Goal: Information Seeking & Learning: Check status

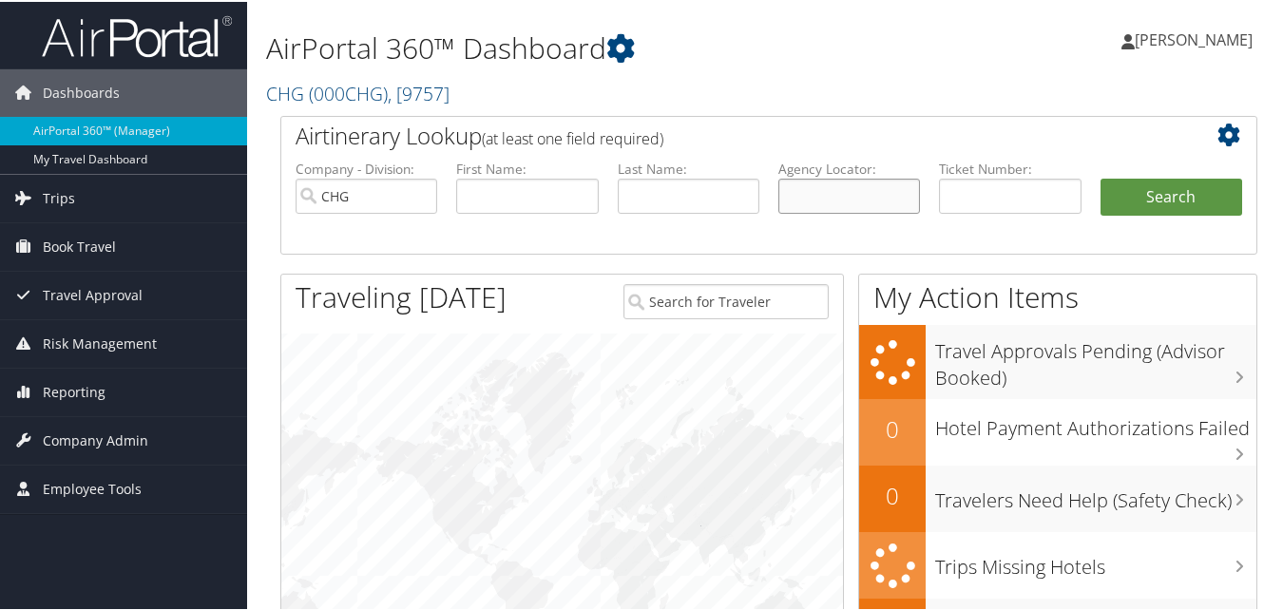
click at [829, 196] on input "text" at bounding box center [850, 194] width 142 height 35
paste input "LRIONF"
click at [819, 196] on input "LRIONF" at bounding box center [850, 194] width 142 height 35
click at [816, 199] on input "LRIONF" at bounding box center [850, 194] width 142 height 35
type input "LRIONF"
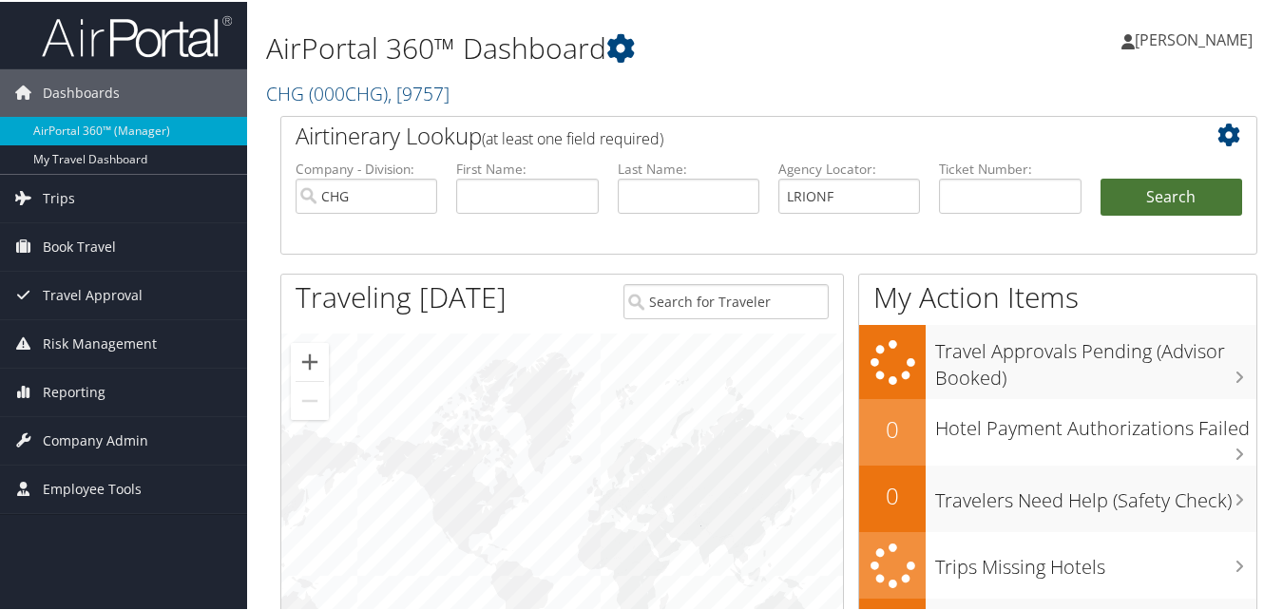
click at [1169, 197] on button "Search" at bounding box center [1172, 196] width 142 height 38
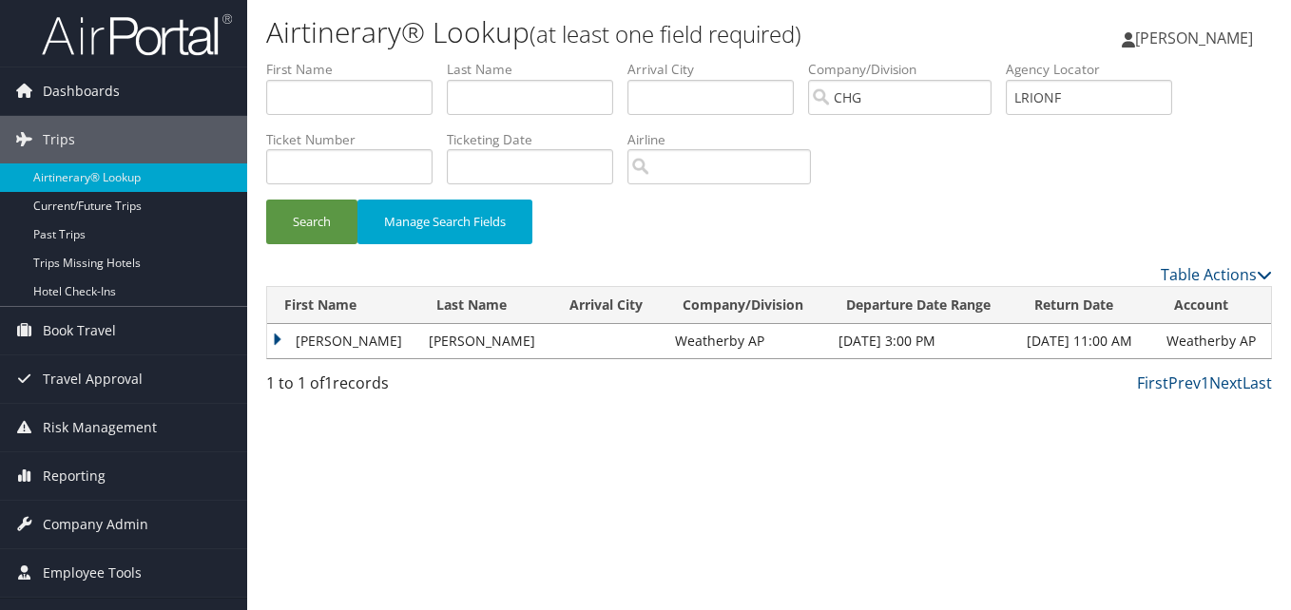
click at [322, 345] on td "Jeanne" at bounding box center [343, 341] width 152 height 34
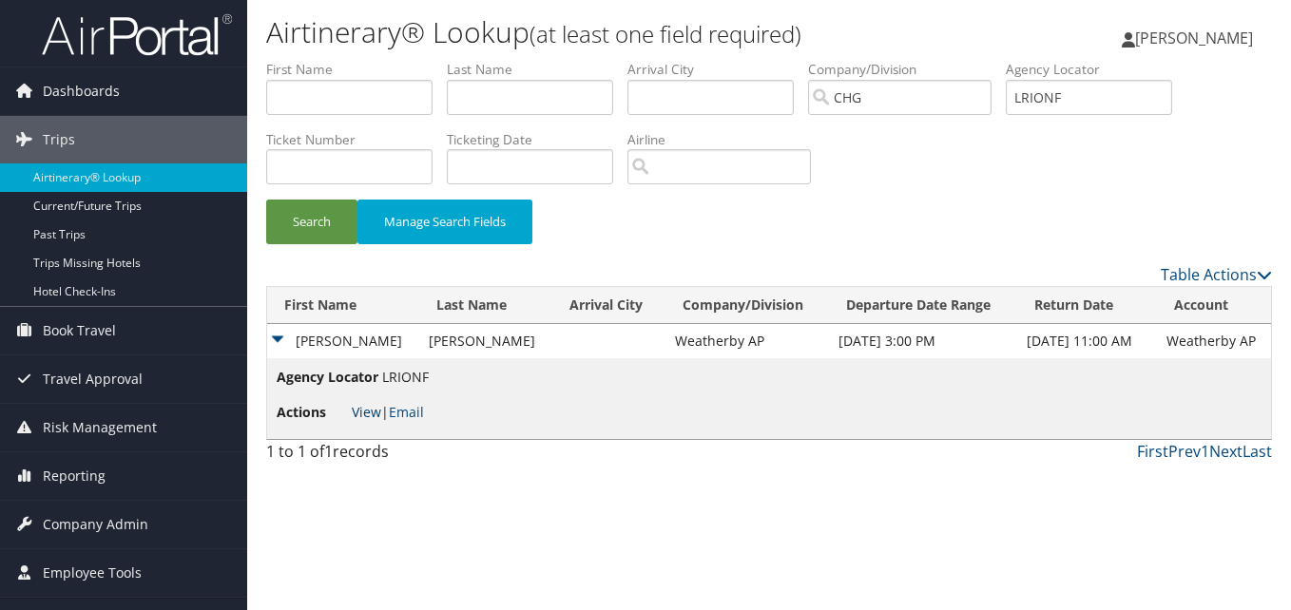
click at [368, 405] on link "View" at bounding box center [366, 412] width 29 height 18
drag, startPoint x: 1087, startPoint y: 90, endPoint x: 1001, endPoint y: 107, distance: 88.2
click at [1001, 60] on ul "First Name Last Name Departure City Arrival City Company/Division CHG Airport/C…" at bounding box center [769, 60] width 1006 height 0
click at [325, 94] on input "text" at bounding box center [349, 97] width 166 height 35
paste input "Wiedemann, Jeanne"
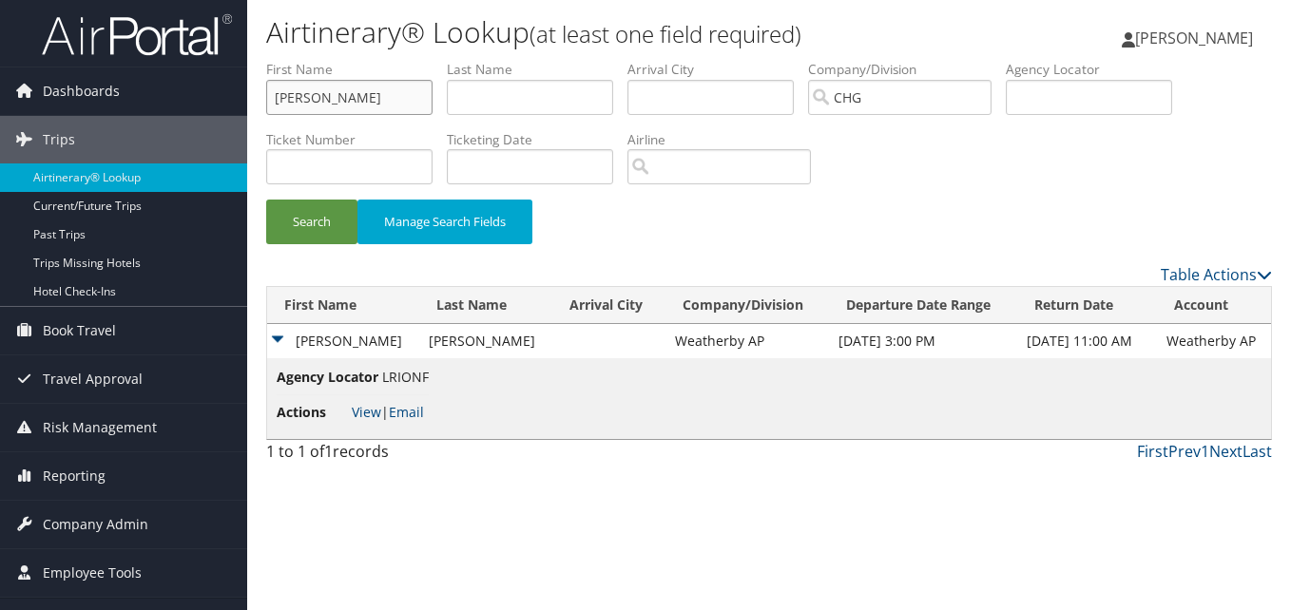
drag, startPoint x: 356, startPoint y: 91, endPoint x: 274, endPoint y: 102, distance: 83.4
click at [274, 102] on input "Wiedemann, Jeanne" at bounding box center [349, 97] width 166 height 35
type input "Jeanne"
click at [519, 94] on input "text" at bounding box center [530, 97] width 166 height 35
paste input "Wiedemann,"
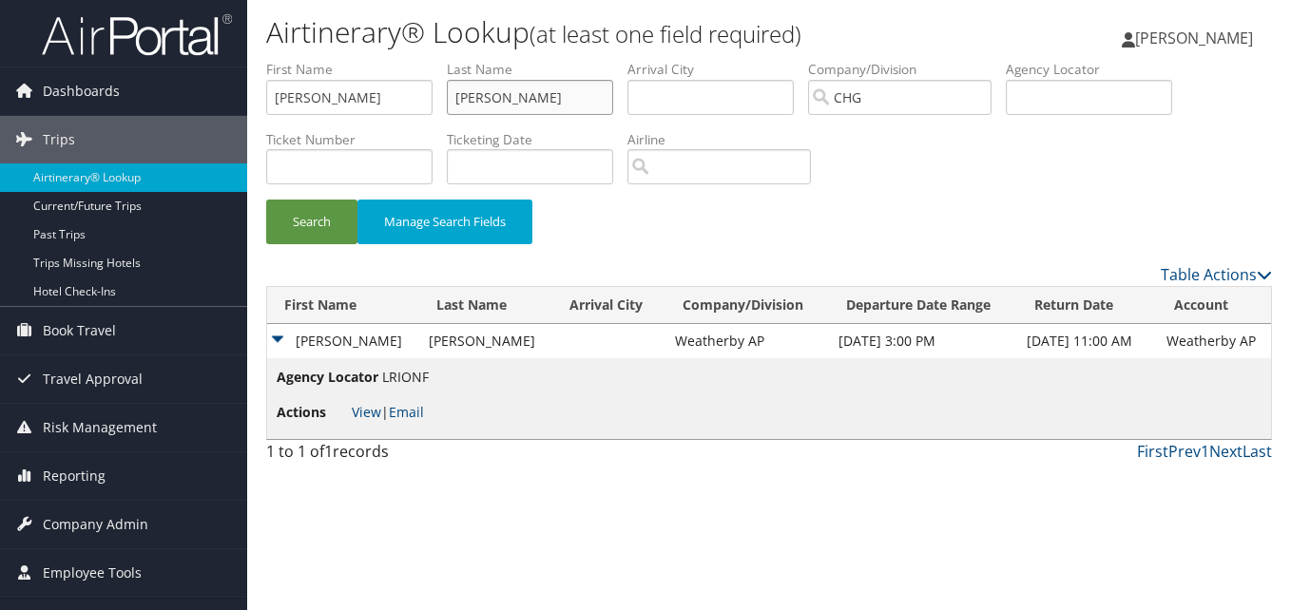
type input "Wiedemann"
click at [266, 200] on button "Search" at bounding box center [311, 222] width 91 height 45
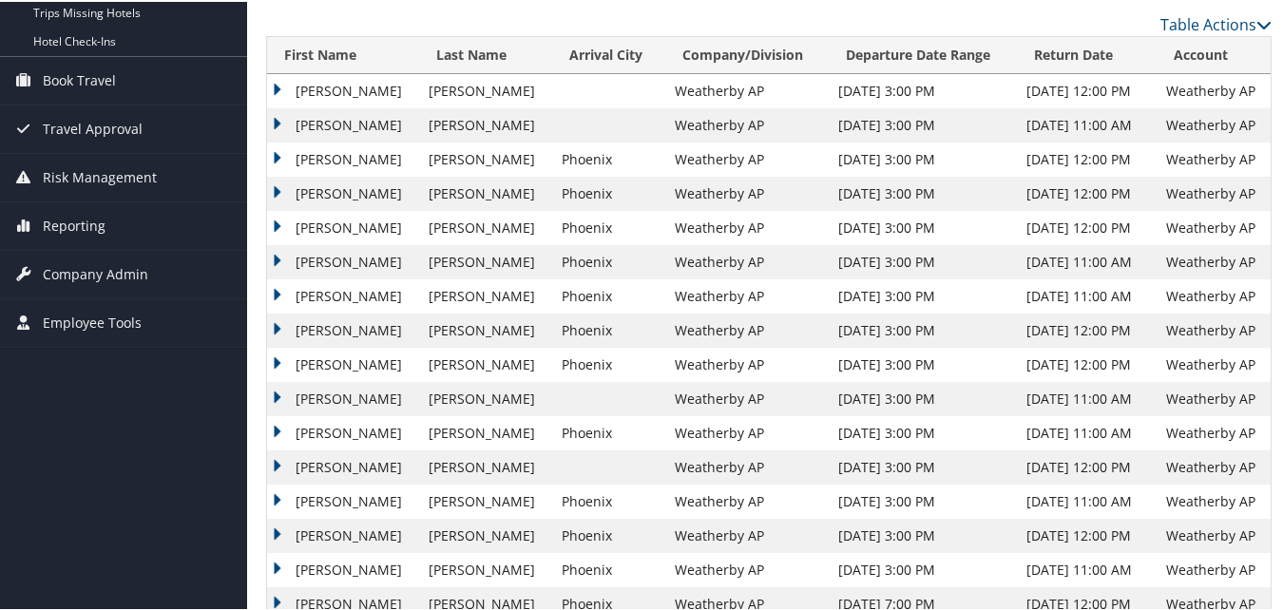
scroll to position [285, 0]
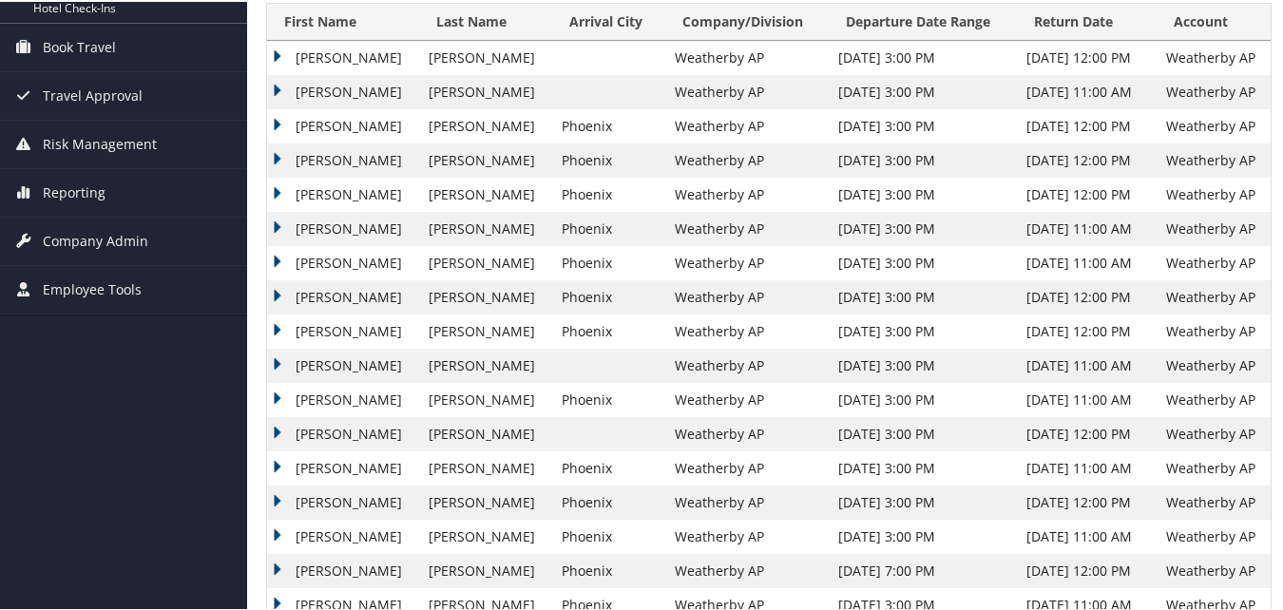
click at [302, 227] on td "Jeanne" at bounding box center [343, 227] width 152 height 34
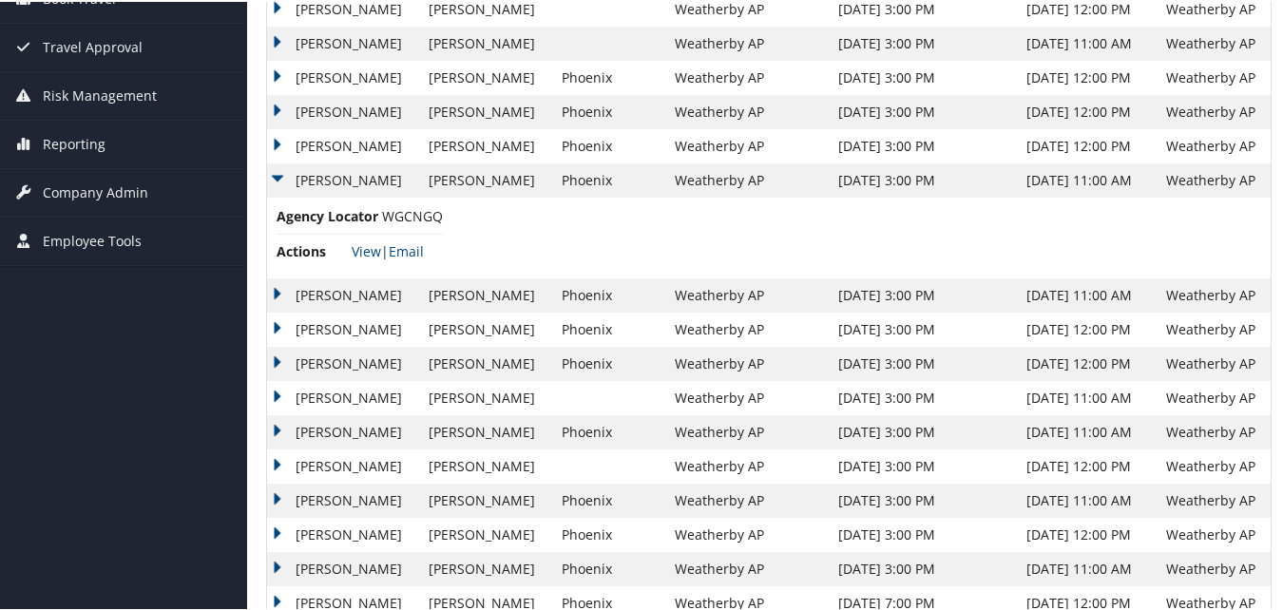
scroll to position [380, 0]
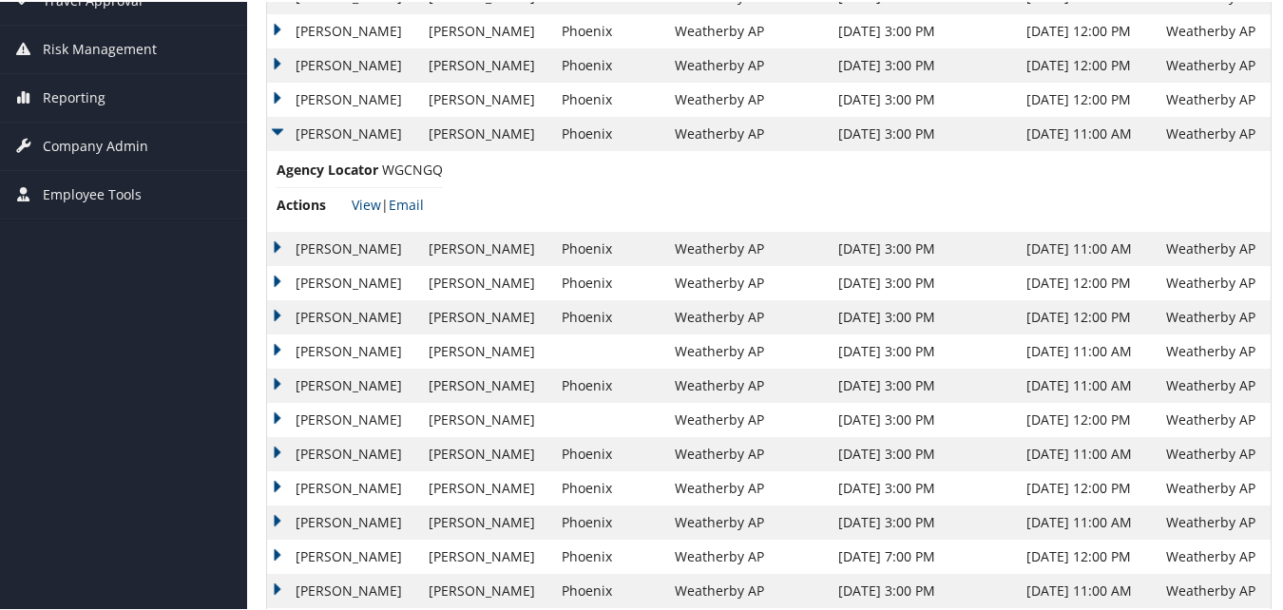
click at [295, 346] on td "Jeanne" at bounding box center [343, 350] width 152 height 34
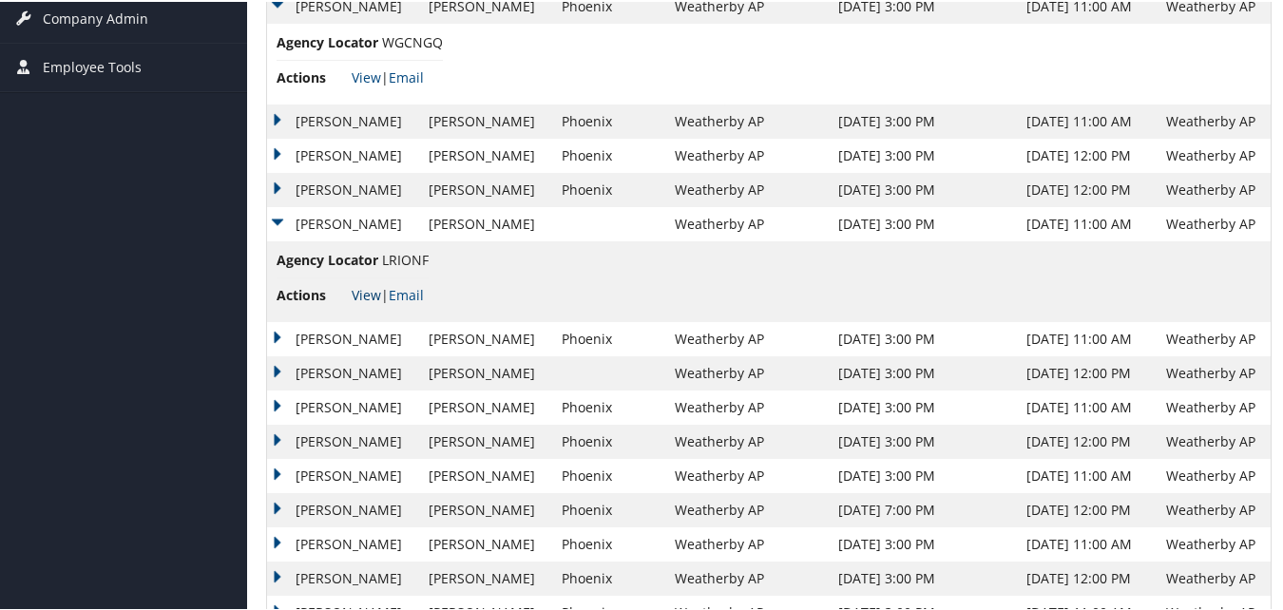
scroll to position [570, 0]
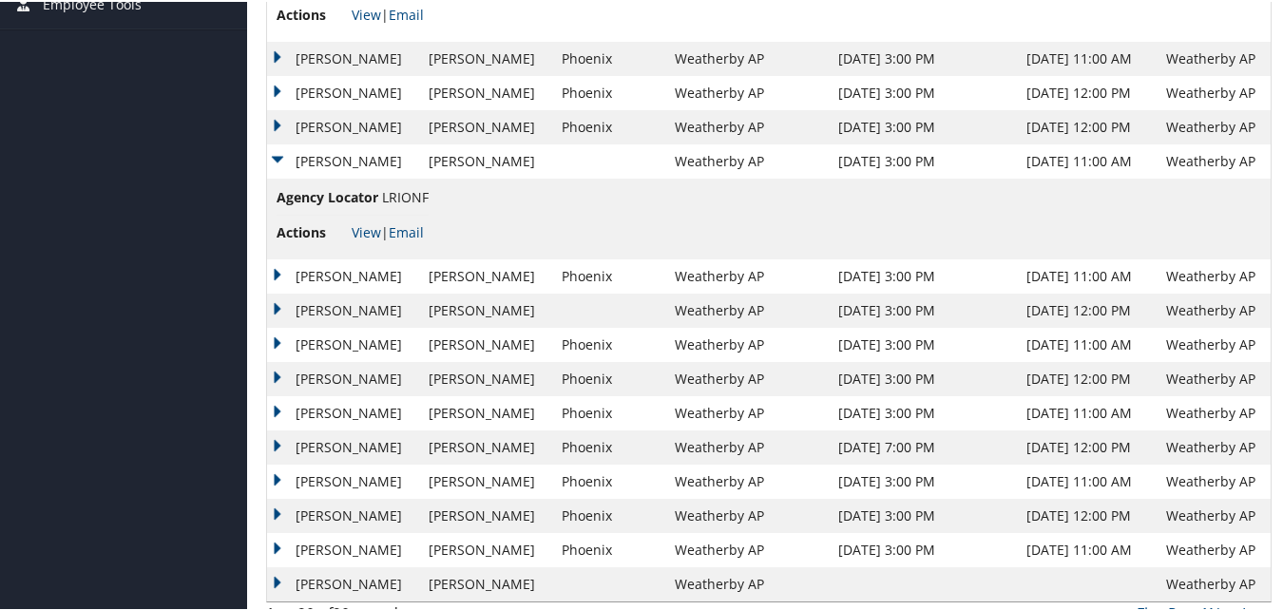
click at [304, 409] on td "Jeanne" at bounding box center [343, 412] width 152 height 34
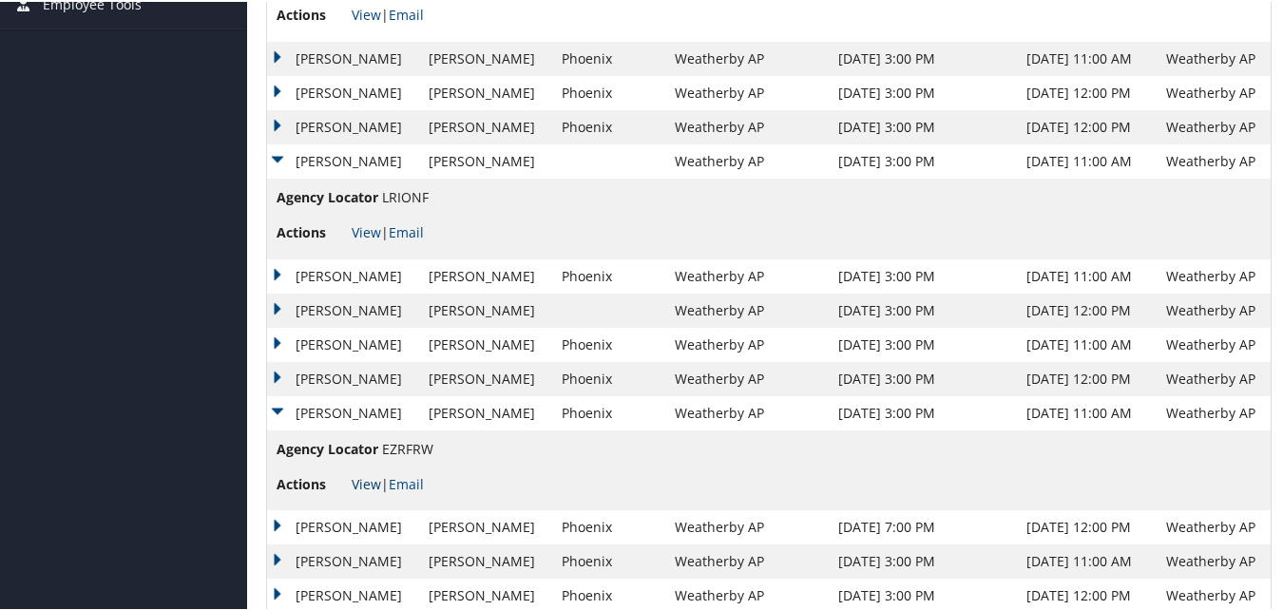
click at [366, 480] on link "View" at bounding box center [366, 482] width 29 height 18
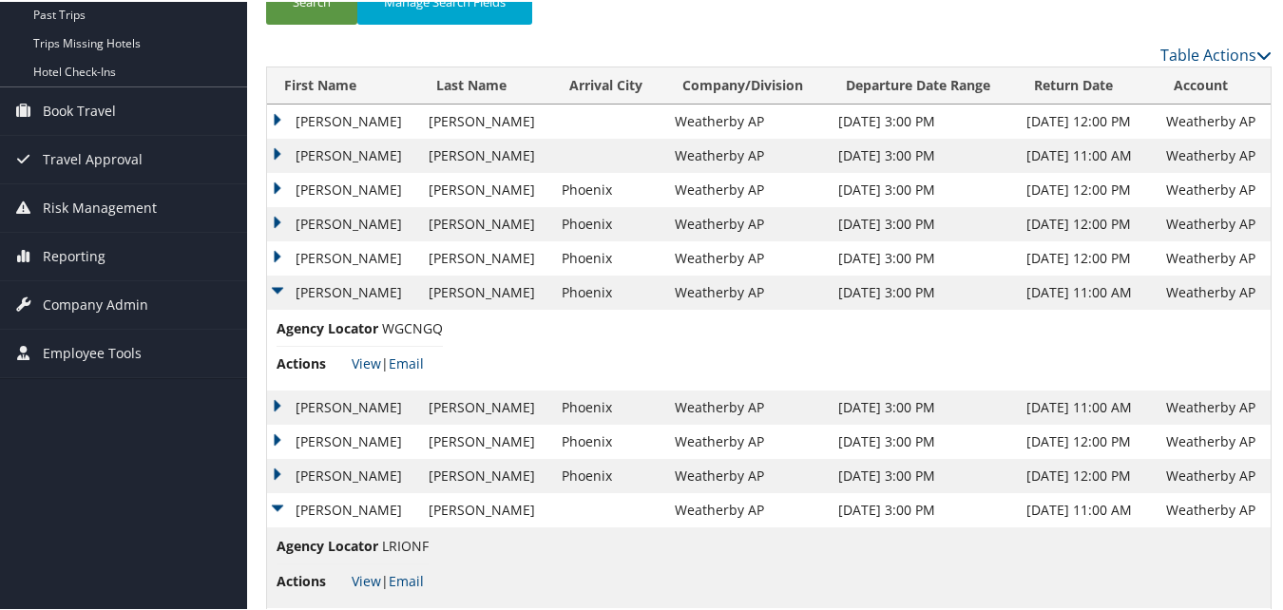
scroll to position [0, 0]
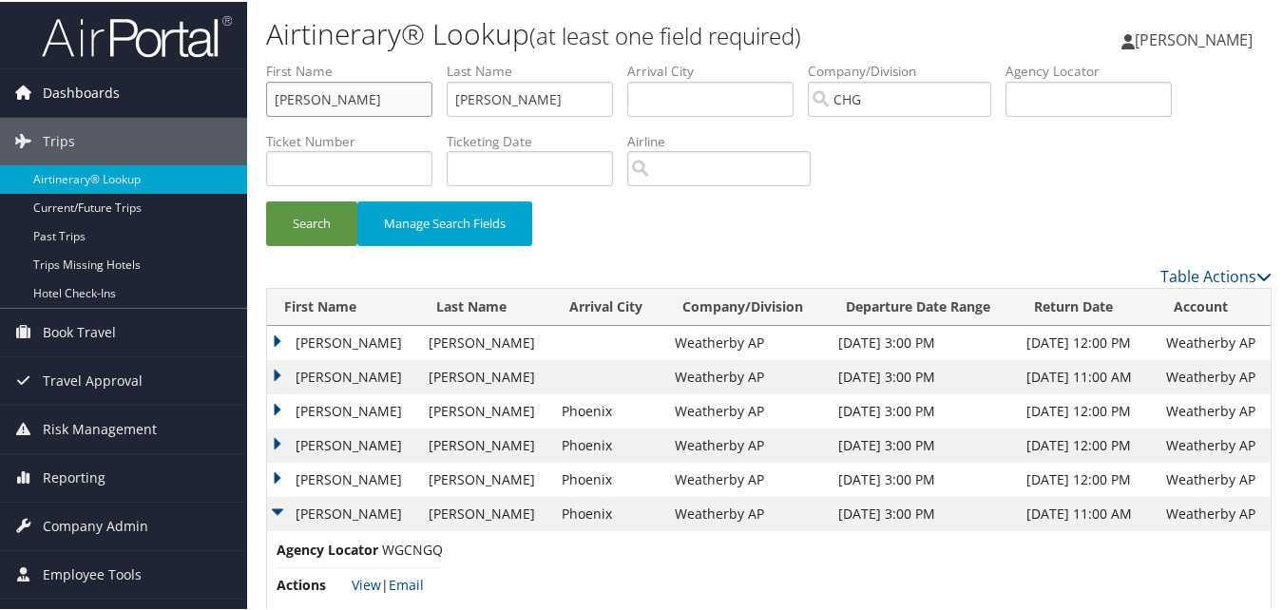
drag, startPoint x: 379, startPoint y: 104, endPoint x: 221, endPoint y: 80, distance: 159.6
paste input "Nora, Richard"
drag, startPoint x: 314, startPoint y: 94, endPoint x: 259, endPoint y: 96, distance: 55.2
click at [266, 96] on form "First Name Nora, Richard Last Name Wiedemann Departure City Arrival City Compan…" at bounding box center [769, 161] width 1006 height 203
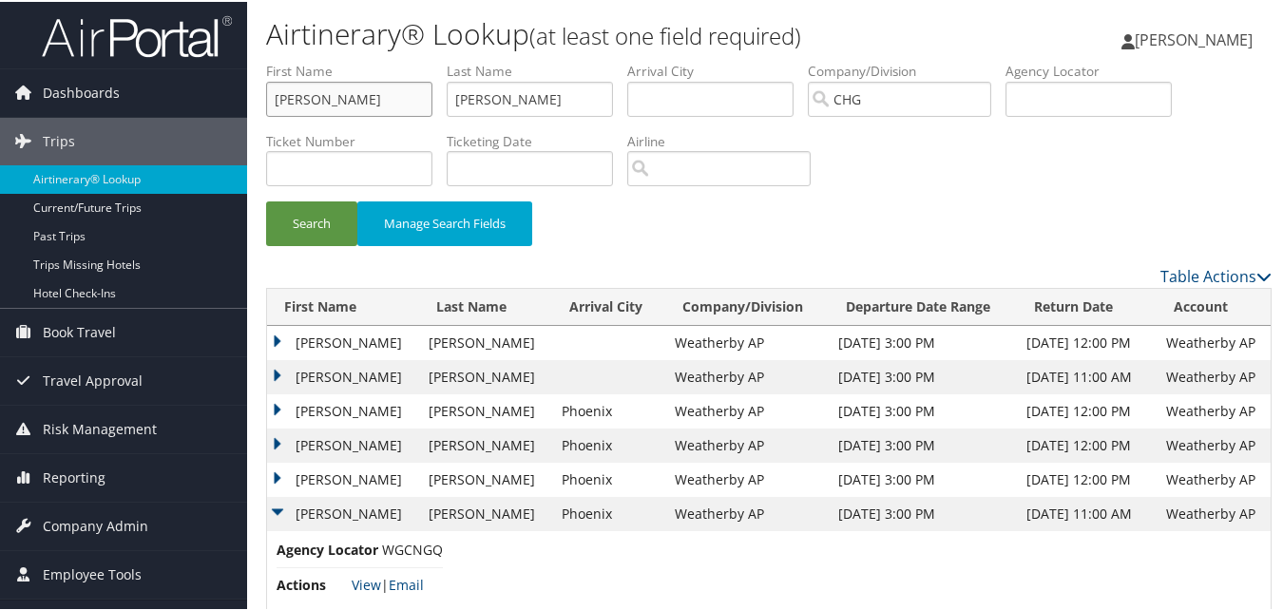
type input "Richard"
paste input "Nora,"
drag, startPoint x: 550, startPoint y: 92, endPoint x: 373, endPoint y: 105, distance: 178.2
click at [373, 60] on ul "First Name Richard Last Name Wiedemann Departure City Arrival City Company/Divi…" at bounding box center [769, 60] width 1006 height 0
type input "Nora"
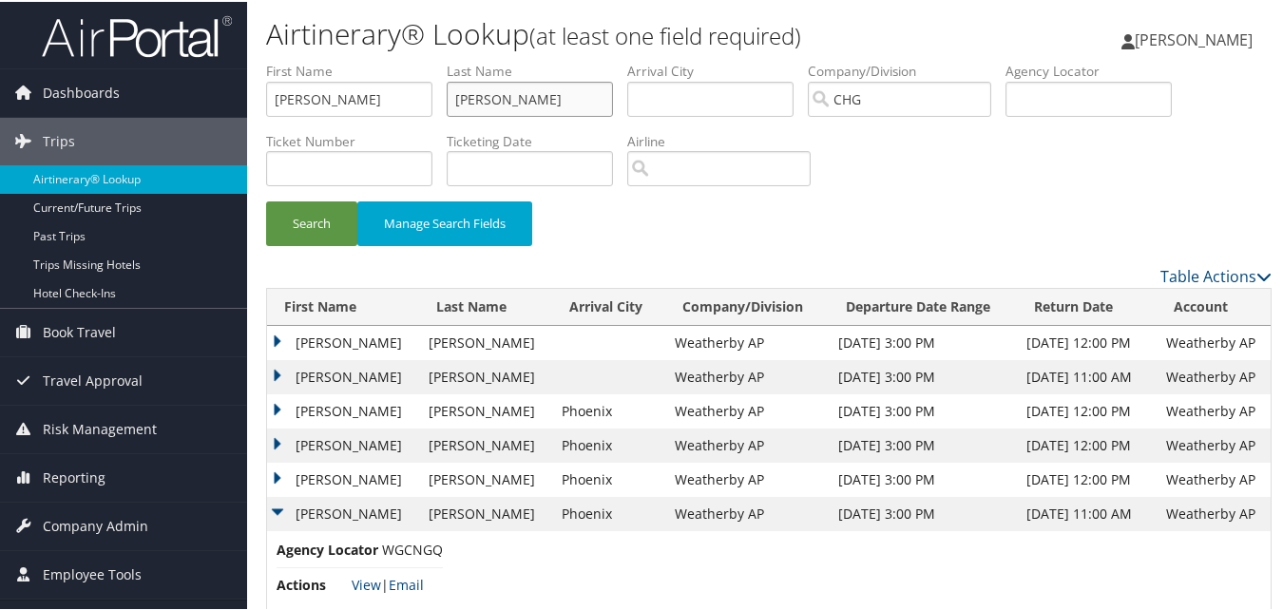
click at [266, 200] on button "Search" at bounding box center [311, 222] width 91 height 45
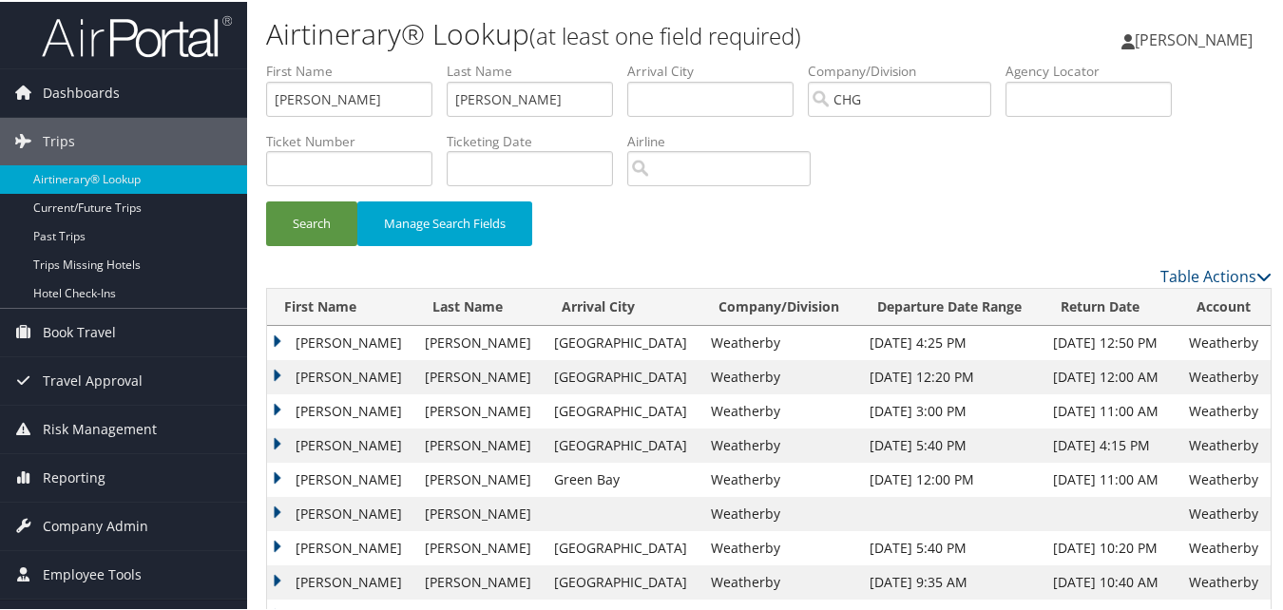
click at [664, 255] on div "Search Manage Search Fields" at bounding box center [769, 232] width 1034 height 64
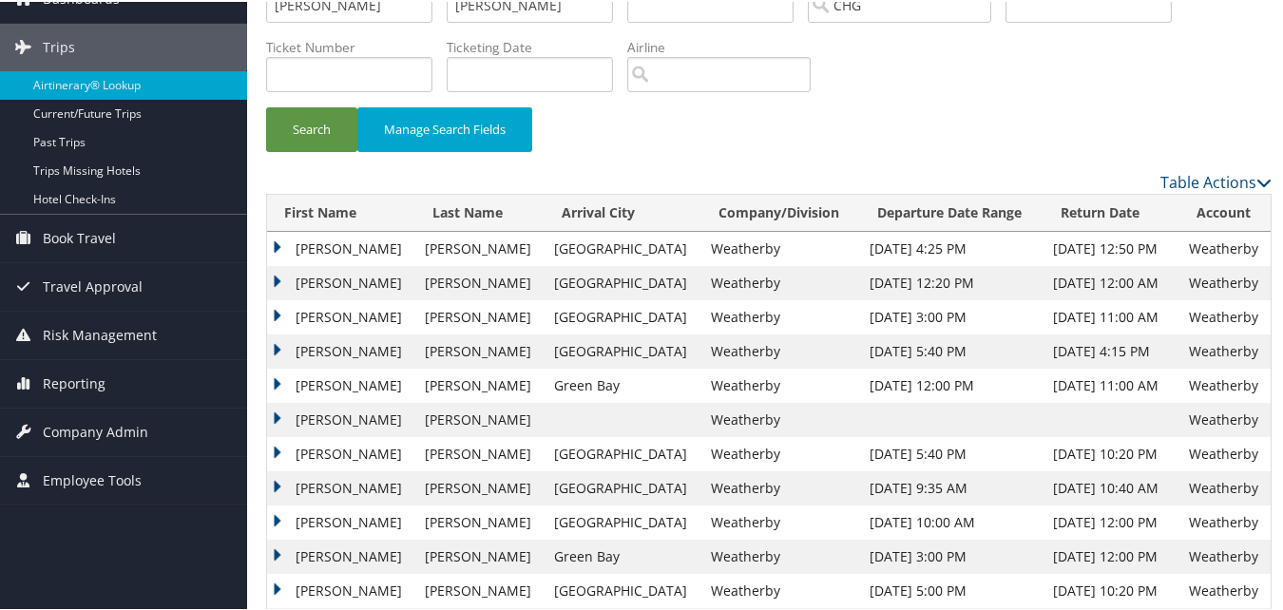
scroll to position [95, 0]
click at [278, 317] on td "Richard" at bounding box center [341, 315] width 148 height 34
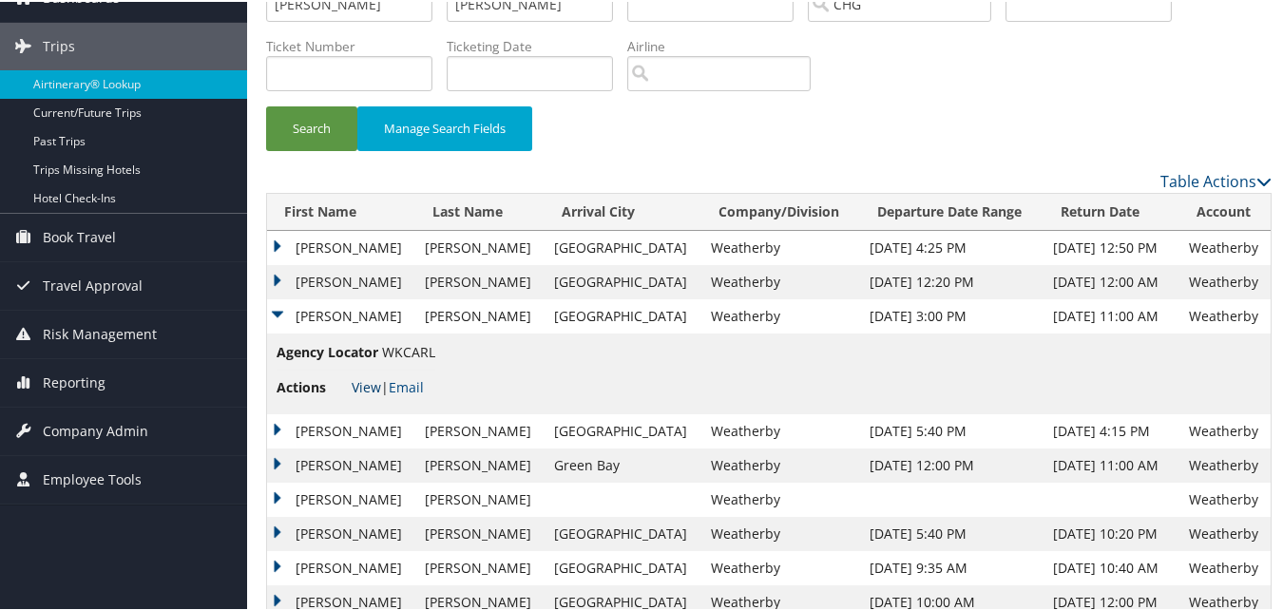
click at [363, 386] on link "View" at bounding box center [366, 385] width 29 height 18
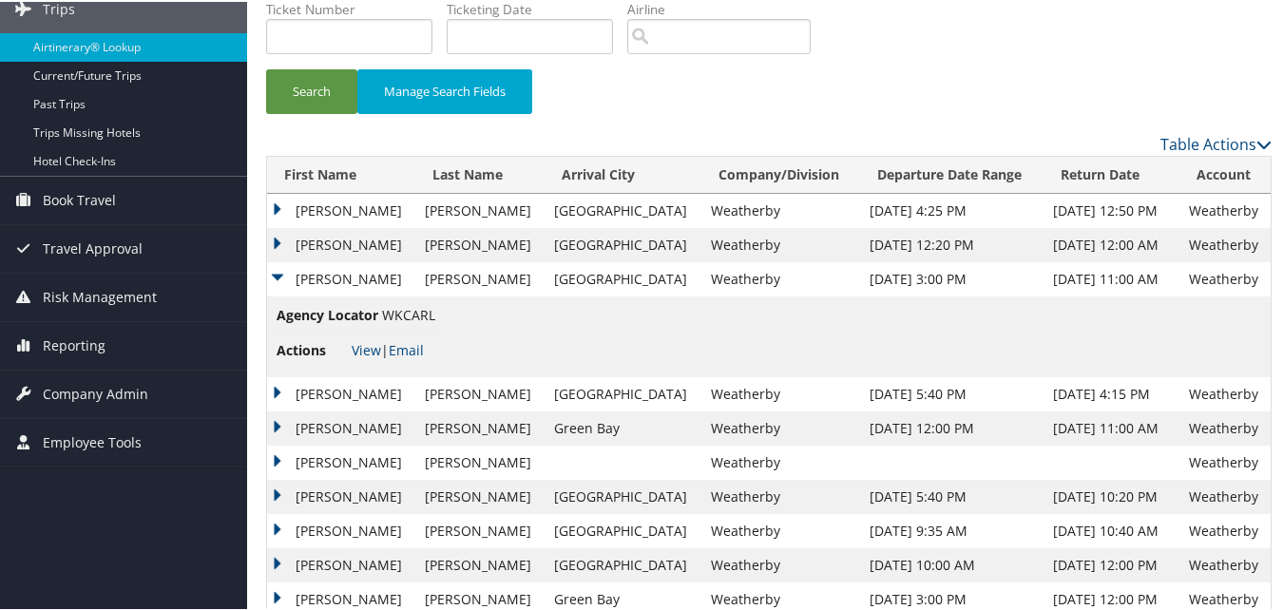
scroll to position [0, 0]
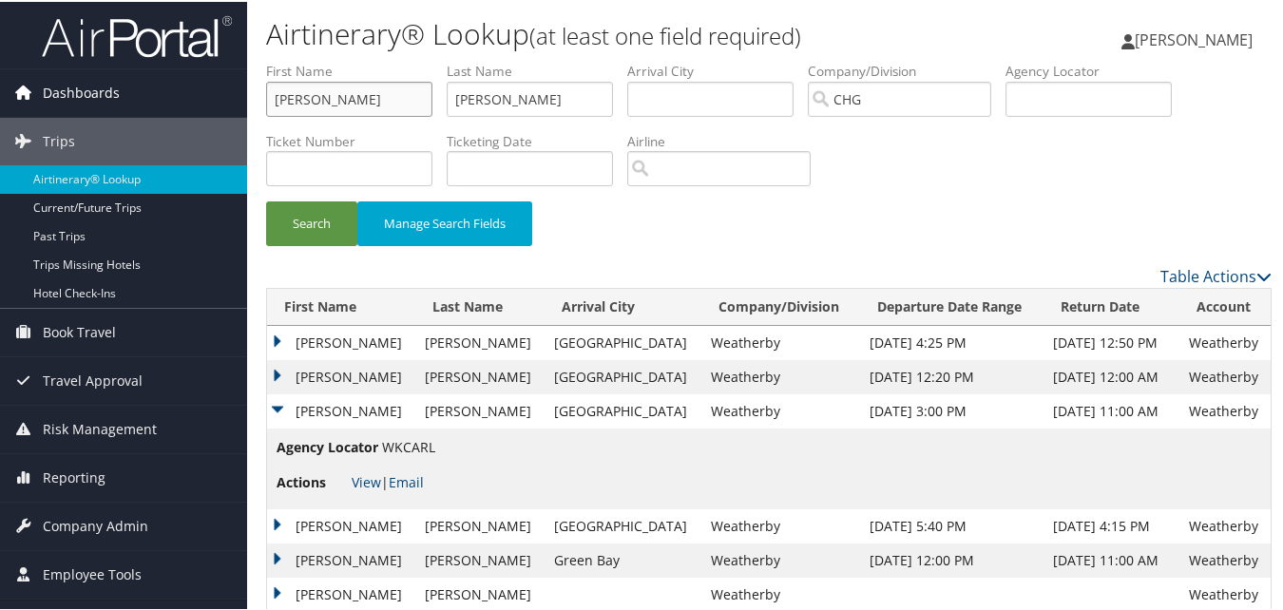
drag, startPoint x: 347, startPoint y: 92, endPoint x: 228, endPoint y: 101, distance: 119.1
paste input "Wiedemann, Jeanne"
click at [356, 94] on input "Wiedemann, Jeanne" at bounding box center [349, 97] width 166 height 35
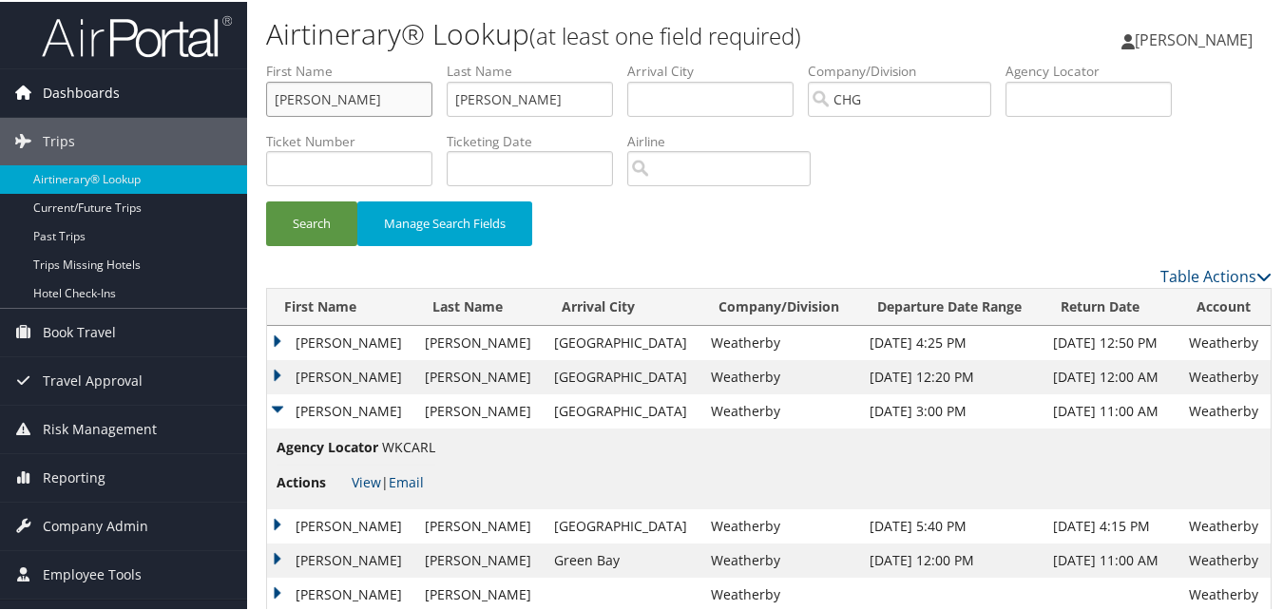
drag, startPoint x: 356, startPoint y: 100, endPoint x: 234, endPoint y: 113, distance: 122.4
type input "Jeanne"
paste input "Wiedemann,"
drag, startPoint x: 505, startPoint y: 92, endPoint x: 452, endPoint y: 102, distance: 54.1
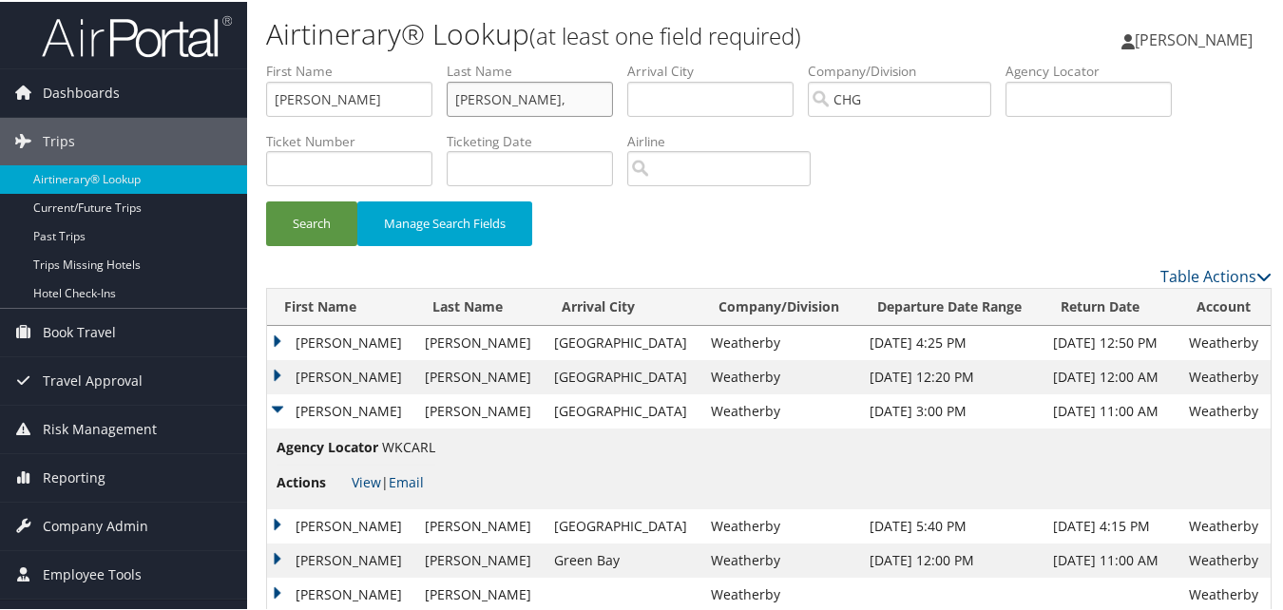
click at [452, 102] on input "Wiedemann," at bounding box center [530, 97] width 166 height 35
click at [549, 100] on input "Wiedemann," at bounding box center [530, 97] width 166 height 35
type input "Wiedemann"
click at [317, 225] on button "Search" at bounding box center [311, 222] width 91 height 45
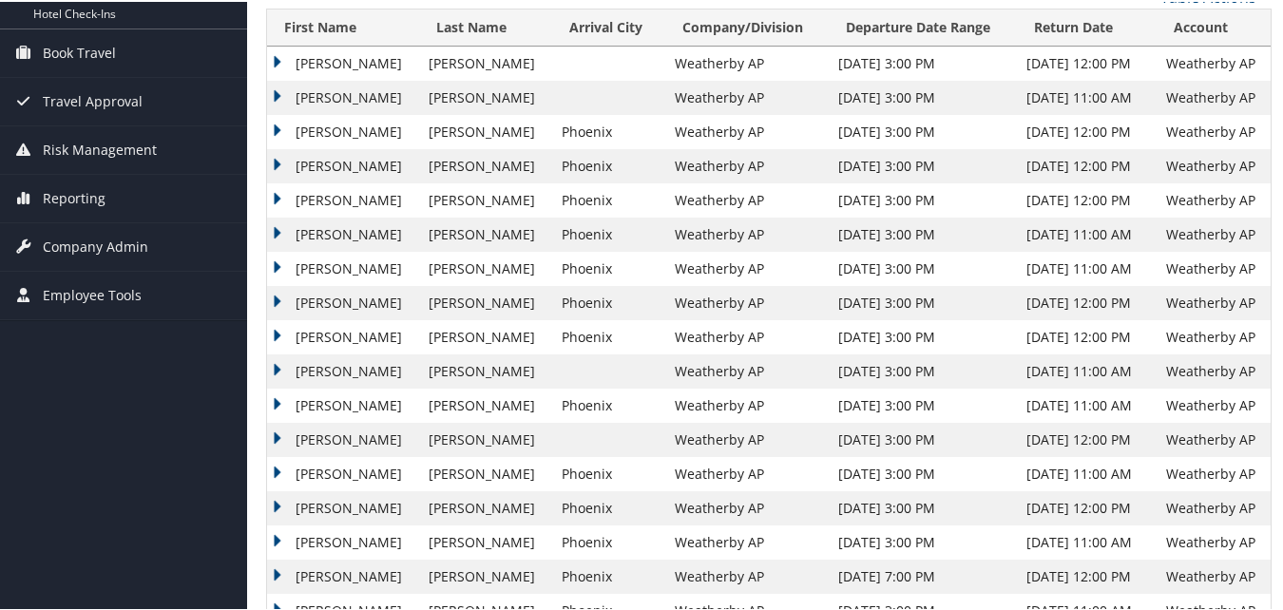
scroll to position [285, 0]
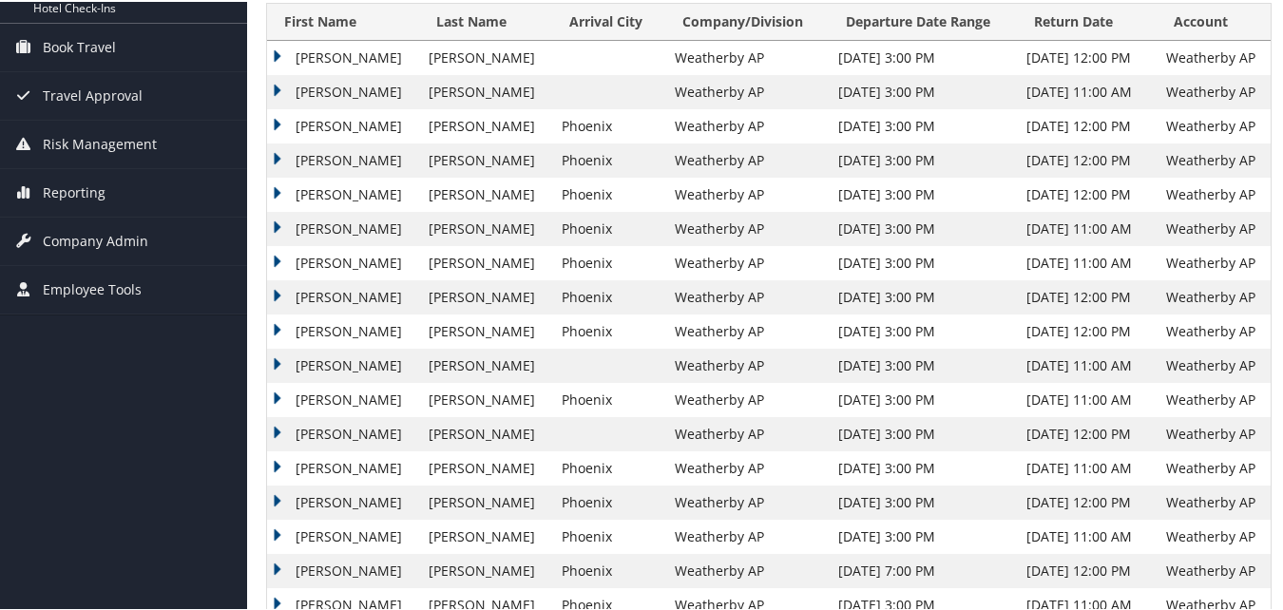
click at [321, 394] on td "Jeanne" at bounding box center [343, 398] width 152 height 34
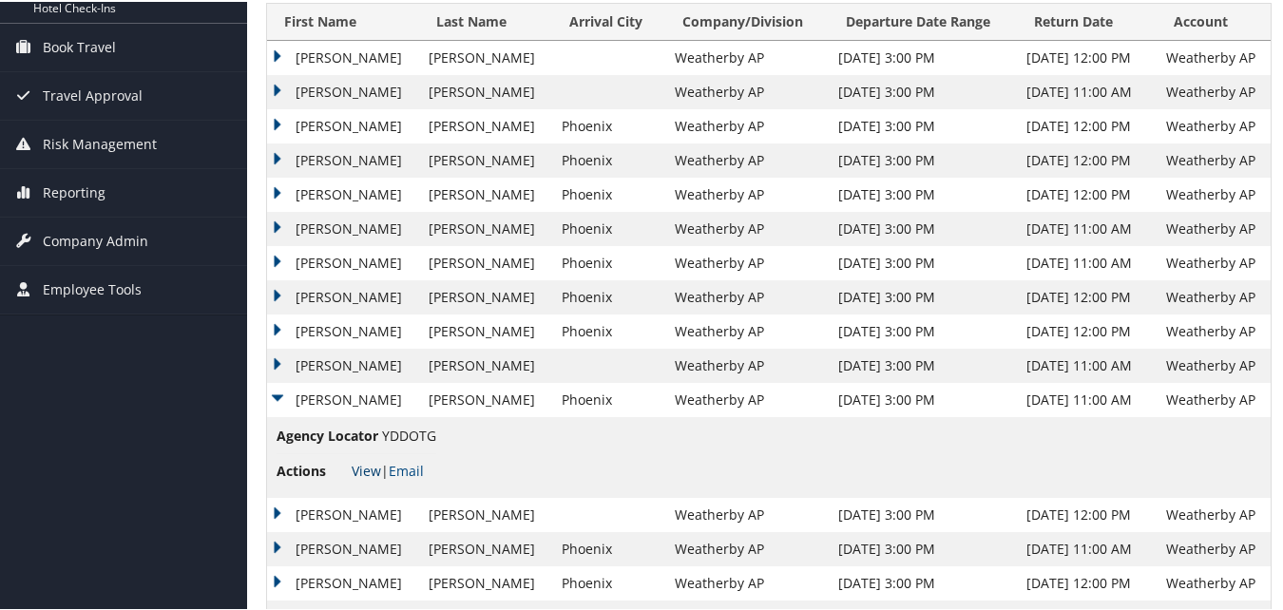
click at [367, 475] on link "View" at bounding box center [366, 469] width 29 height 18
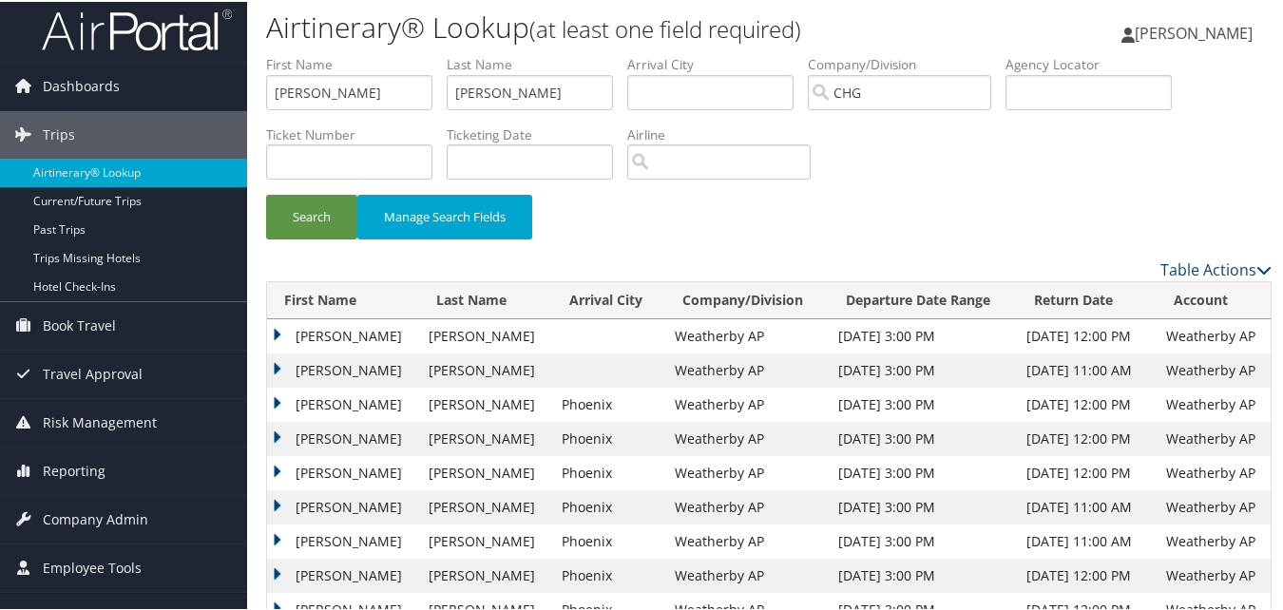
scroll to position [0, 0]
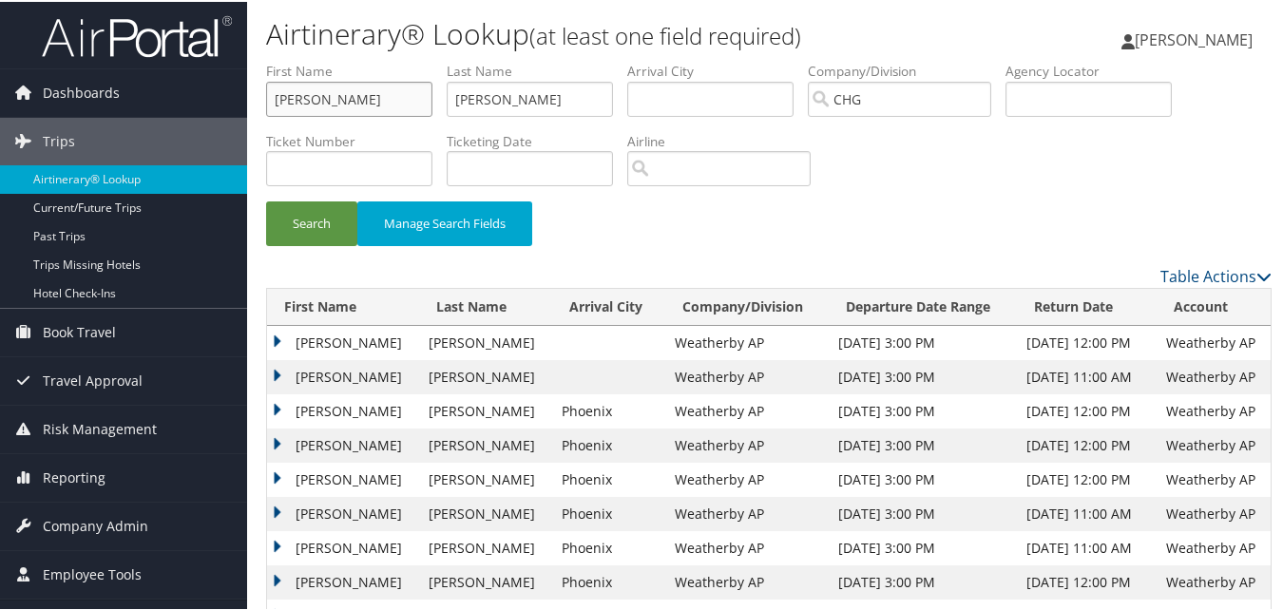
drag, startPoint x: 380, startPoint y: 92, endPoint x: 261, endPoint y: 79, distance: 119.6
click at [266, 79] on form "First Name Jeanne Last Name Wiedemann Departure City Arrival City Company/Divis…" at bounding box center [769, 161] width 1006 height 203
paste input "ohn, Denny"
drag, startPoint x: 312, startPoint y: 94, endPoint x: 214, endPoint y: 93, distance: 97.9
click at [214, 93] on div "Dashboards AirPortal 360™ (Manager) My Travel Dashboard Trips Airtinerary® Look…" at bounding box center [645, 561] width 1291 height 1123
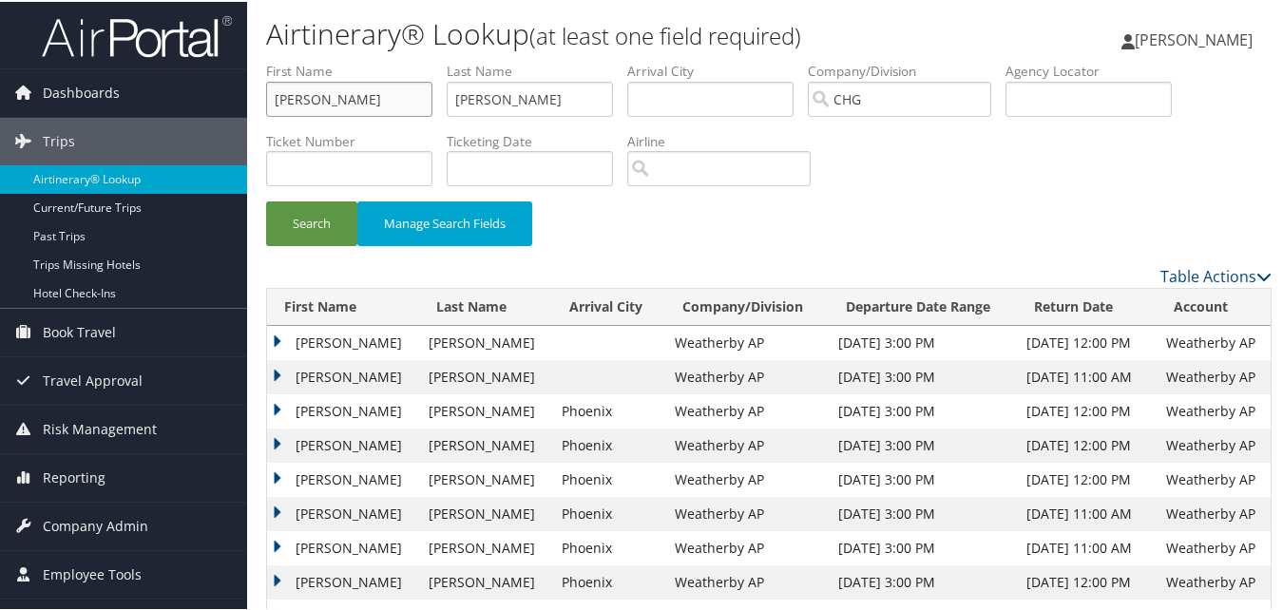
type input "Denny"
drag, startPoint x: 551, startPoint y: 93, endPoint x: 340, endPoint y: 71, distance: 212.2
click at [340, 60] on ul "First Name Denny Last Name Wiedemann Departure City Arrival City Company/Divisi…" at bounding box center [769, 60] width 1006 height 0
paste input "John,"
type input "John"
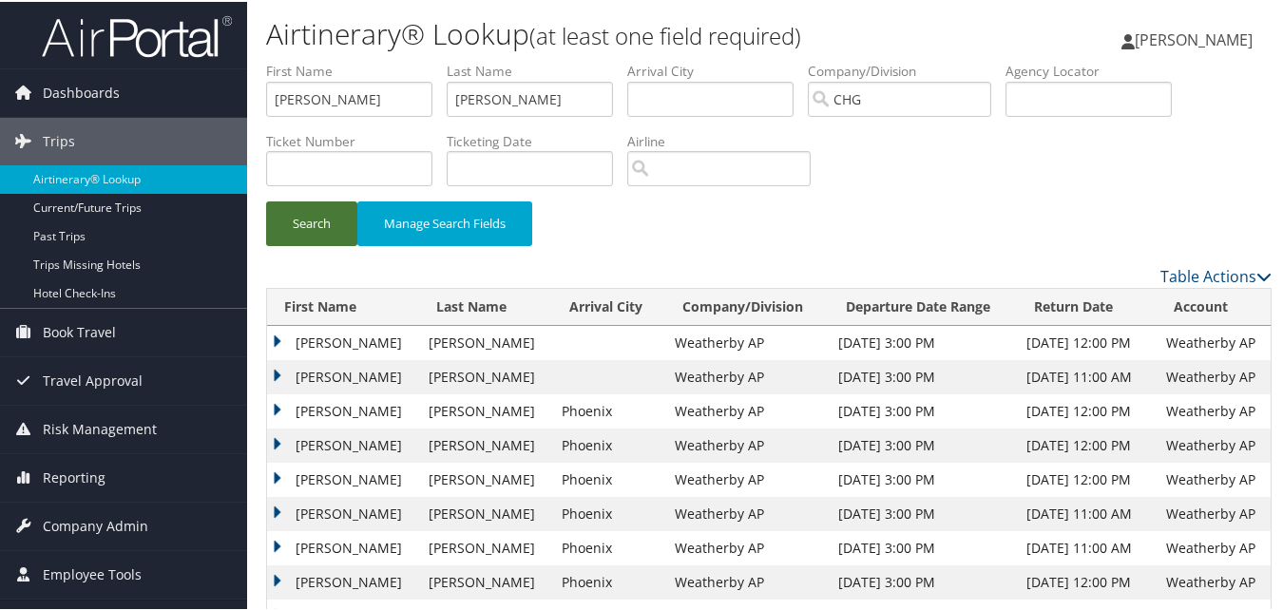
click at [326, 207] on button "Search" at bounding box center [311, 222] width 91 height 45
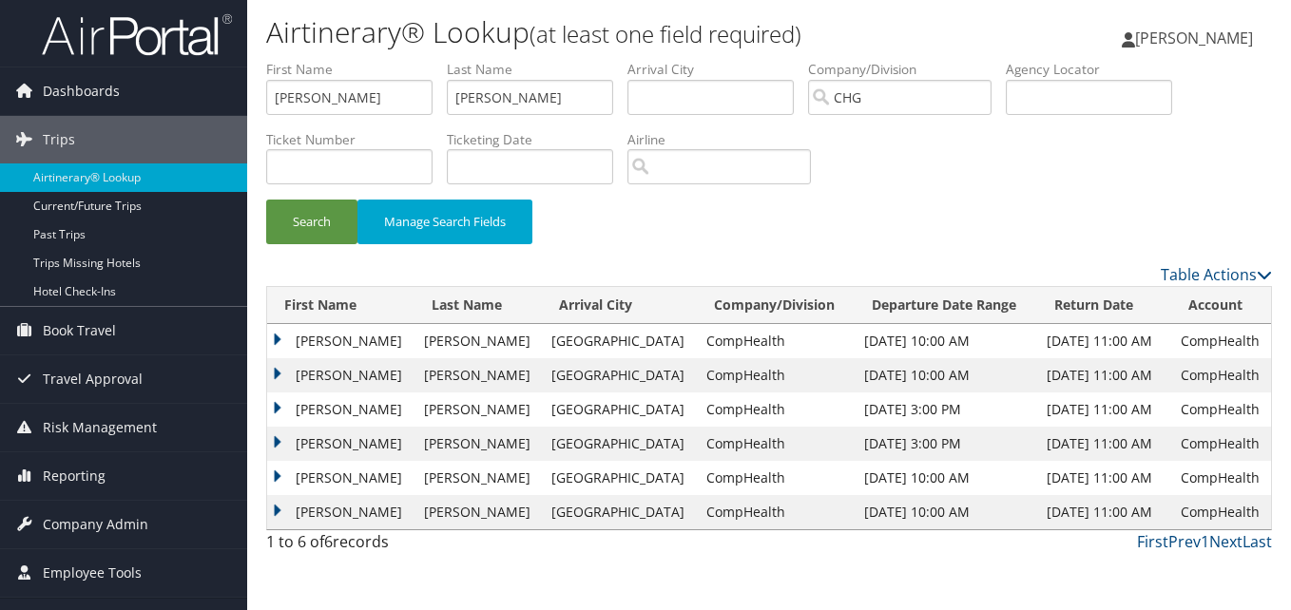
click at [290, 485] on td "Denny" at bounding box center [340, 478] width 147 height 34
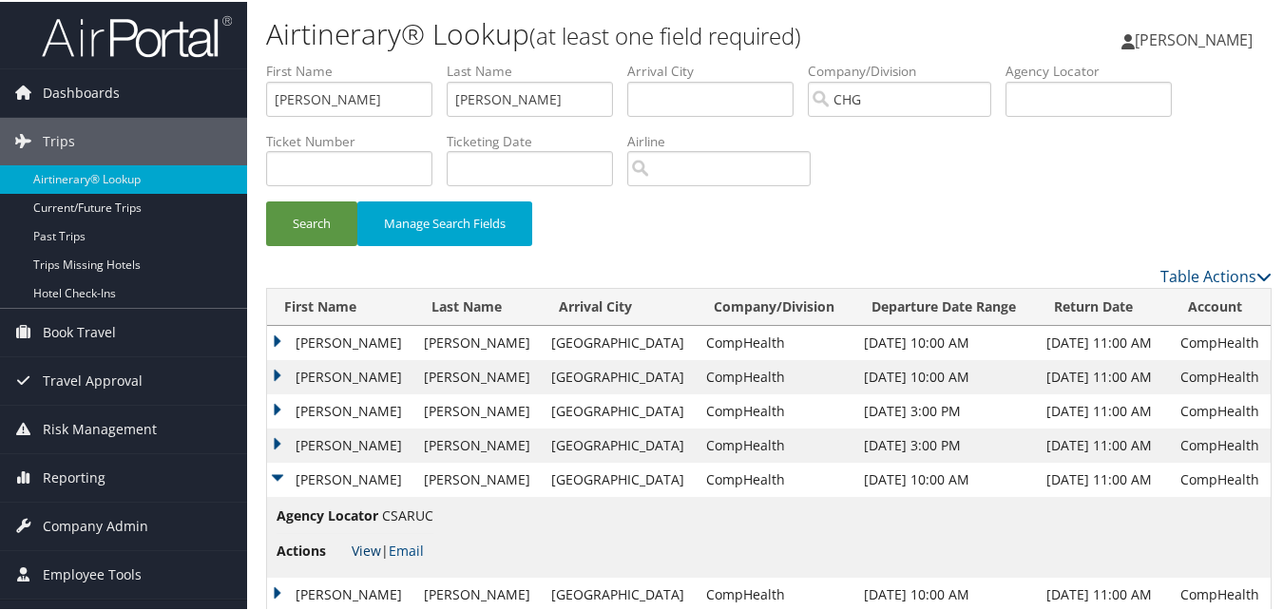
click at [367, 549] on link "View" at bounding box center [366, 549] width 29 height 18
drag, startPoint x: 323, startPoint y: 102, endPoint x: 244, endPoint y: 82, distance: 81.4
click at [183, 81] on div "Dashboards AirPortal 360™ (Manager) My Travel Dashboard Trips Airtinerary® Look…" at bounding box center [645, 322] width 1291 height 644
paste input "Mamah, Catherine"
drag, startPoint x: 331, startPoint y: 105, endPoint x: 198, endPoint y: 105, distance: 133.1
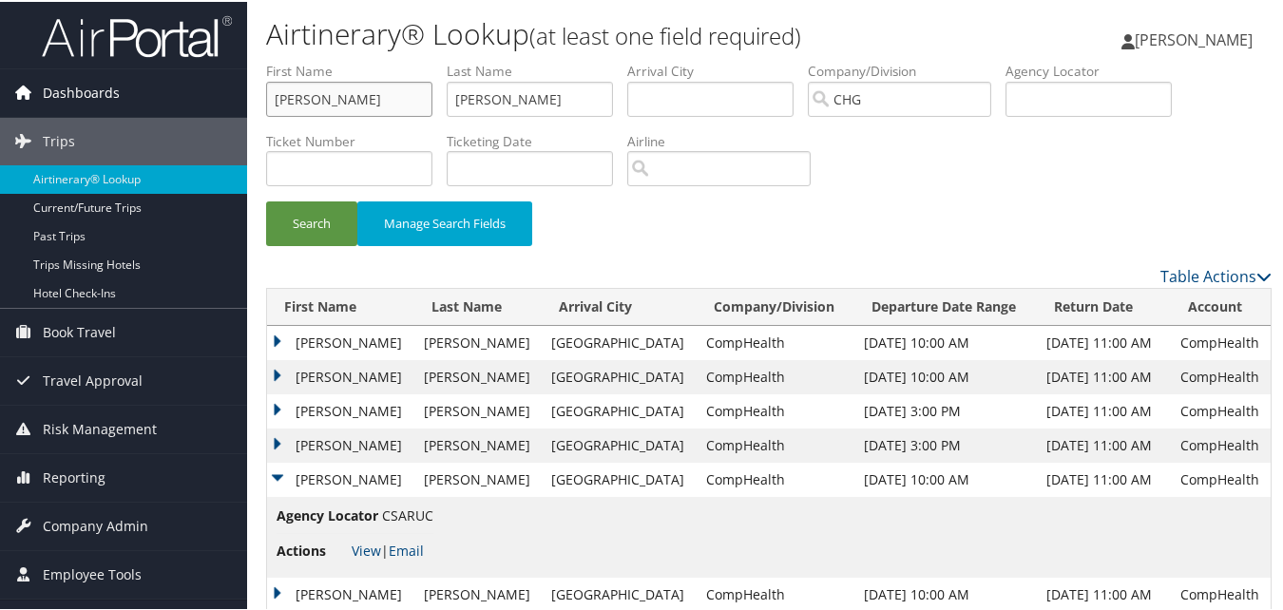
click at [198, 105] on div "Dashboards AirPortal 360™ (Manager) My Travel Dashboard Trips Airtinerary® Look…" at bounding box center [645, 322] width 1291 height 644
type input "Catherine"
paste input "Mamah,"
drag, startPoint x: 544, startPoint y: 101, endPoint x: 526, endPoint y: 105, distance: 18.5
click at [425, 60] on ul "First Name Catherine Last Name John Departure City Arrival City Company/Divisio…" at bounding box center [769, 60] width 1006 height 0
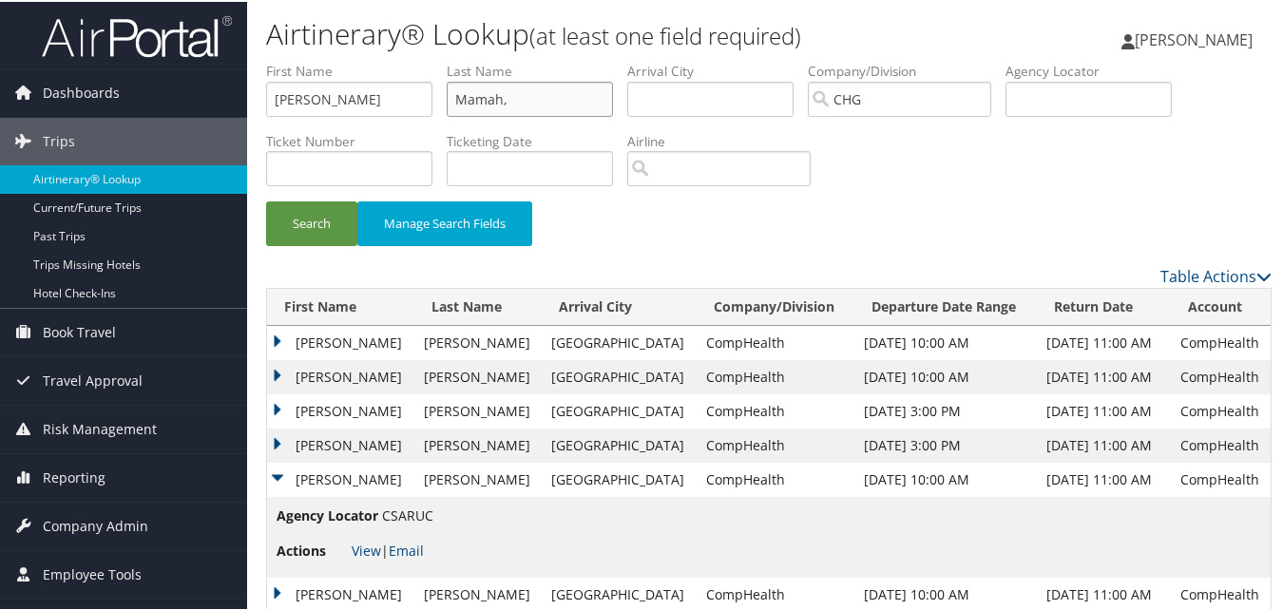
click at [535, 100] on input "Mamah," at bounding box center [530, 97] width 166 height 35
type input "Mamah"
click at [306, 231] on button "Search" at bounding box center [311, 222] width 91 height 45
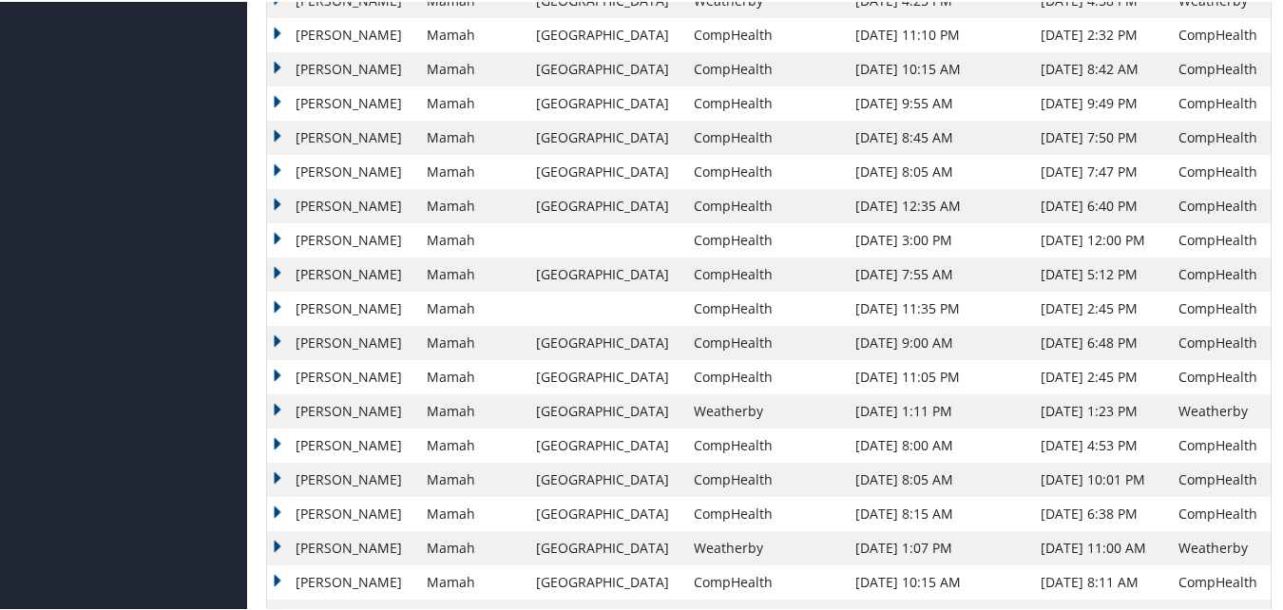
scroll to position [951, 0]
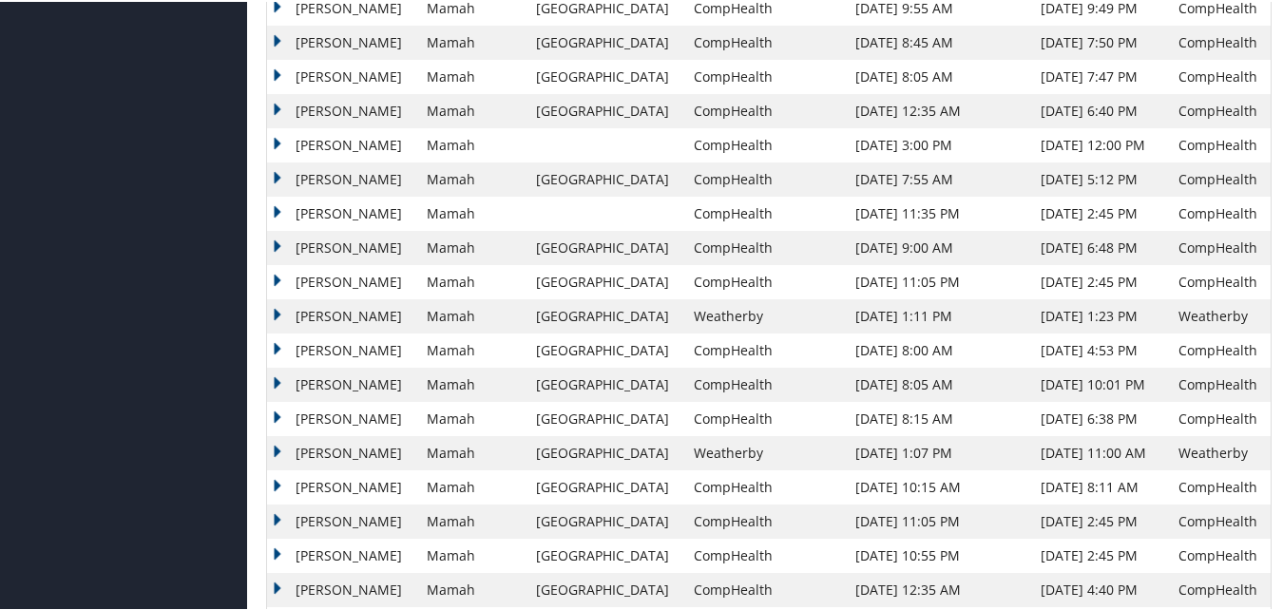
click at [327, 452] on td "Catherine" at bounding box center [342, 451] width 150 height 34
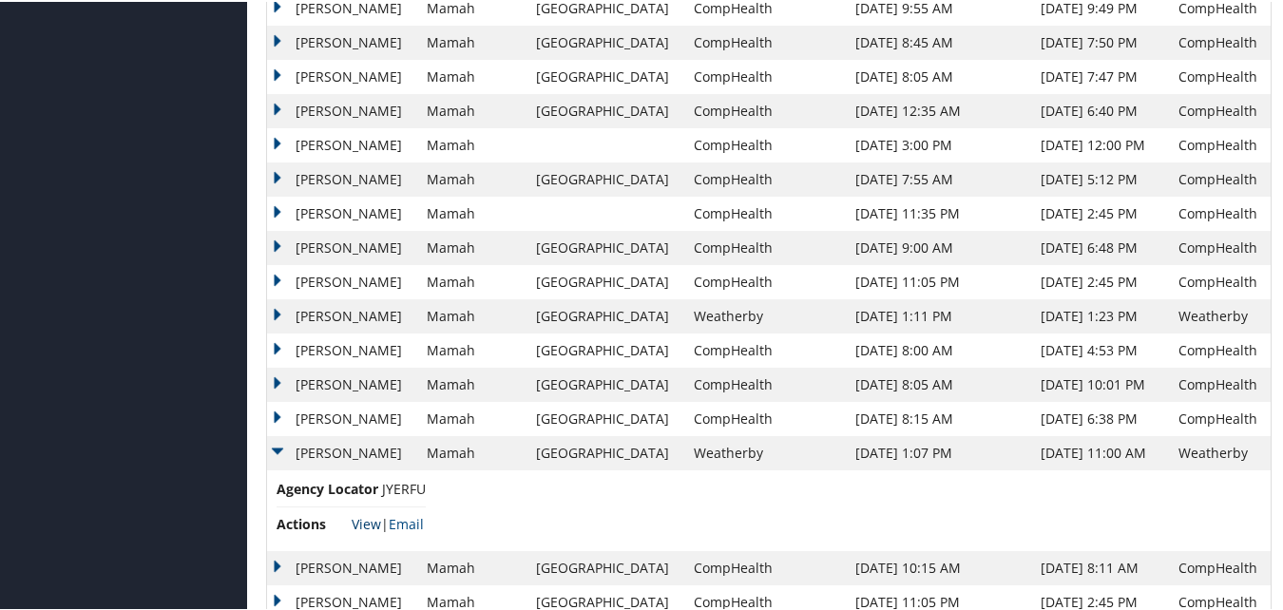
click at [369, 524] on link "View" at bounding box center [366, 522] width 29 height 18
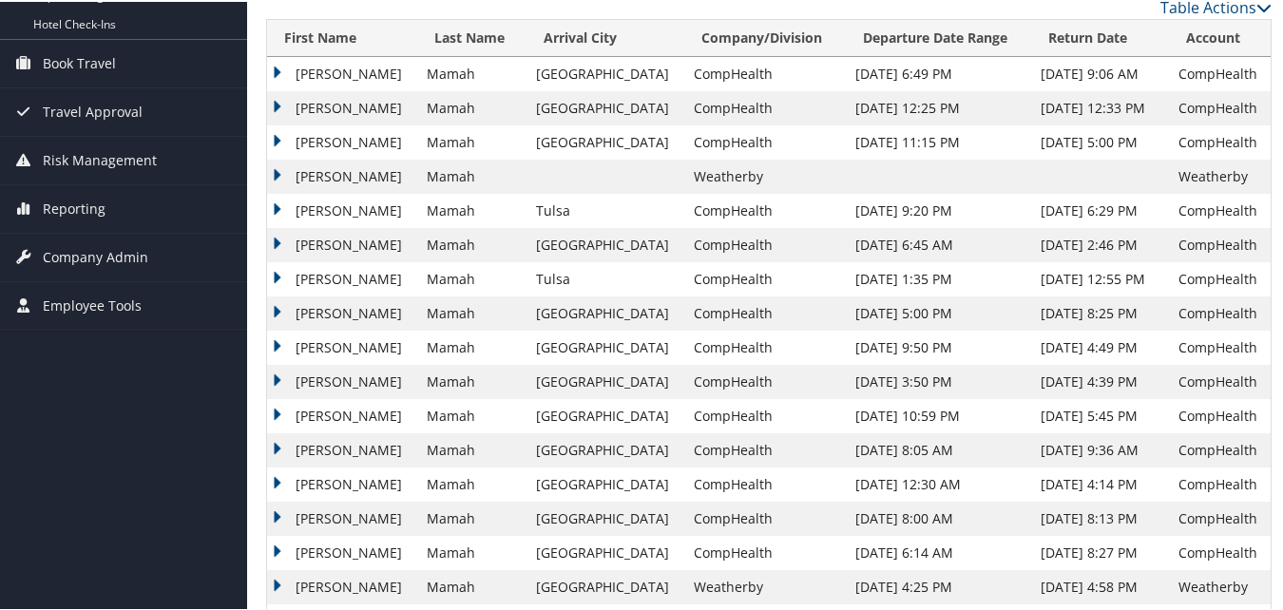
scroll to position [0, 0]
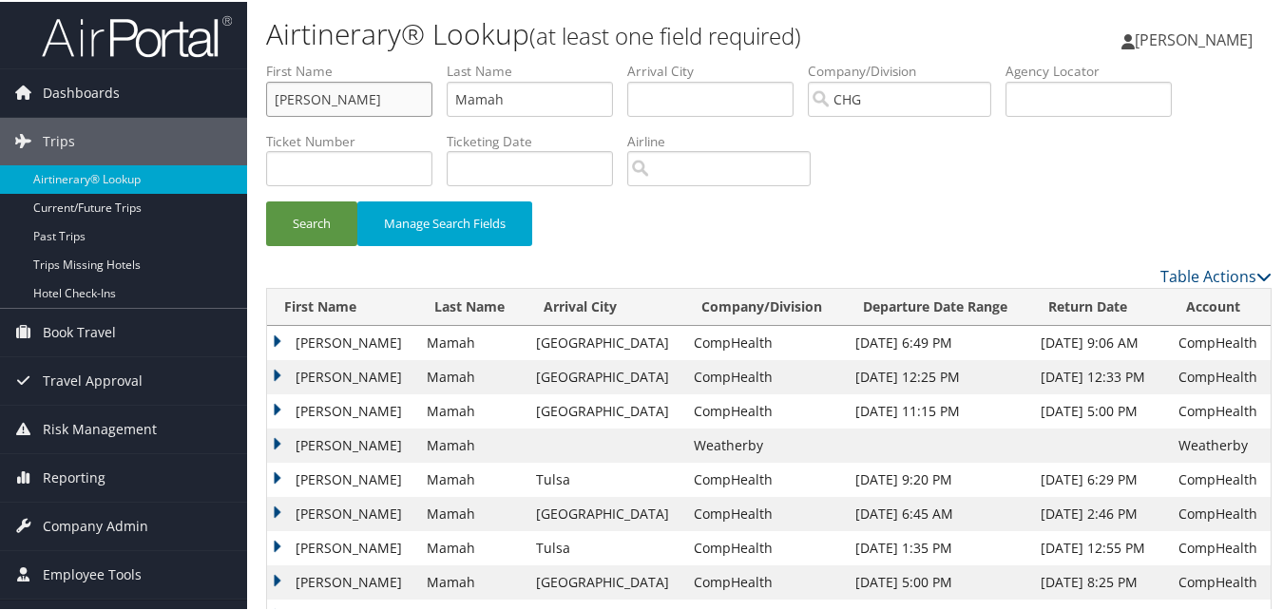
drag, startPoint x: 339, startPoint y: 106, endPoint x: 196, endPoint y: 63, distance: 149.8
paste input "Finney, Sean"
drag, startPoint x: 324, startPoint y: 105, endPoint x: 203, endPoint y: 87, distance: 121.9
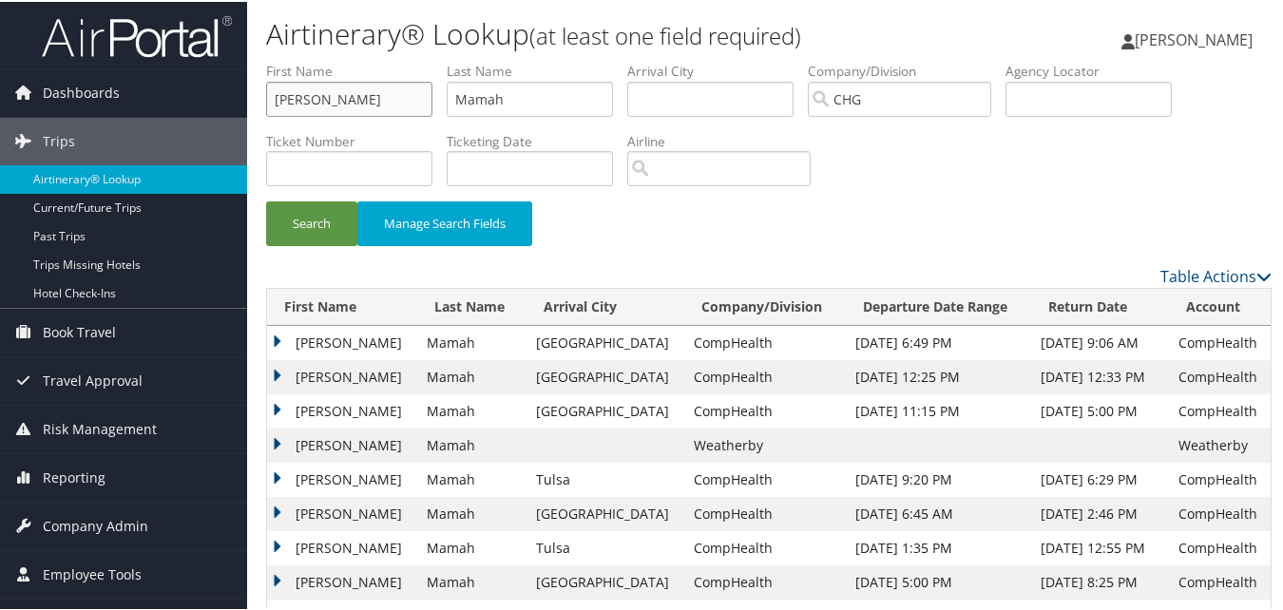
type input "Sean"
paste input "Finney,"
drag, startPoint x: 451, startPoint y: 98, endPoint x: 418, endPoint y: 90, distance: 33.2
click at [418, 60] on ul "First Name Sean Last Name Finney, Departure City Arrival City Company/Division …" at bounding box center [769, 60] width 1006 height 0
click at [535, 90] on input "Finney," at bounding box center [530, 97] width 166 height 35
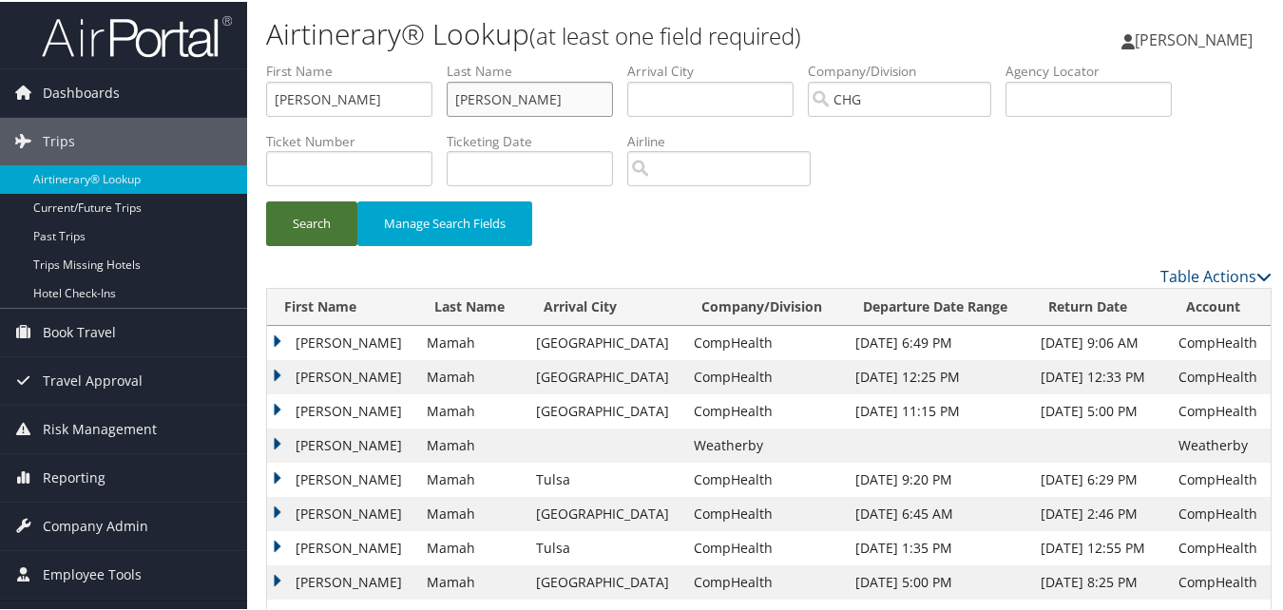
type input "Finney"
click at [321, 224] on button "Search" at bounding box center [311, 222] width 91 height 45
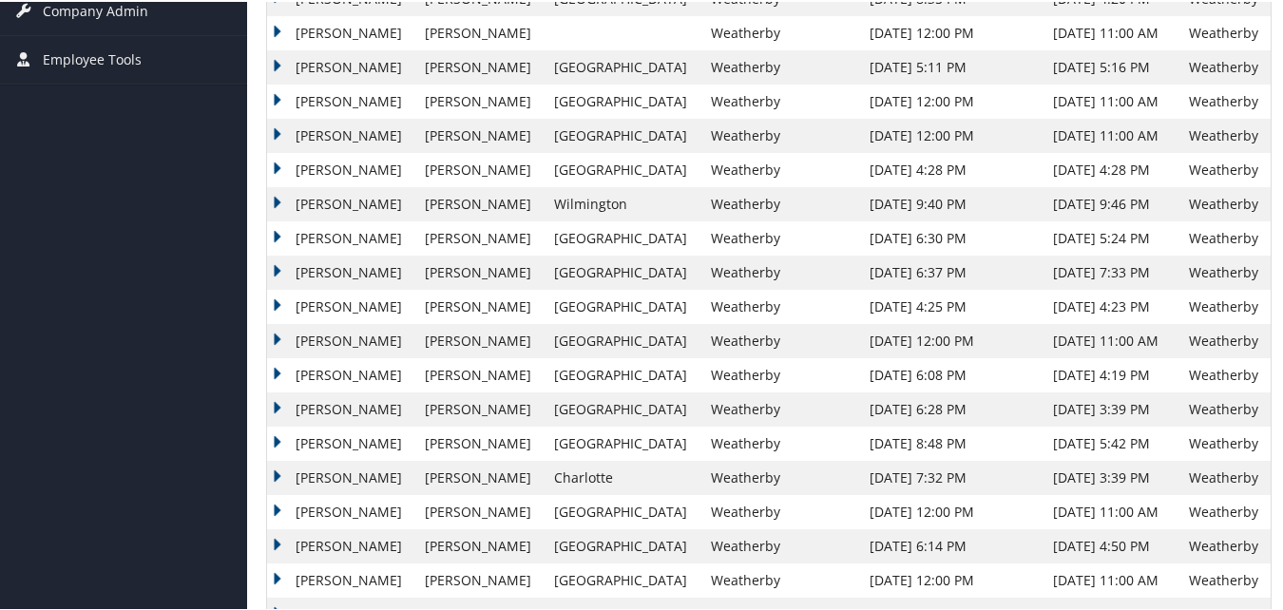
scroll to position [610, 0]
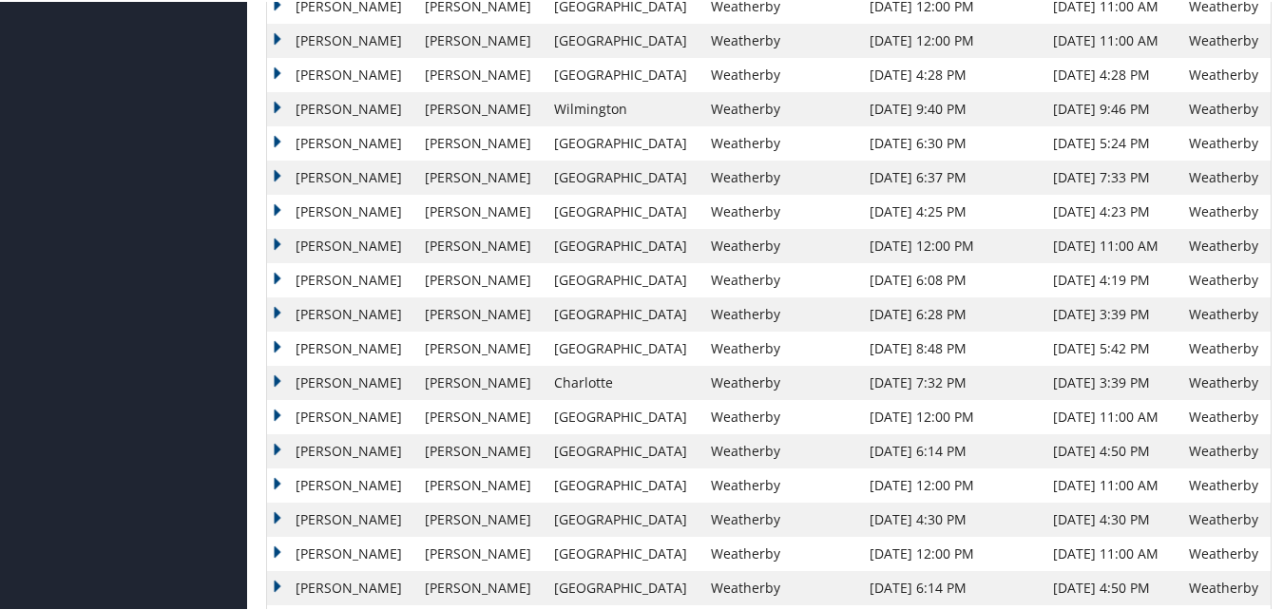
click at [318, 490] on td "Sean" at bounding box center [341, 484] width 148 height 34
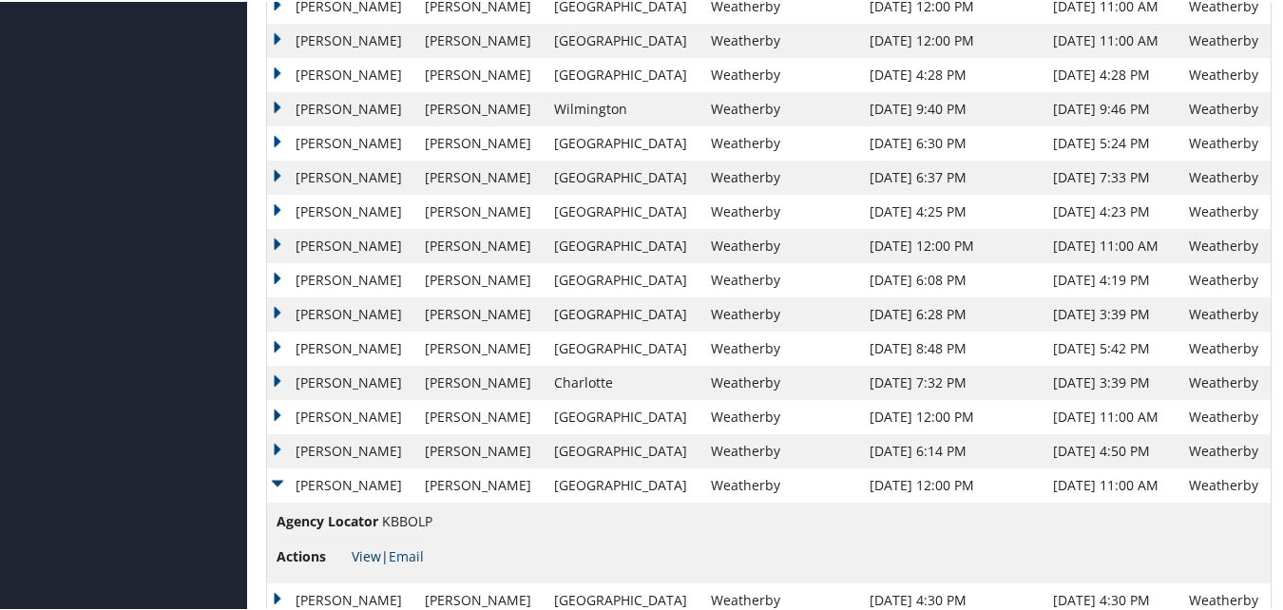
click at [357, 550] on link "View" at bounding box center [366, 555] width 29 height 18
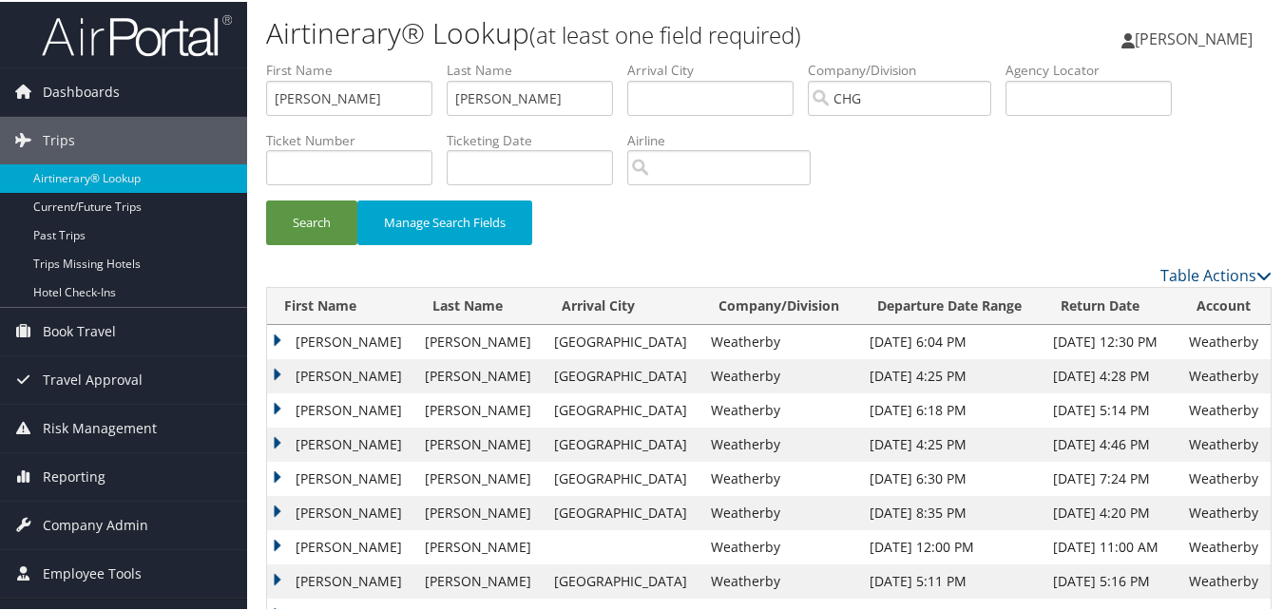
scroll to position [0, 0]
paste input "Kim, Elijah"
drag, startPoint x: 368, startPoint y: 98, endPoint x: 252, endPoint y: 97, distance: 116.0
click at [310, 99] on input "Kim, Elijah" at bounding box center [349, 97] width 166 height 35
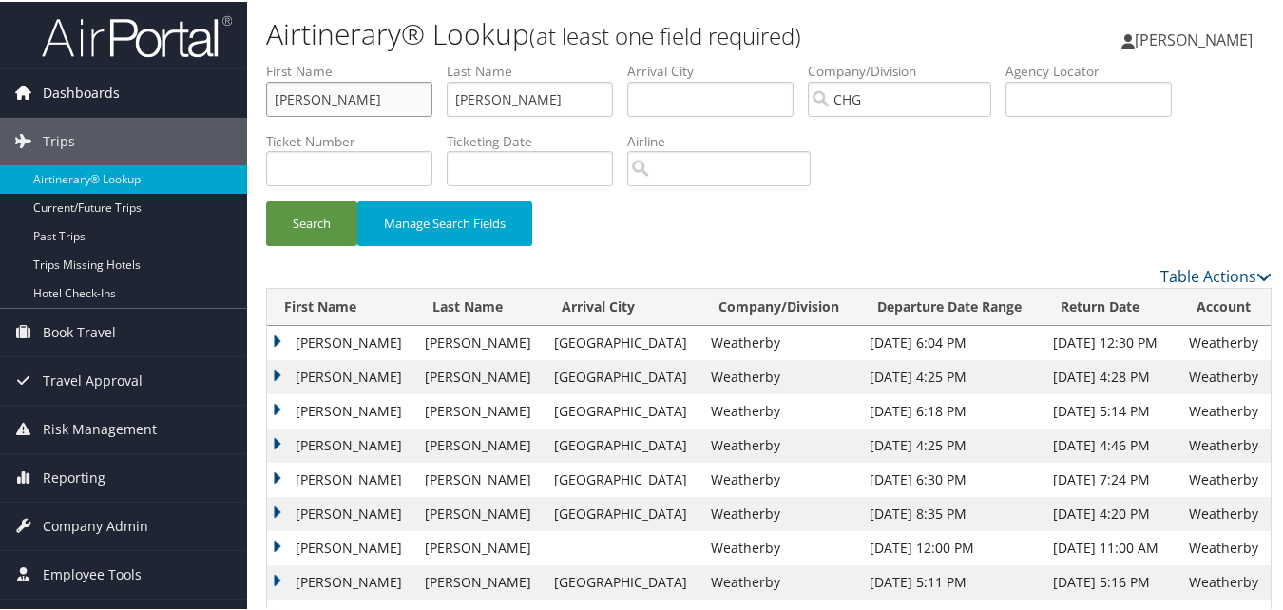
drag, startPoint x: 307, startPoint y: 99, endPoint x: 234, endPoint y: 108, distance: 73.8
type input "Elijah"
paste input "Kim,"
drag, startPoint x: 205, startPoint y: 67, endPoint x: 415, endPoint y: 67, distance: 210.1
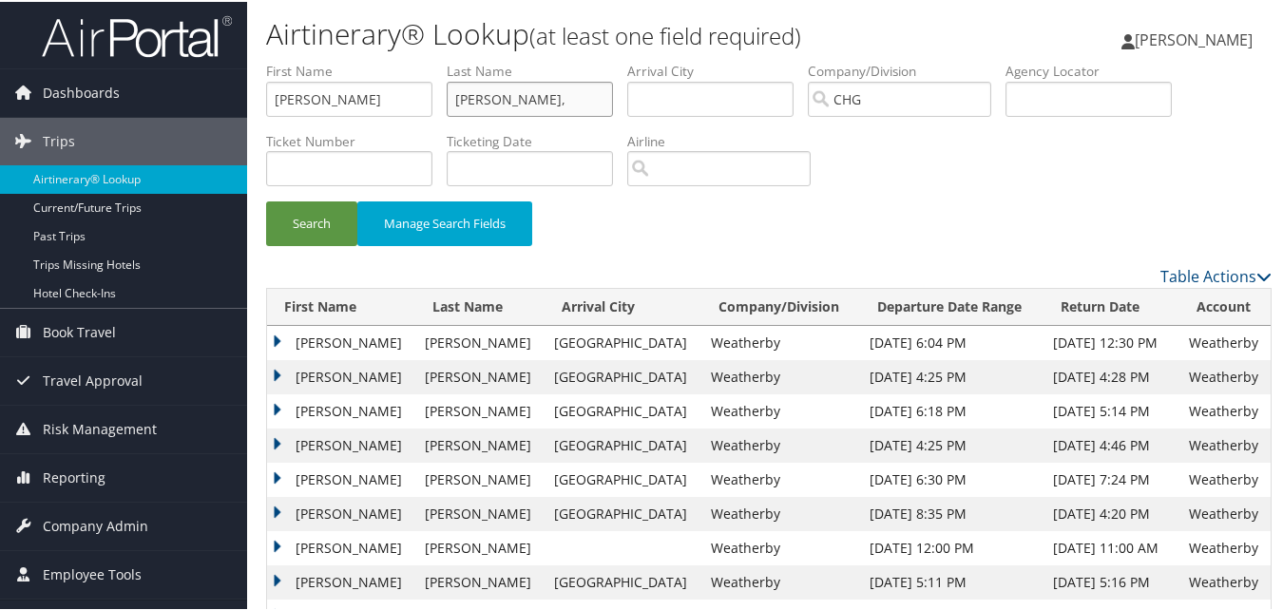
click at [495, 91] on input "Kim," at bounding box center [530, 97] width 166 height 35
type input "Kim"
click at [266, 200] on button "Search" at bounding box center [311, 222] width 91 height 45
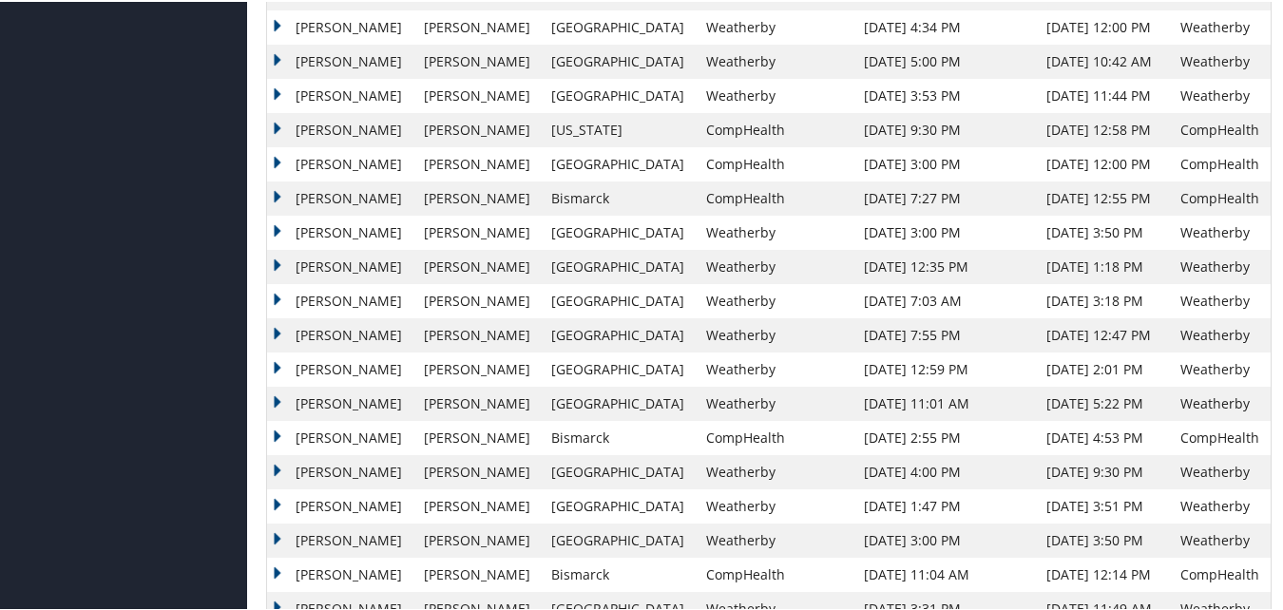
scroll to position [1711, 0]
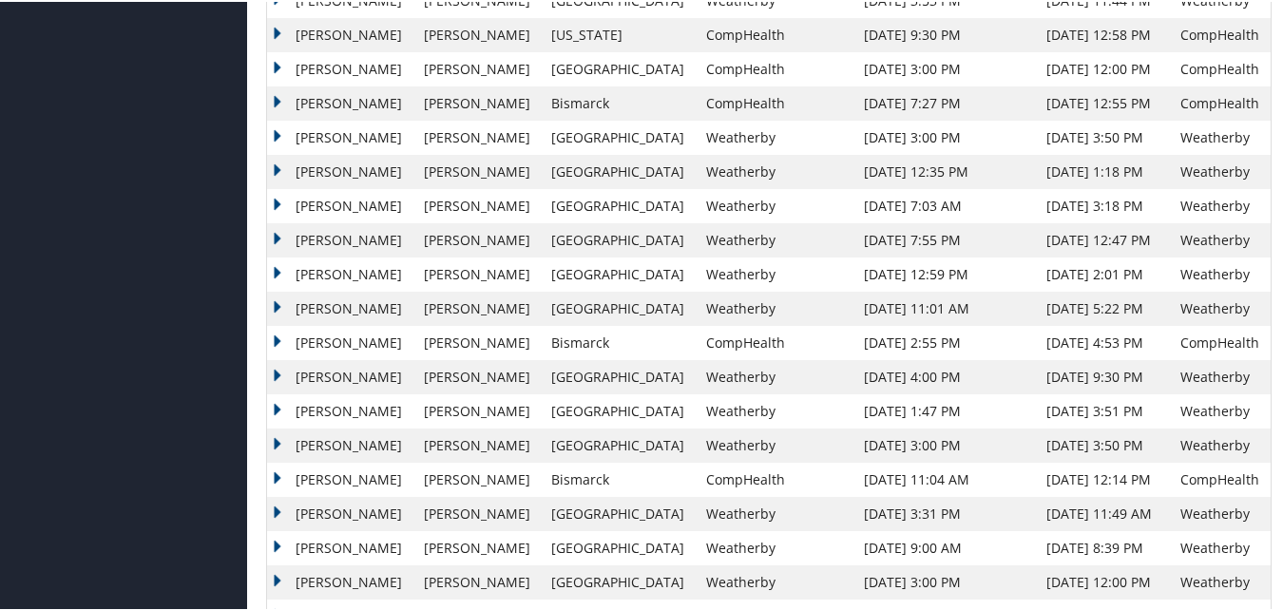
click at [304, 275] on td "Elijah" at bounding box center [340, 273] width 147 height 34
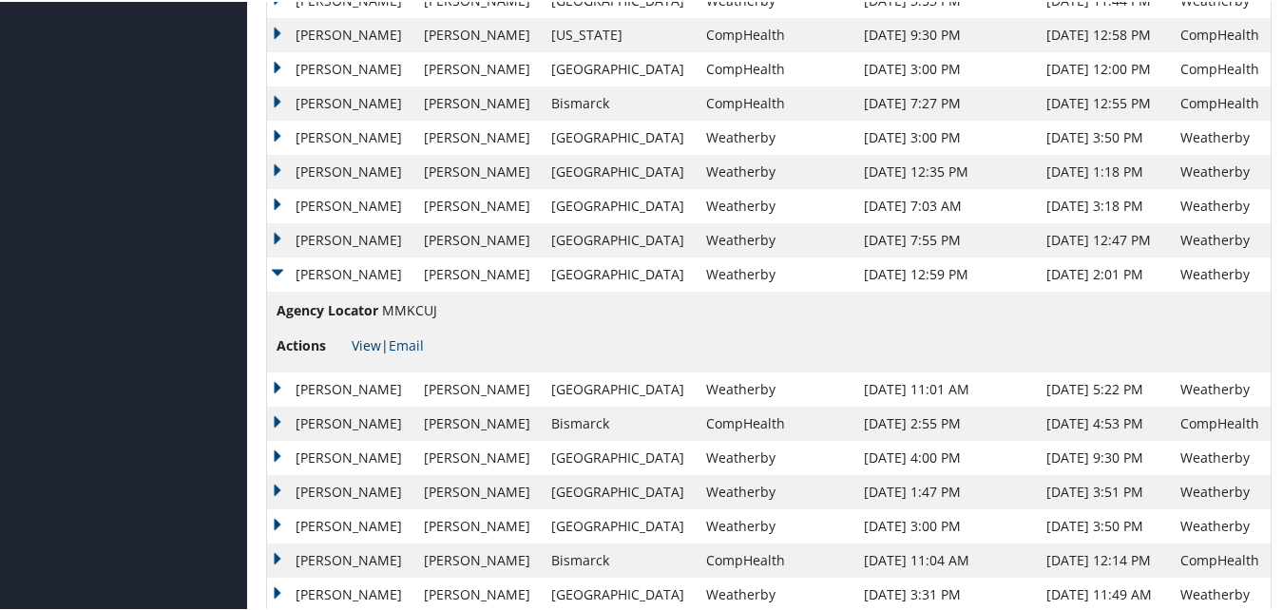
click at [361, 336] on link "View" at bounding box center [366, 344] width 29 height 18
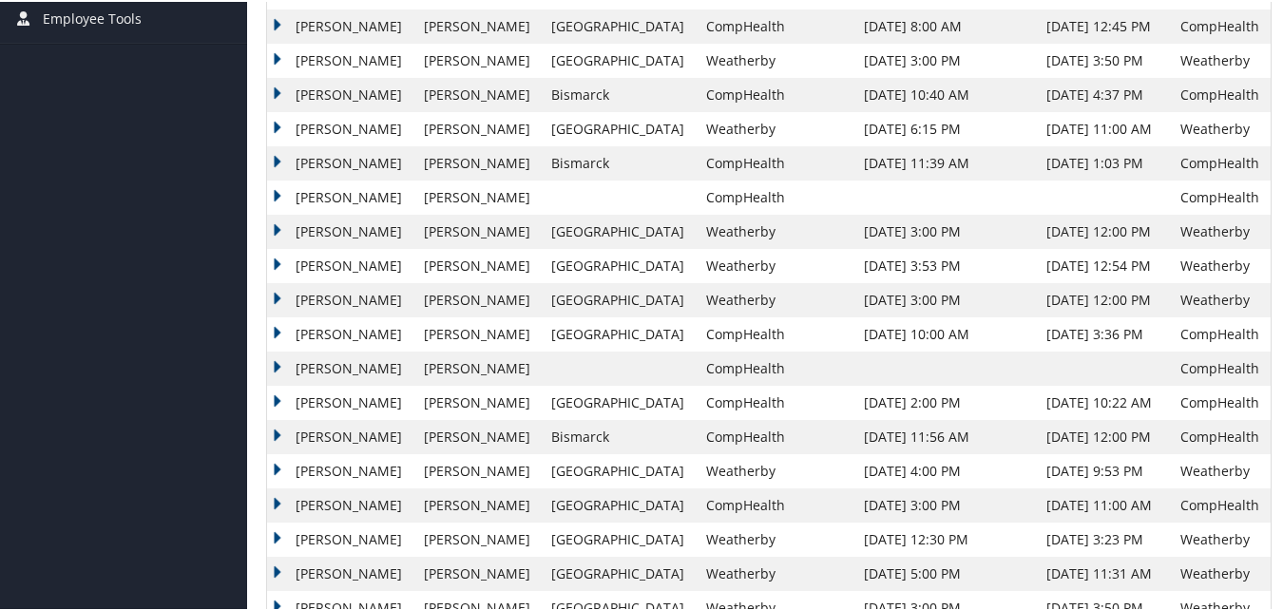
scroll to position [0, 0]
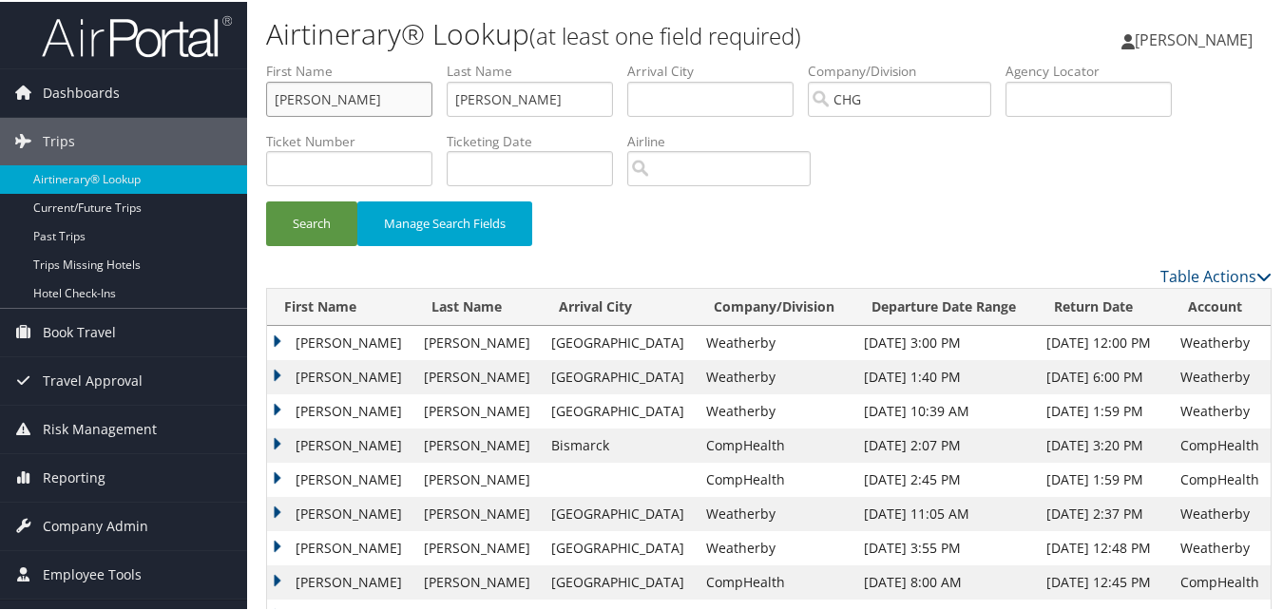
drag, startPoint x: 337, startPoint y: 103, endPoint x: 250, endPoint y: 95, distance: 86.8
paste input "Alexander, Nathaniel"
drag, startPoint x: 345, startPoint y: 95, endPoint x: 268, endPoint y: 84, distance: 77.8
click at [268, 84] on input "Alexander, Nathaniel" at bounding box center [349, 97] width 166 height 35
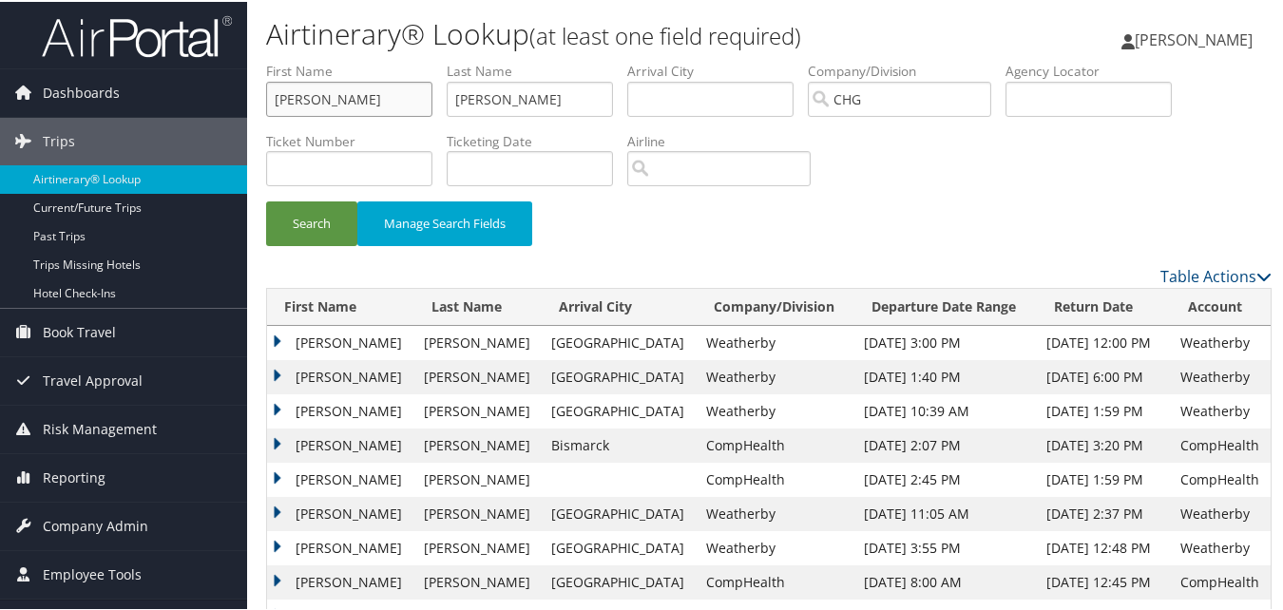
type input "Nathaniel"
drag, startPoint x: 543, startPoint y: 95, endPoint x: 340, endPoint y: 84, distance: 202.8
click at [323, 60] on ul "First Name Nathaniel Last Name Kim Departure City Arrival City Company/Division…" at bounding box center [769, 60] width 1006 height 0
paste input "Alexander,"
type input "Alexander"
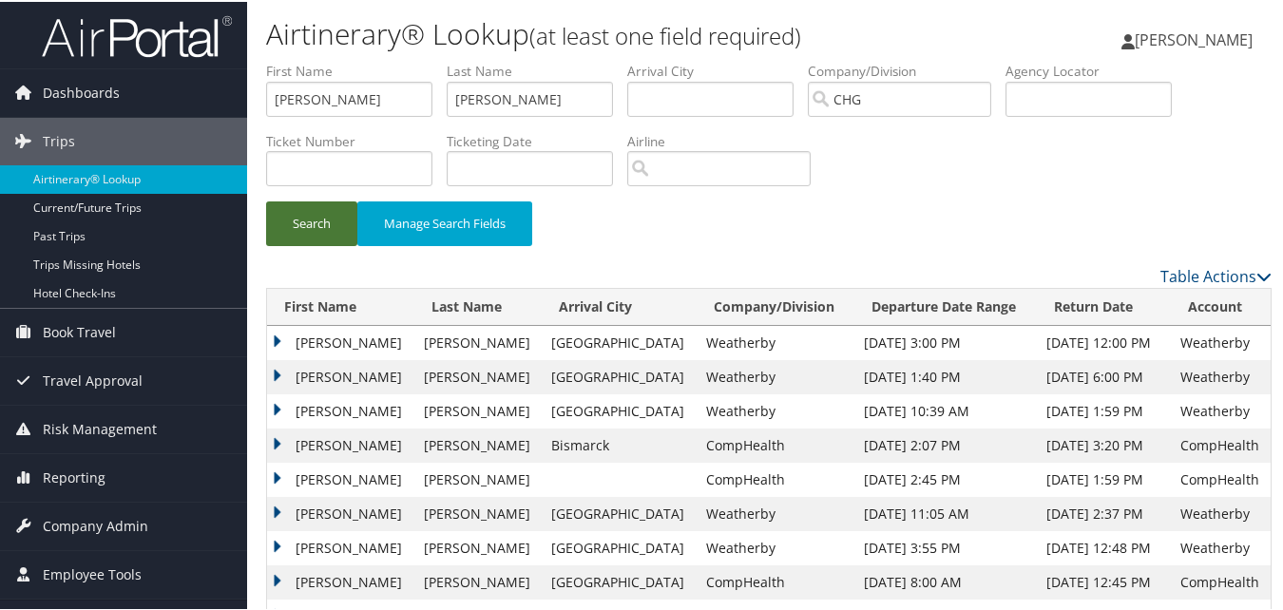
click at [281, 225] on button "Search" at bounding box center [311, 222] width 91 height 45
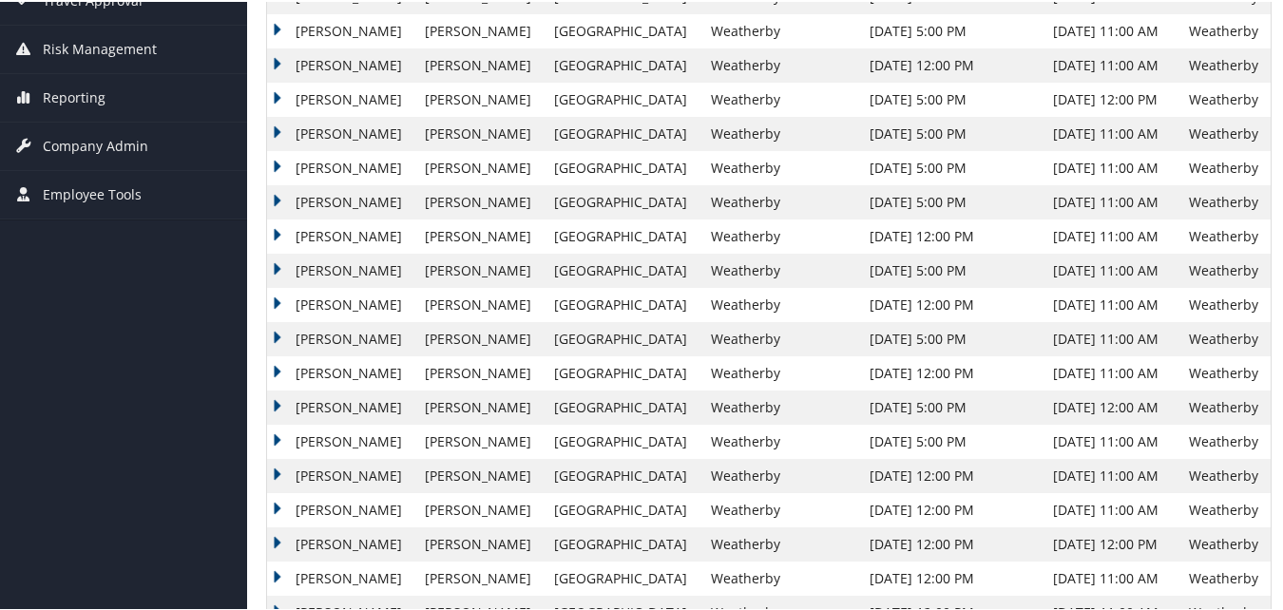
scroll to position [466, 0]
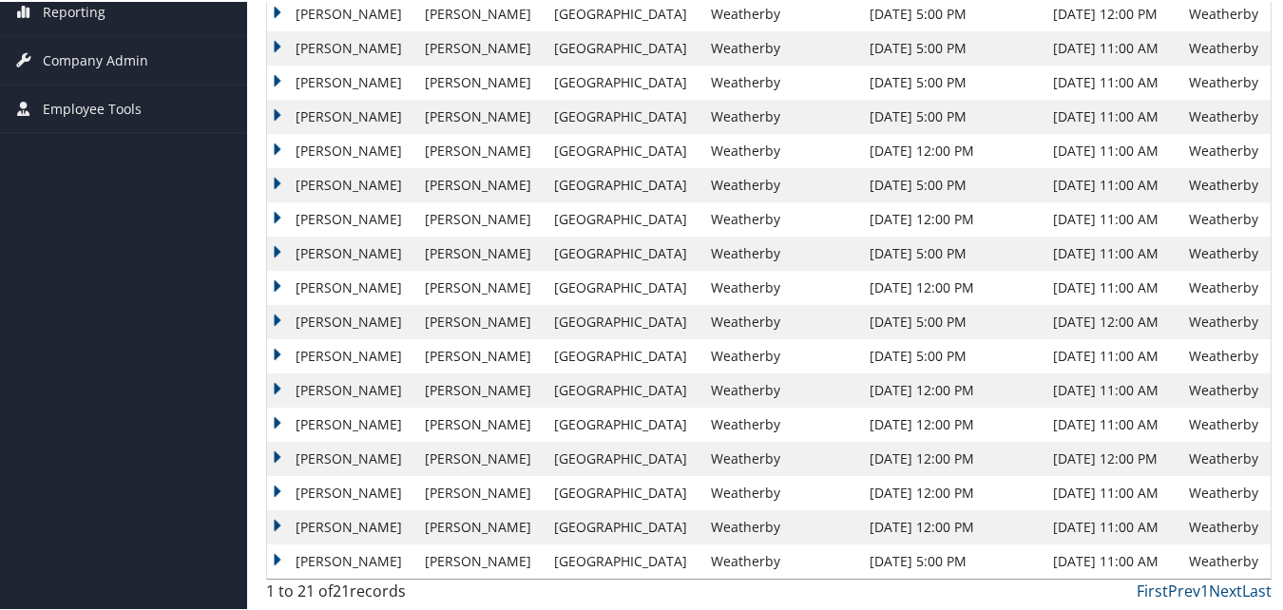
click at [322, 424] on td "Nathaniel" at bounding box center [341, 423] width 148 height 34
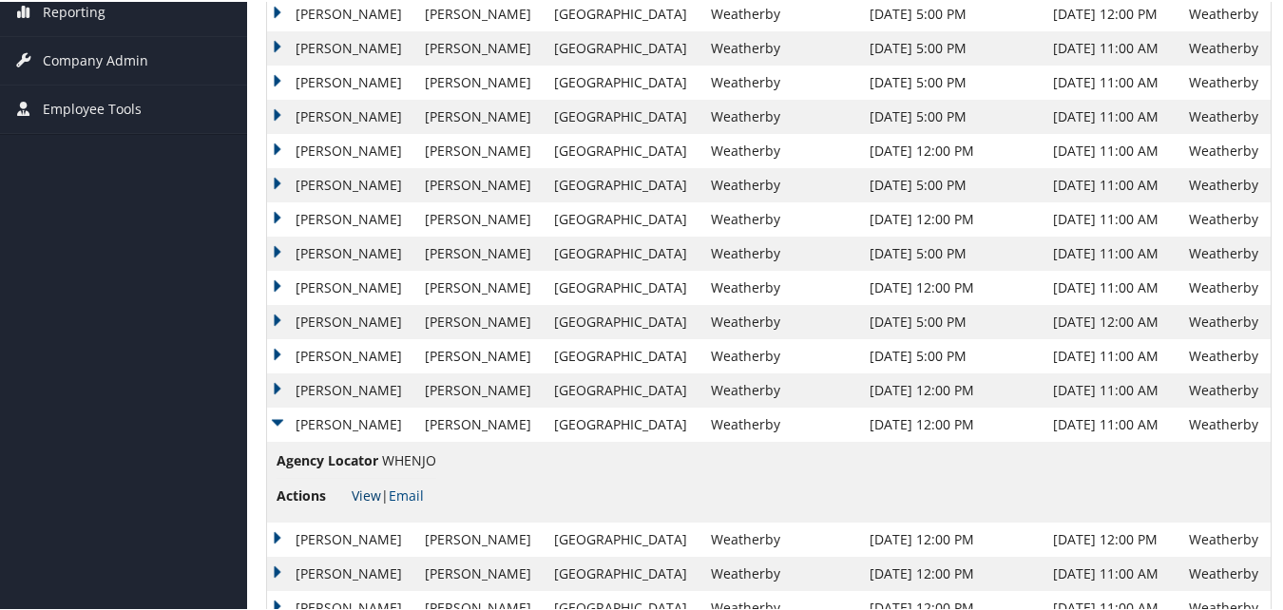
click at [360, 495] on link "View" at bounding box center [366, 494] width 29 height 18
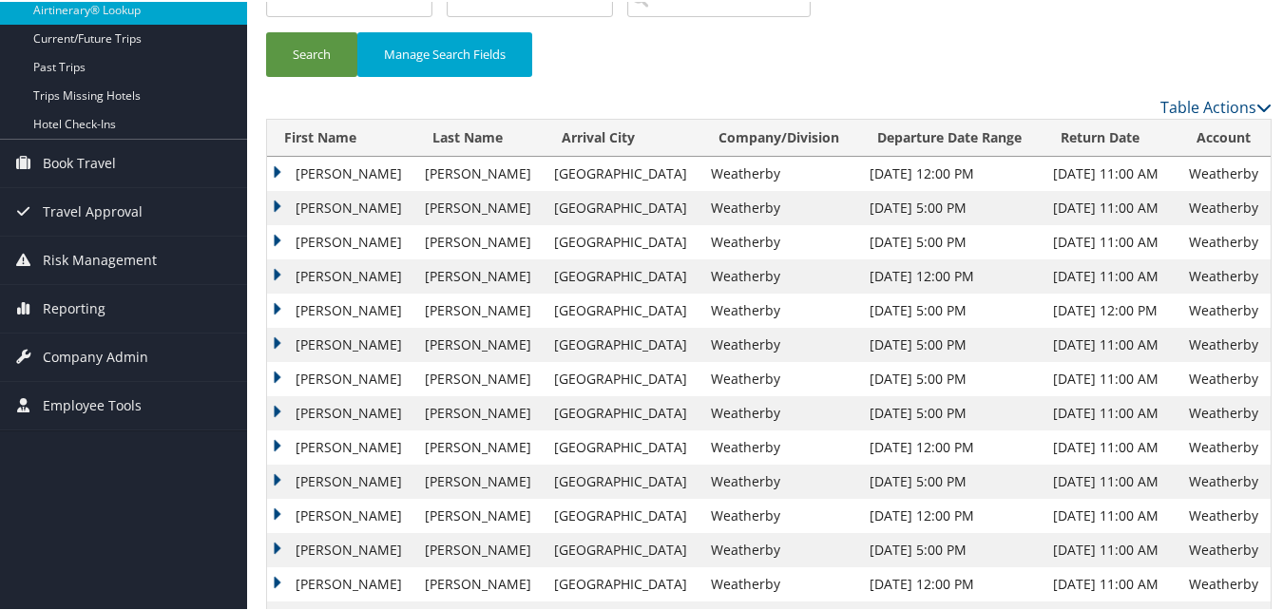
scroll to position [0, 0]
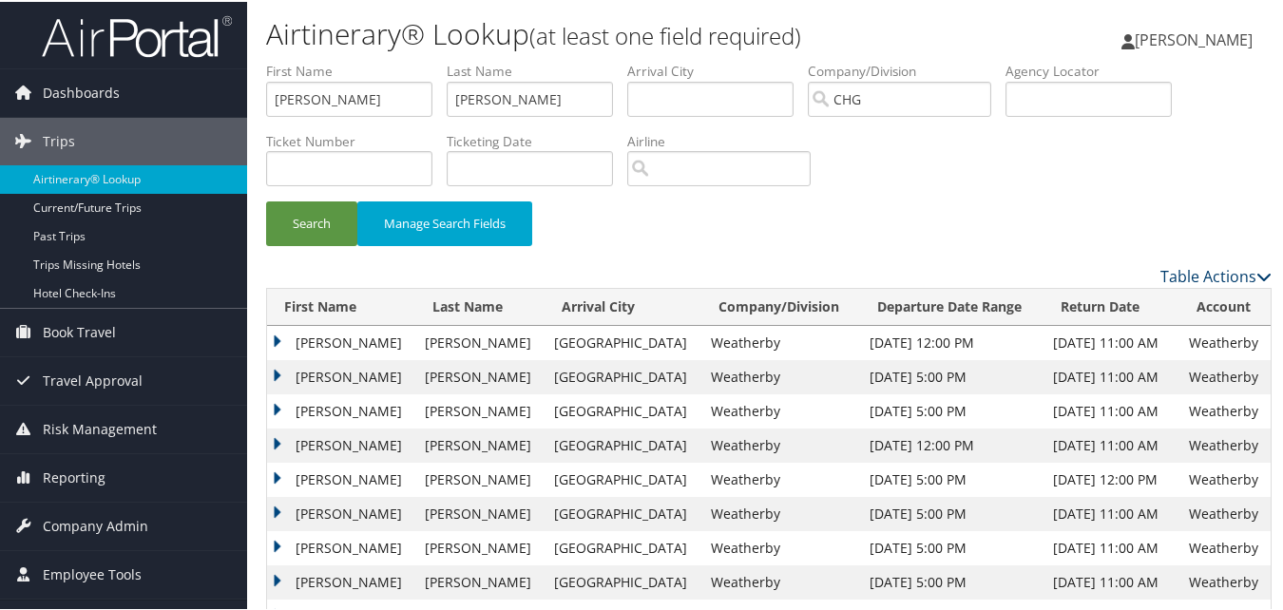
click at [1206, 272] on link "Table Actions" at bounding box center [1216, 274] width 111 height 21
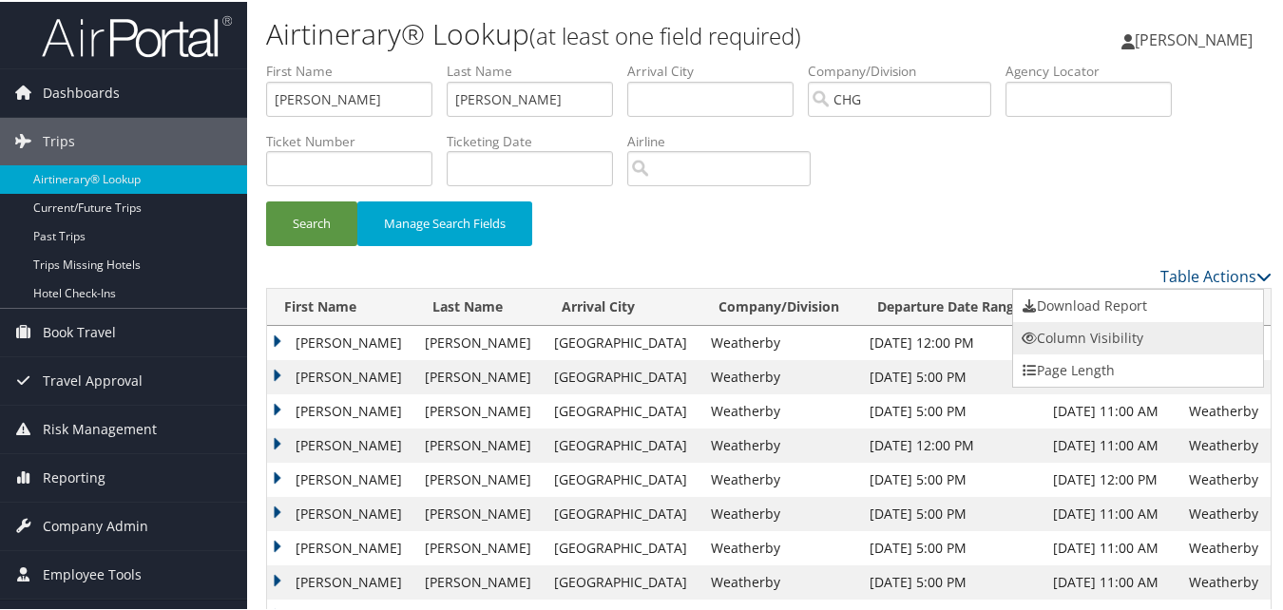
click at [1067, 339] on link "Column Visibility" at bounding box center [1138, 336] width 250 height 32
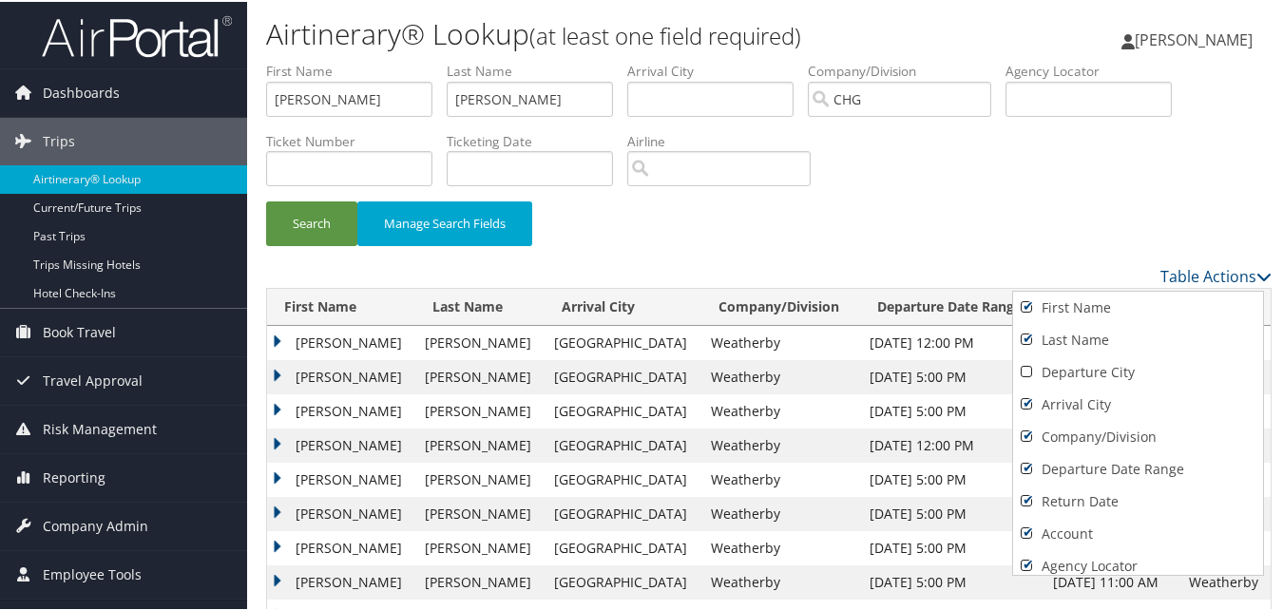
click at [1105, 223] on div at bounding box center [645, 305] width 1291 height 610
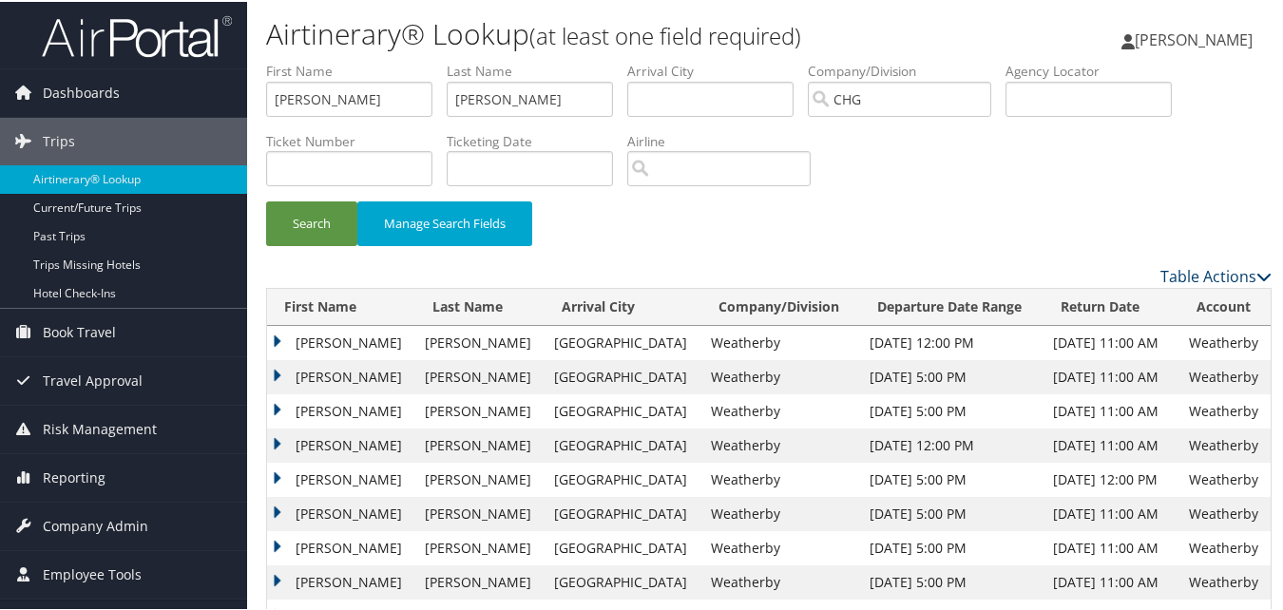
click at [1210, 279] on link "Table Actions" at bounding box center [1216, 274] width 111 height 21
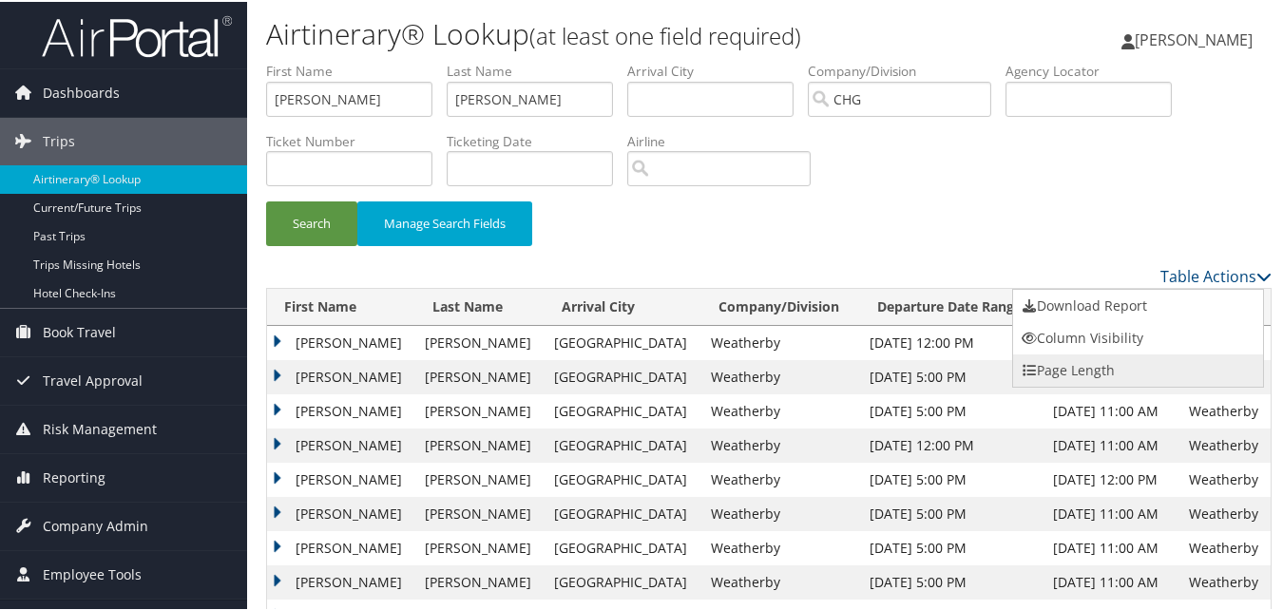
click at [1087, 366] on link "Page Length" at bounding box center [1138, 369] width 250 height 32
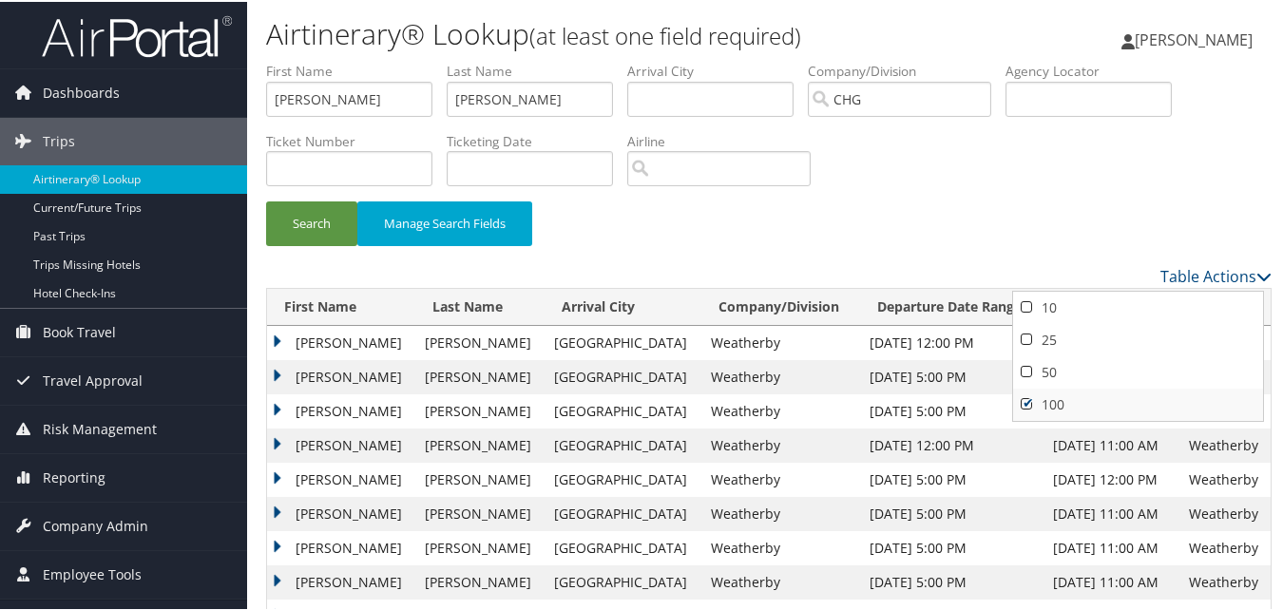
click at [1056, 401] on link "100" at bounding box center [1138, 403] width 250 height 32
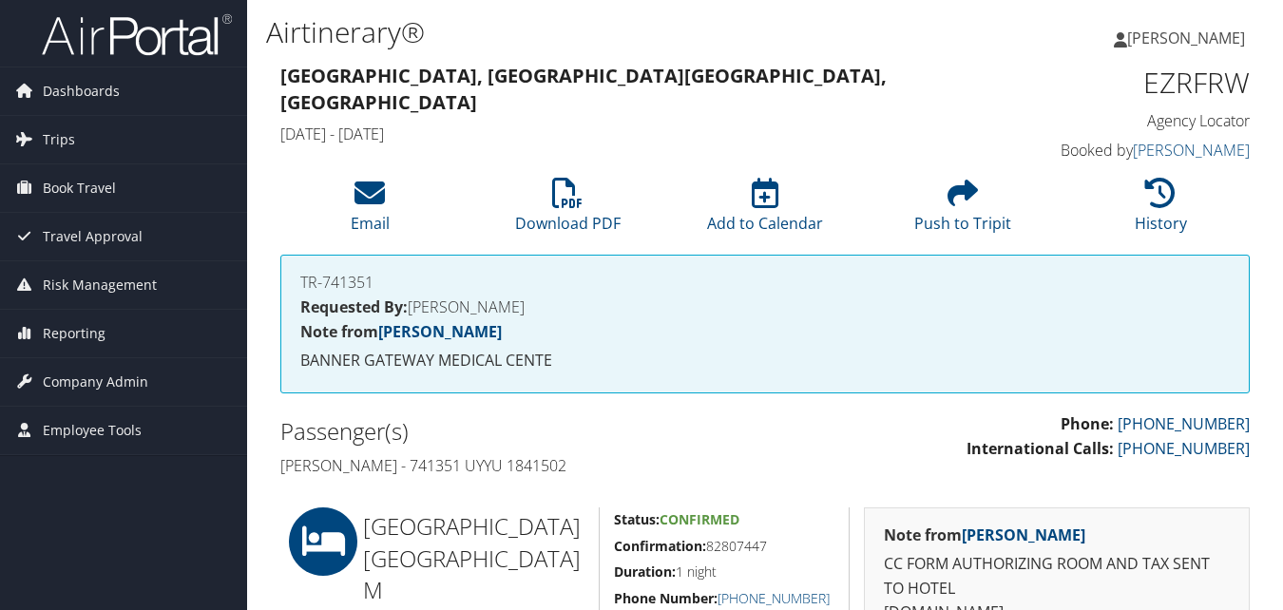
scroll to position [380, 0]
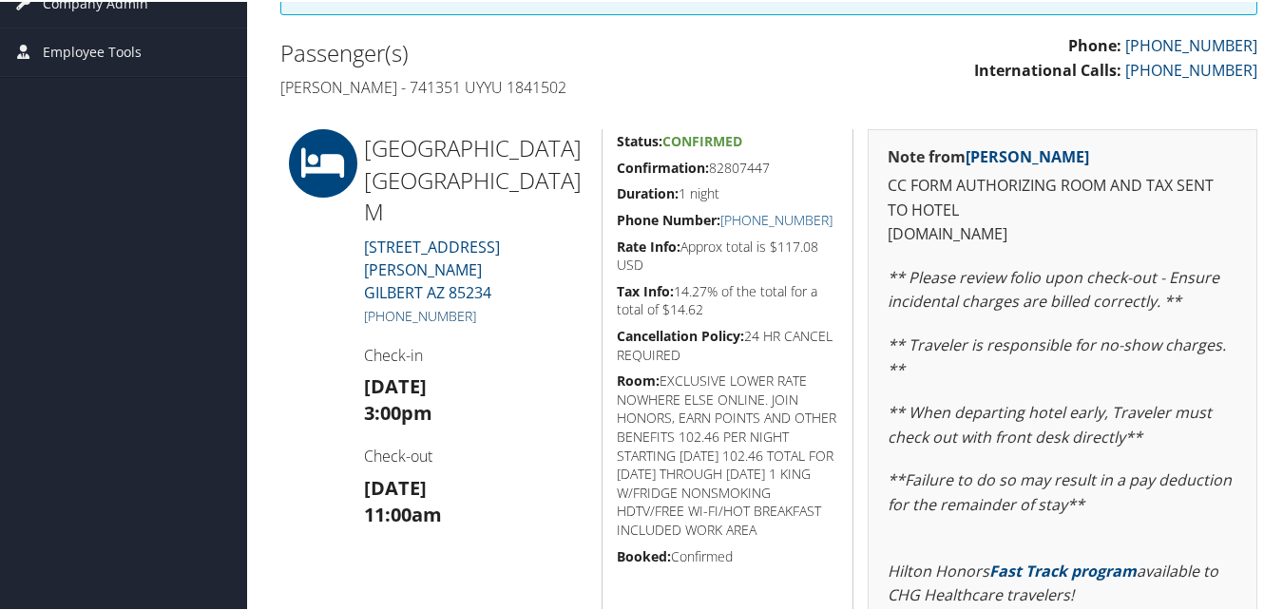
drag, startPoint x: 493, startPoint y: 255, endPoint x: 378, endPoint y: 259, distance: 115.1
click at [378, 305] on h5 "+1 (480) 654-4000" at bounding box center [475, 314] width 223 height 19
copy link "(480) 654-4000"
drag, startPoint x: 812, startPoint y: 154, endPoint x: 614, endPoint y: 162, distance: 197.9
click at [614, 162] on div "Status: Confirmed Confirmation: 82807447 Duration: 1 night Phone Number: +1 (48…" at bounding box center [728, 499] width 252 height 745
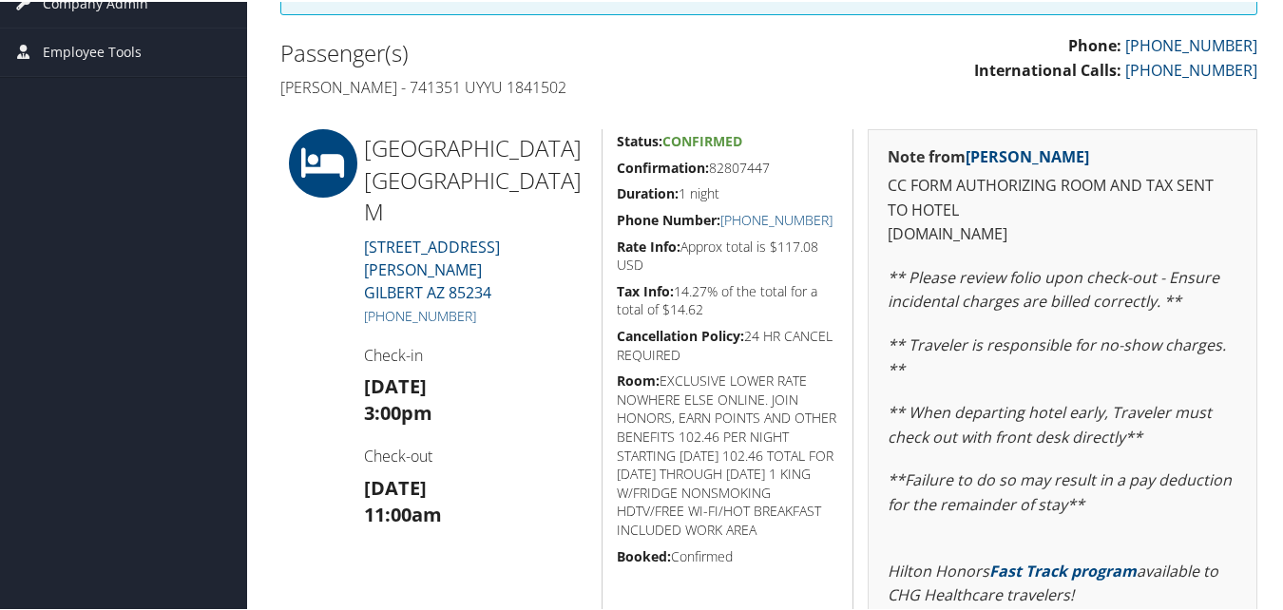
copy h5 "Confirmation: 82807447"
drag, startPoint x: 492, startPoint y: 256, endPoint x: 383, endPoint y: 257, distance: 109.3
click at [383, 305] on h5 "+1 (480) 654-4000" at bounding box center [475, 314] width 223 height 19
copy link "(480) 654-4000"
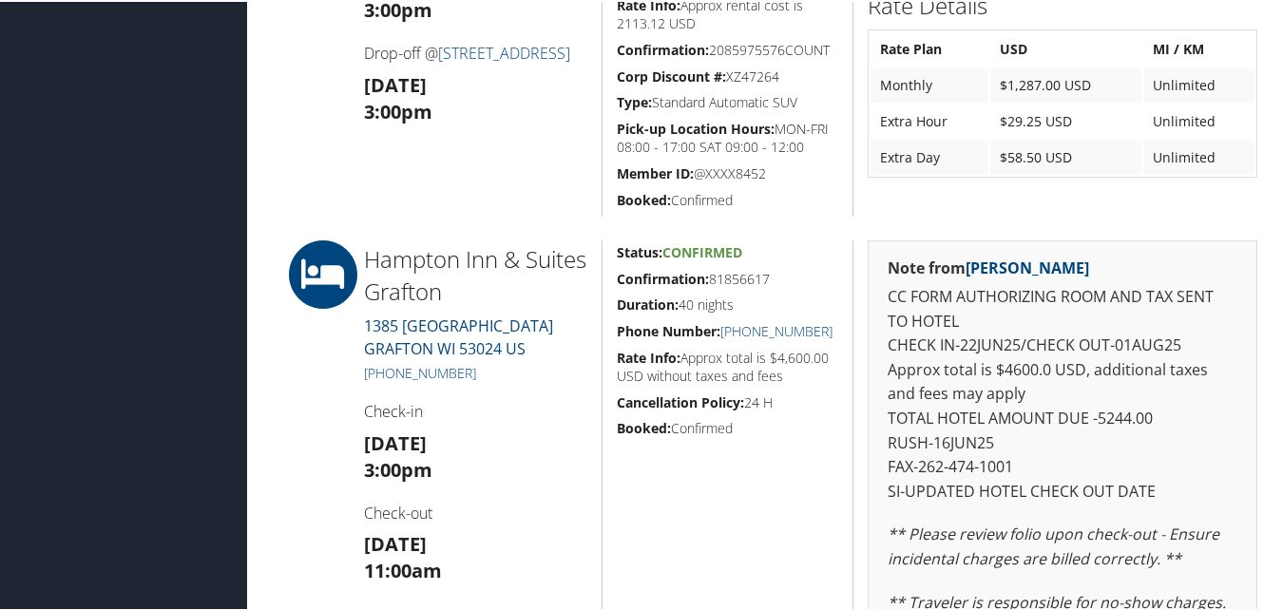
scroll to position [769, 0]
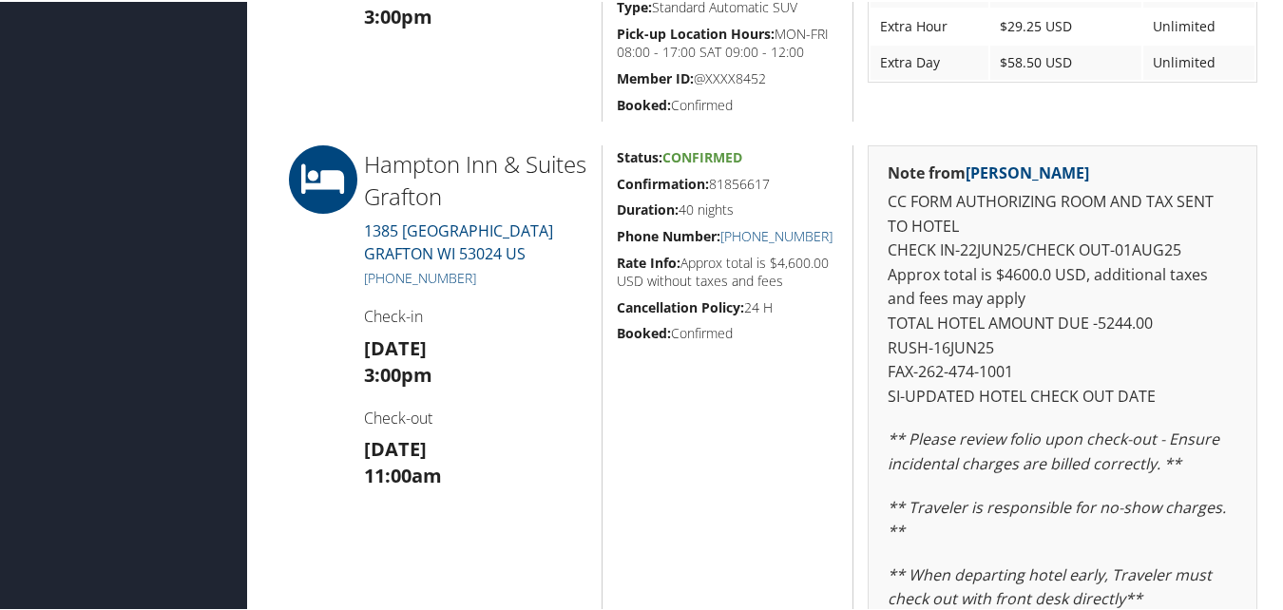
click at [352, 298] on div "Hampton Inn & Suites Grafton 1385 GATEWAY DRIVE GRAFTON WI 53024 US +1 (262) 47…" at bounding box center [476, 544] width 252 height 800
drag, startPoint x: 822, startPoint y: 173, endPoint x: 608, endPoint y: 183, distance: 214.1
click at [608, 183] on div "Status: Confirmed Confirmation: 81856617 Duration: 40 nights Phone Number: +1 (…" at bounding box center [728, 544] width 252 height 800
copy h5 "Confirmation: 81856617"
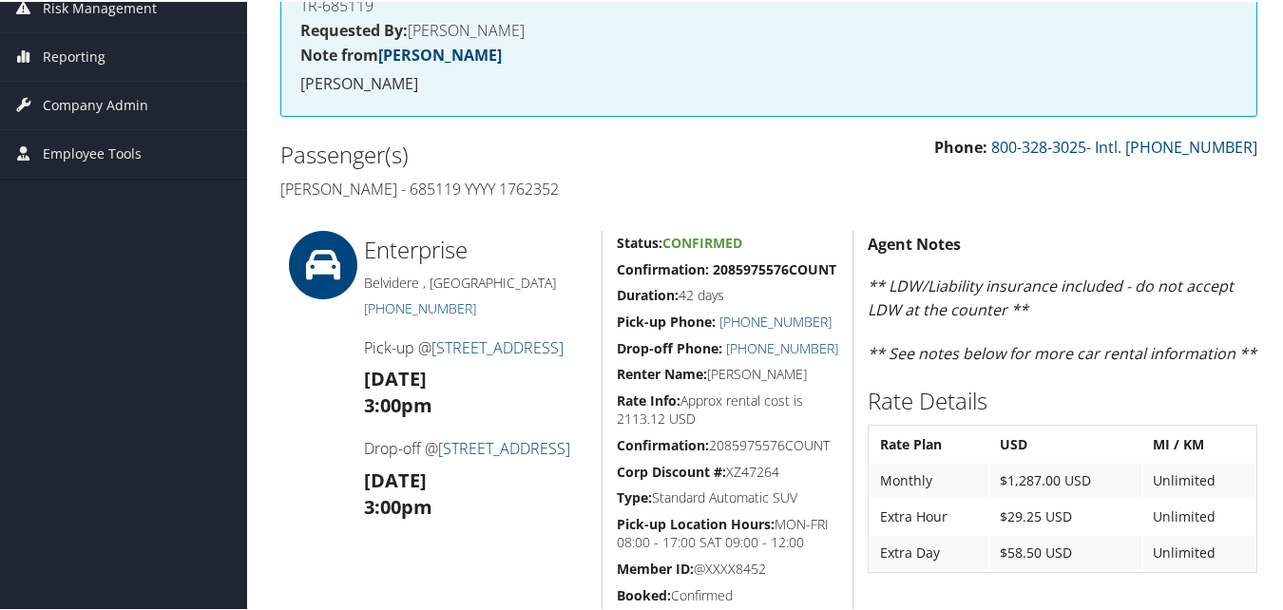
scroll to position [9, 0]
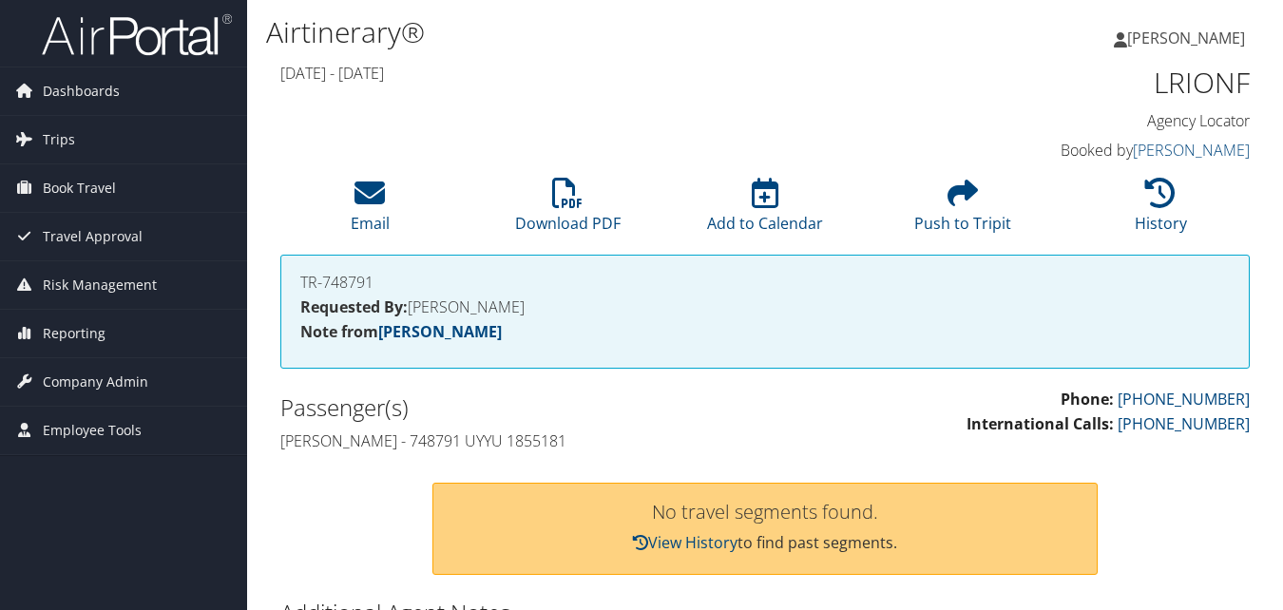
scroll to position [134, 0]
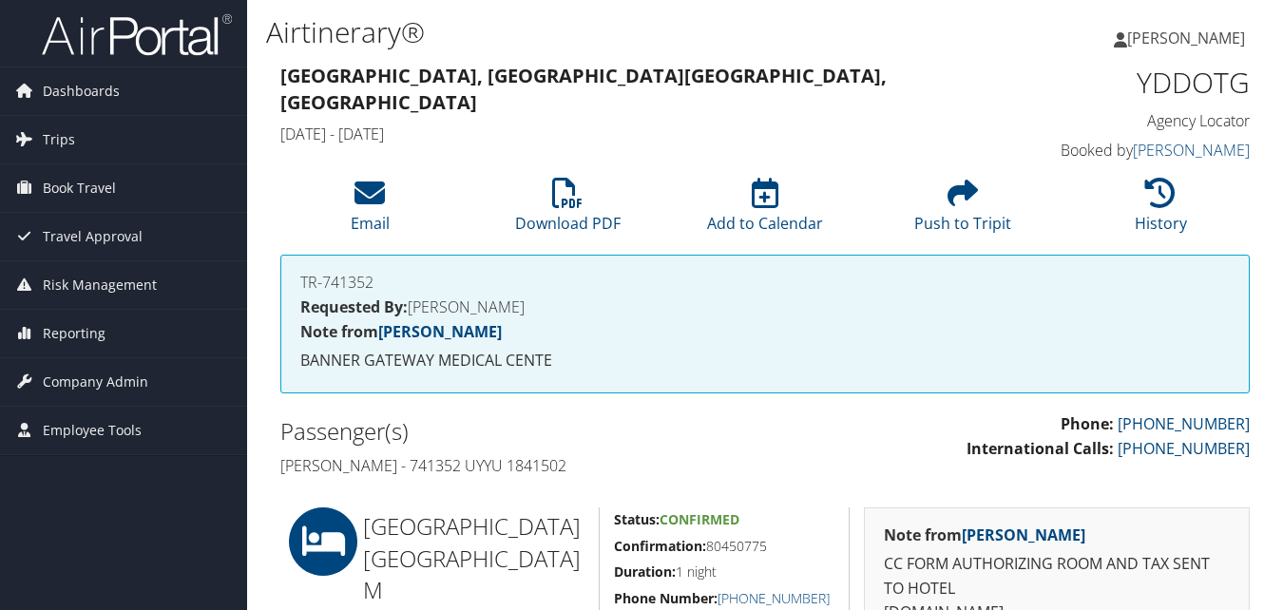
scroll to position [294, 0]
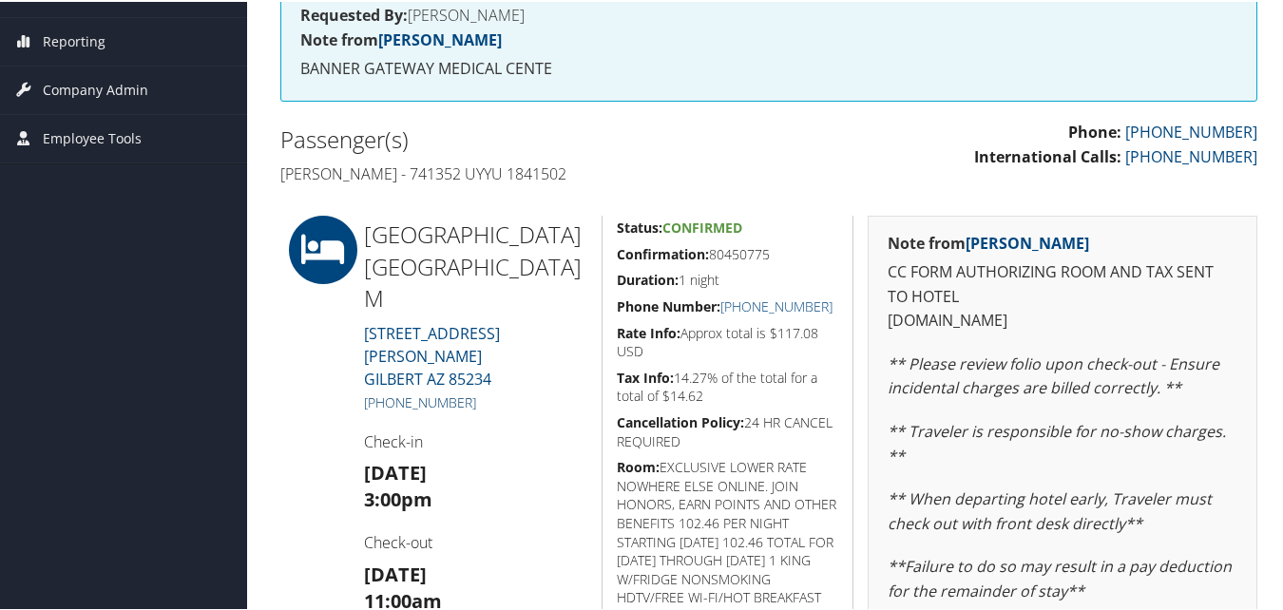
drag, startPoint x: 440, startPoint y: 351, endPoint x: 382, endPoint y: 351, distance: 58.0
click at [382, 392] on h5 "+1 (480) 654-4000" at bounding box center [475, 401] width 223 height 19
drag, startPoint x: 781, startPoint y: 252, endPoint x: 599, endPoint y: 249, distance: 182.5
click at [602, 249] on div "Status: Confirmed Confirmation: 80450775 Duration: 1 night Phone Number: +1 (48…" at bounding box center [728, 586] width 252 height 745
copy h5 "Confirmation: 80450775"
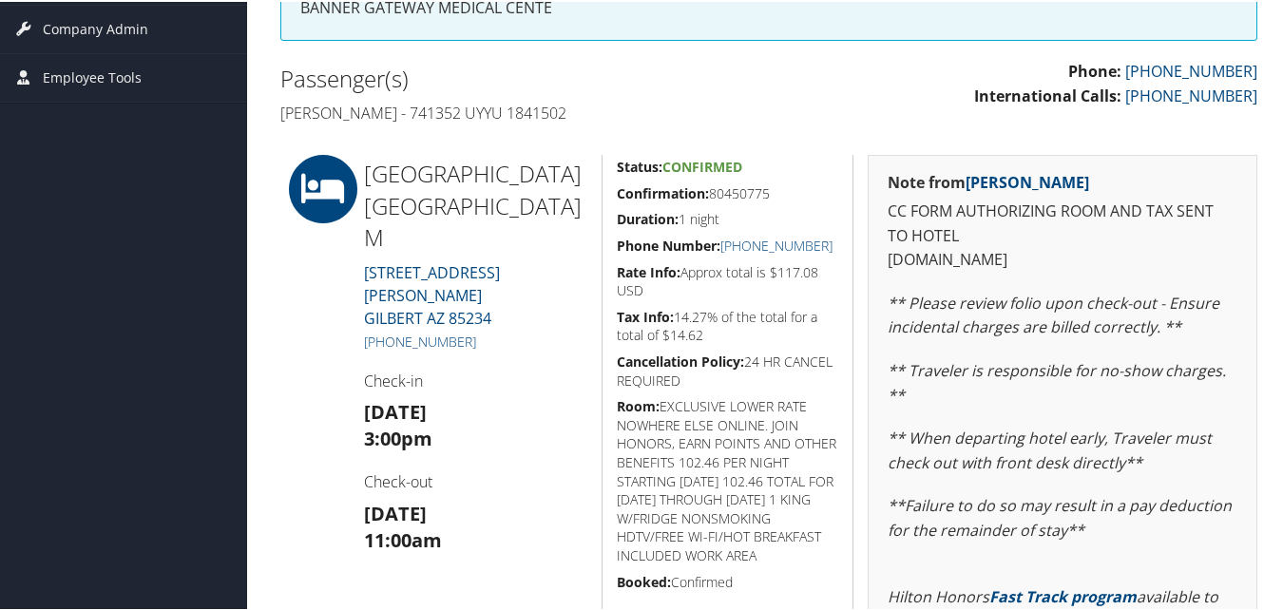
scroll to position [389, 0]
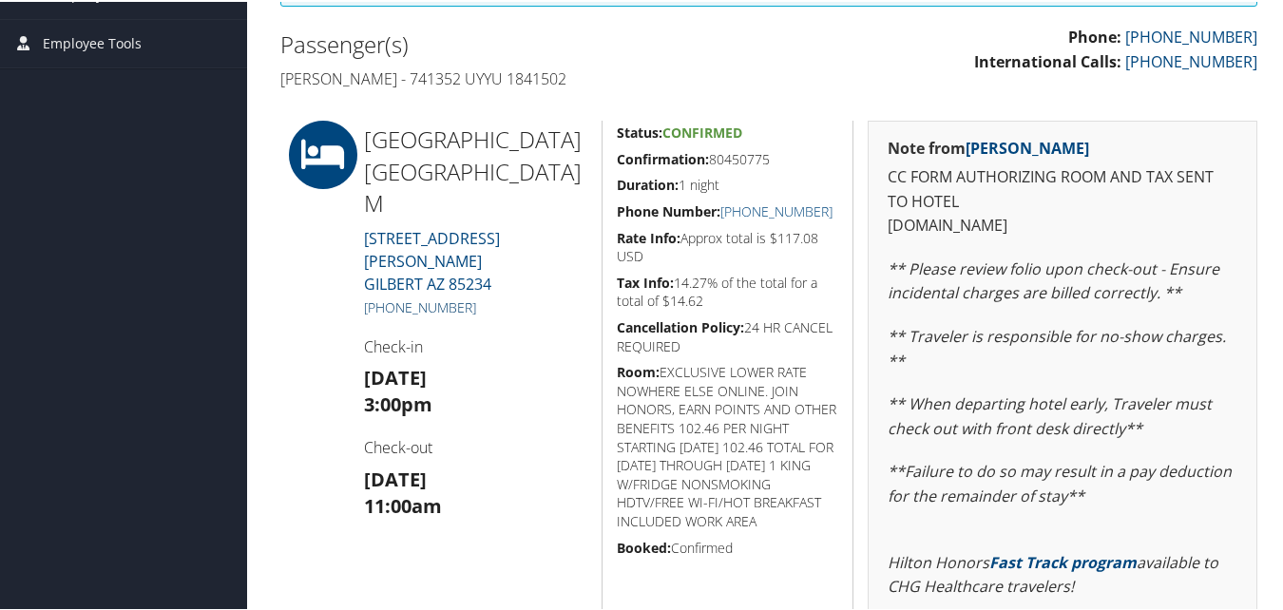
drag, startPoint x: 488, startPoint y: 260, endPoint x: 377, endPoint y: 246, distance: 111.1
click at [377, 297] on h5 "+1 (480) 654-4000" at bounding box center [475, 306] width 223 height 19
copy link "(480) 654-4000"
click at [617, 318] on strong "Cancellation Policy:" at bounding box center [680, 326] width 127 height 18
drag, startPoint x: 458, startPoint y: 260, endPoint x: 403, endPoint y: 263, distance: 55.3
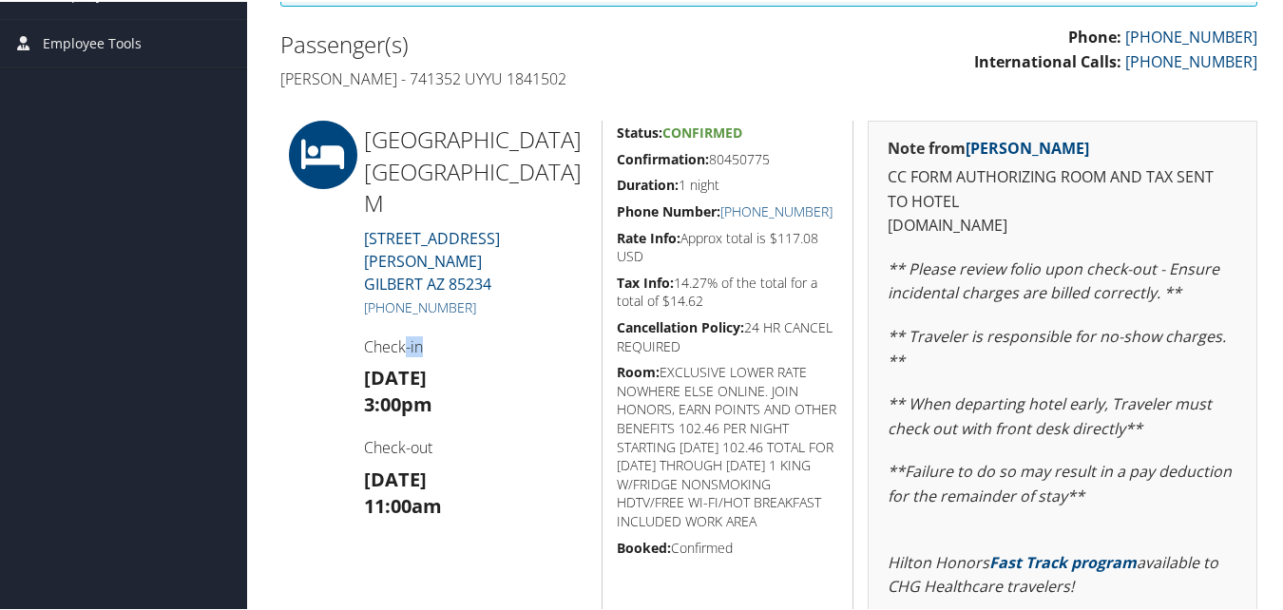
click at [403, 263] on div "Hampton Suites Phoenix East M 1825 N HIGLEY ROAD GILBERT AZ 85234 +1 (480) 654-…" at bounding box center [476, 491] width 252 height 745
drag, startPoint x: 403, startPoint y: 263, endPoint x: 503, endPoint y: 272, distance: 100.2
click at [503, 272] on div "Hampton Suites Phoenix East M 1825 N HIGLEY ROAD GILBERT AZ 85234 +1 (480) 654-…" at bounding box center [476, 491] width 252 height 745
drag, startPoint x: 494, startPoint y: 247, endPoint x: 386, endPoint y: 248, distance: 108.4
click at [386, 297] on h5 "+1 (480) 654-4000" at bounding box center [475, 306] width 223 height 19
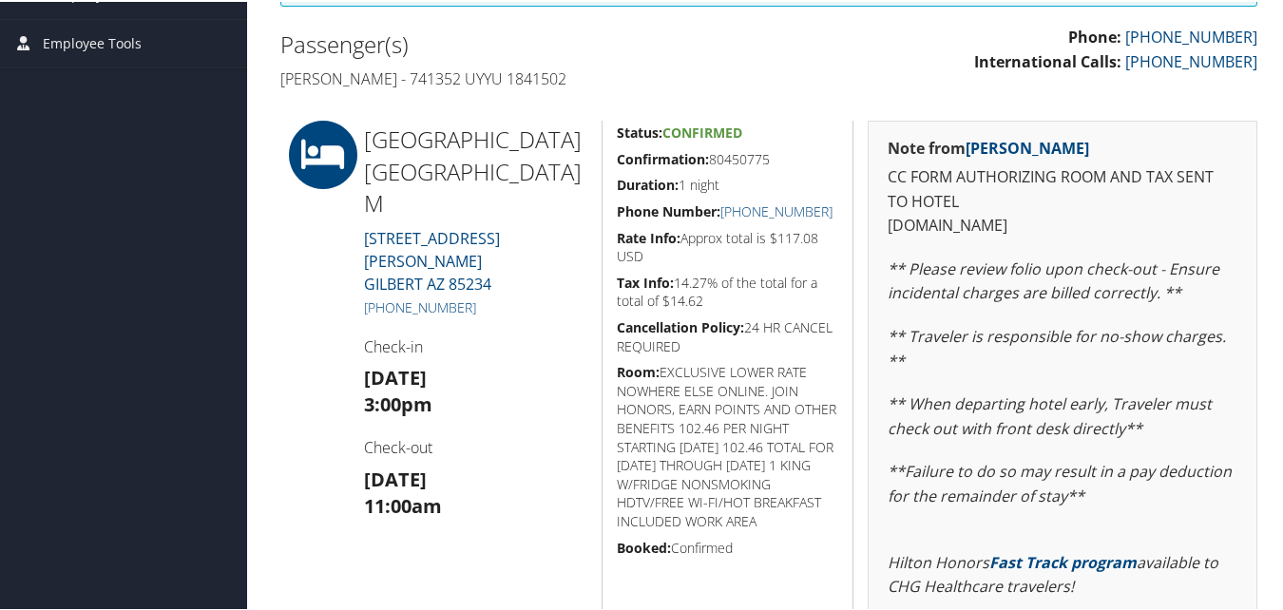
copy link "480) 654-4000"
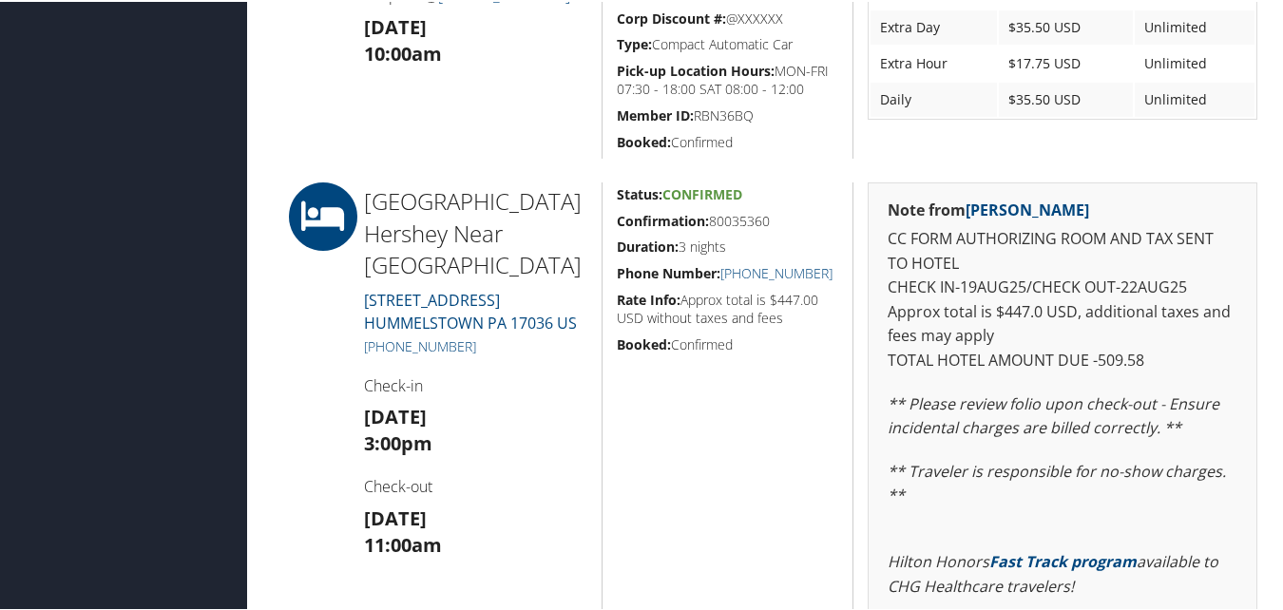
scroll to position [856, 0]
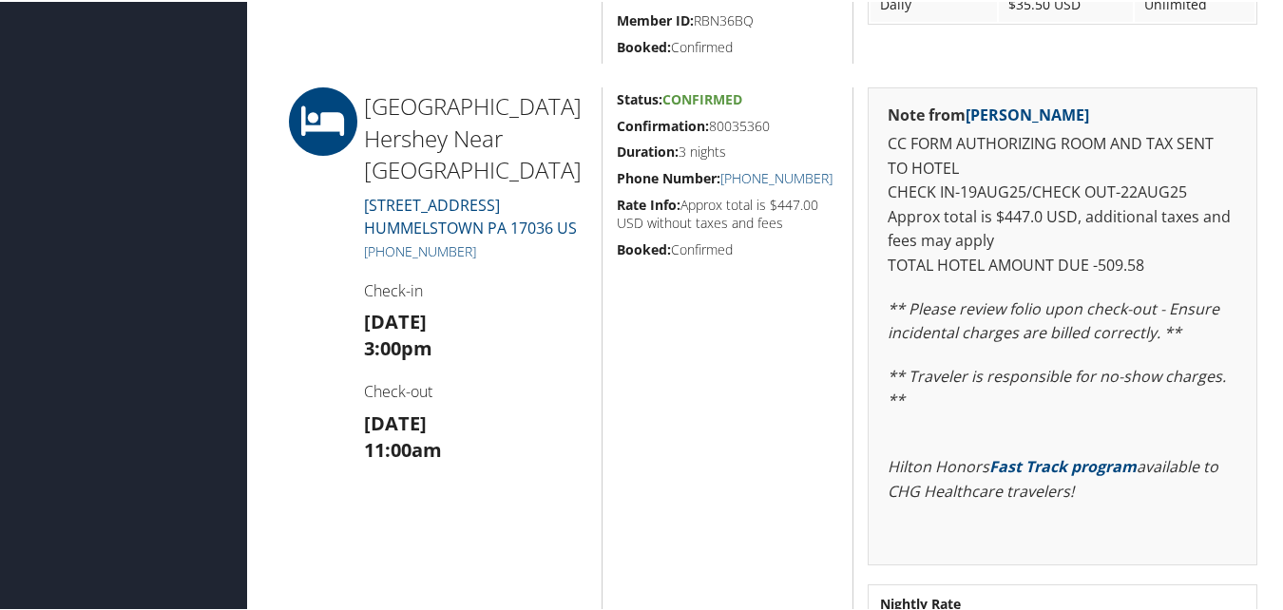
drag, startPoint x: 780, startPoint y: 147, endPoint x: 606, endPoint y: 144, distance: 175.0
click at [606, 144] on div "Status: Confirmed Confirmation: 80035360 Duration: 3 nights Phone Number: (717)…" at bounding box center [728, 382] width 252 height 592
copy h5 "Confirmation: 80035360"
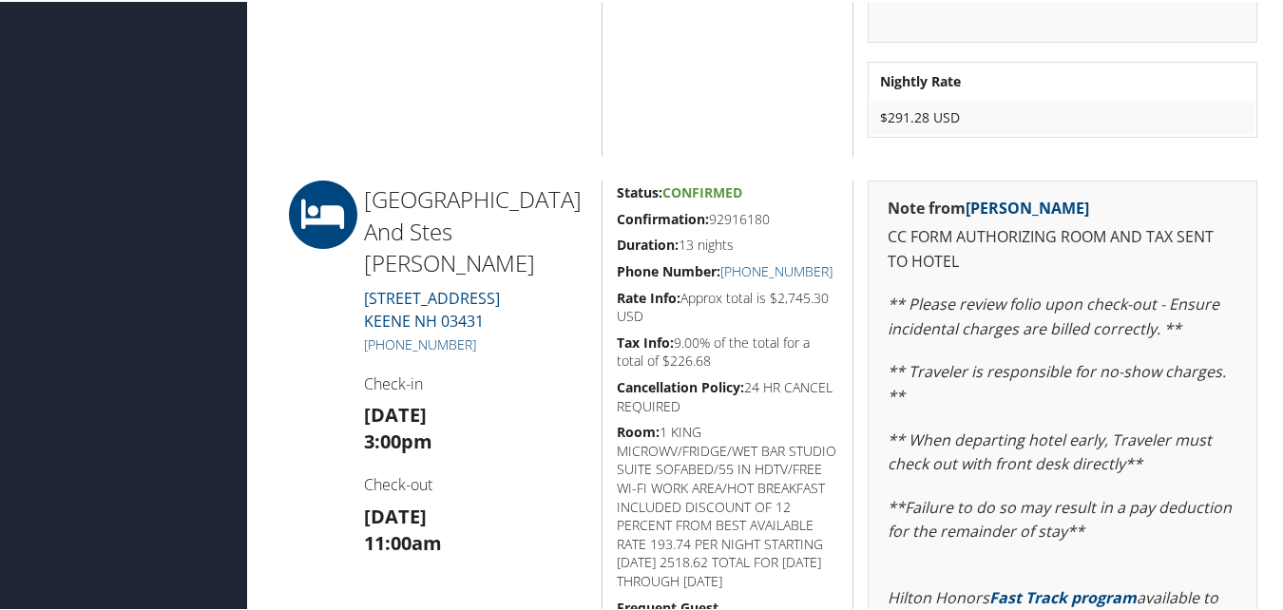
scroll to position [2113, 0]
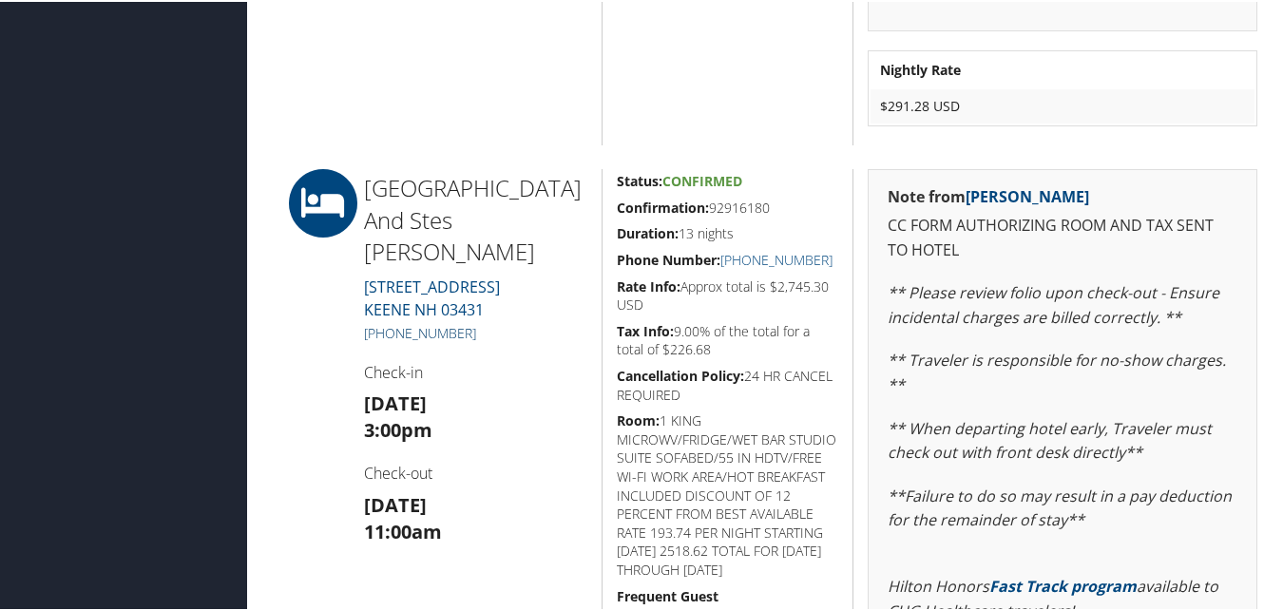
drag, startPoint x: 516, startPoint y: 297, endPoint x: 383, endPoint y: 297, distance: 133.1
click at [383, 322] on h5 "[PHONE_NUMBER]" at bounding box center [475, 331] width 223 height 19
copy link "[PHONE_NUMBER]"
drag, startPoint x: 668, startPoint y: 180, endPoint x: 606, endPoint y: 193, distance: 64.1
click at [606, 193] on div "Status: Confirmed Confirmation: 92916180 Duration: 13 nights Phone Number: [PHO…" at bounding box center [728, 482] width 252 height 630
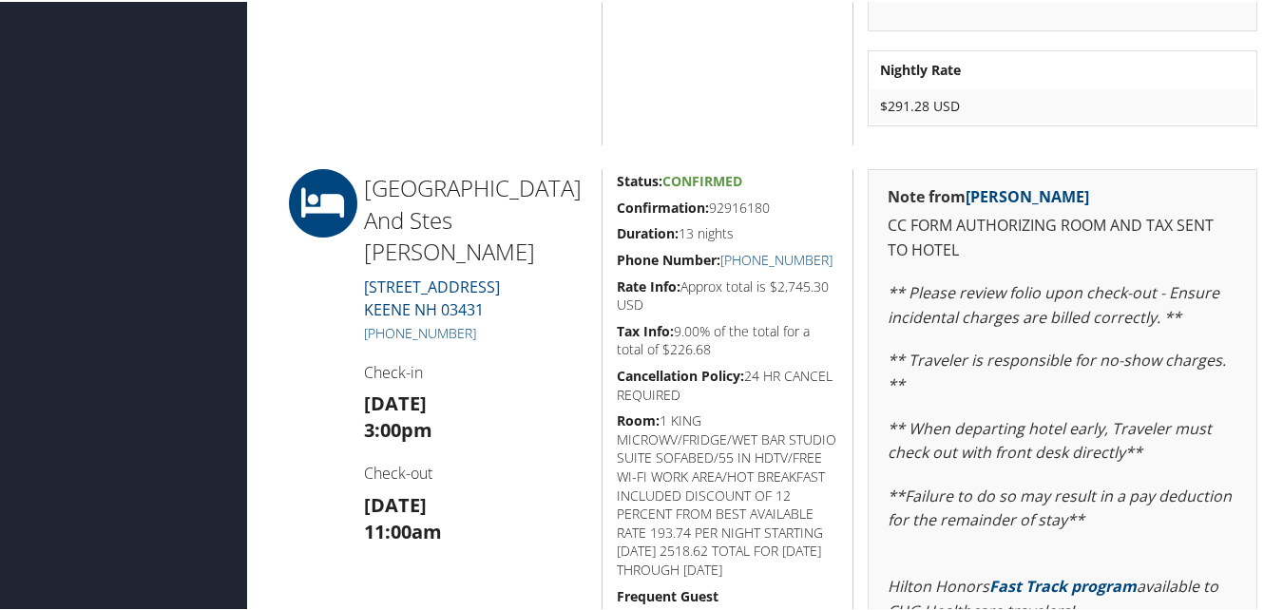
copy h5 "Confirmation: 92916180"
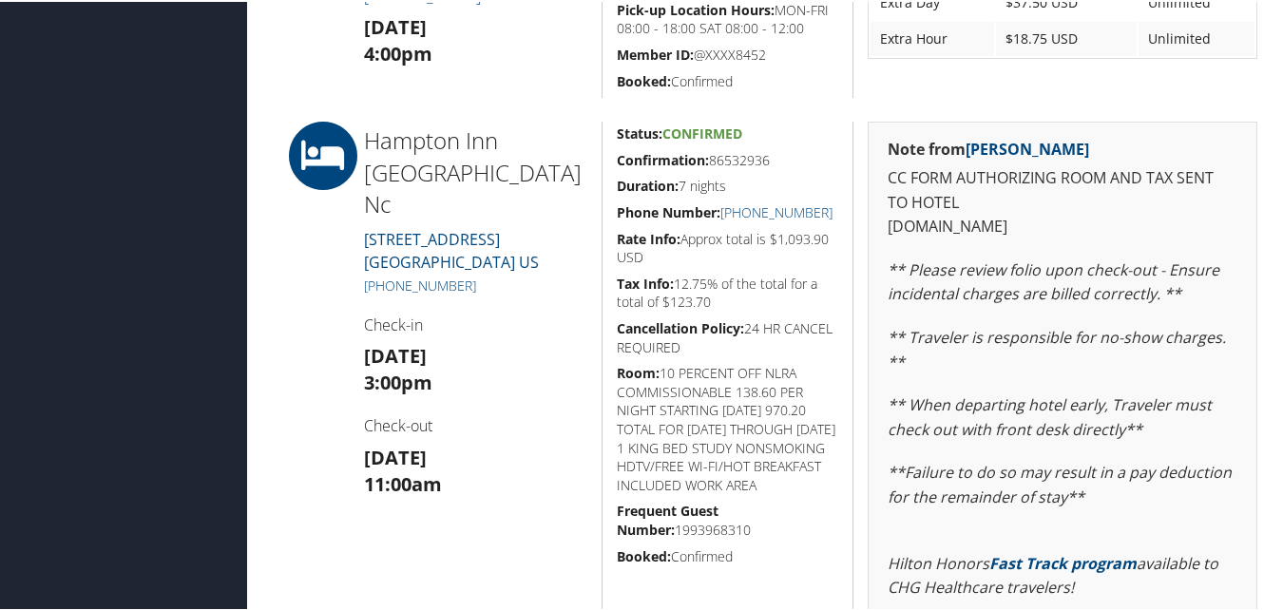
scroll to position [760, 0]
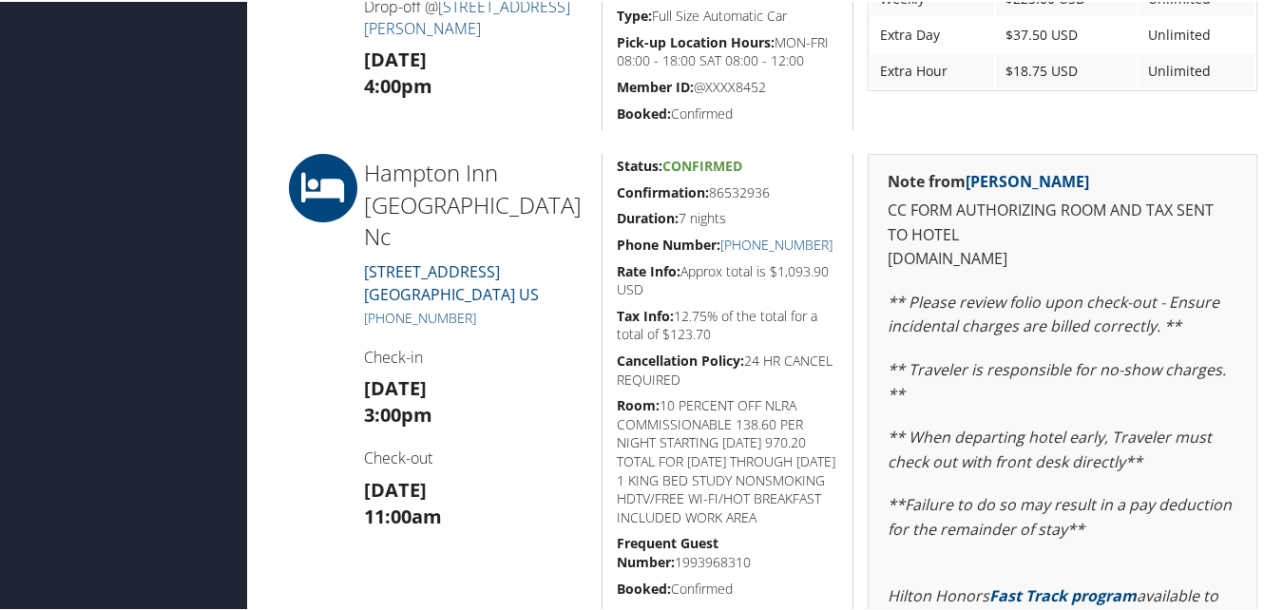
drag, startPoint x: 756, startPoint y: 204, endPoint x: 614, endPoint y: 199, distance: 141.8
click at [617, 199] on h5 "Confirmation: 86532936" at bounding box center [728, 191] width 222 height 19
copy h5 "Confirmation: 86532936"
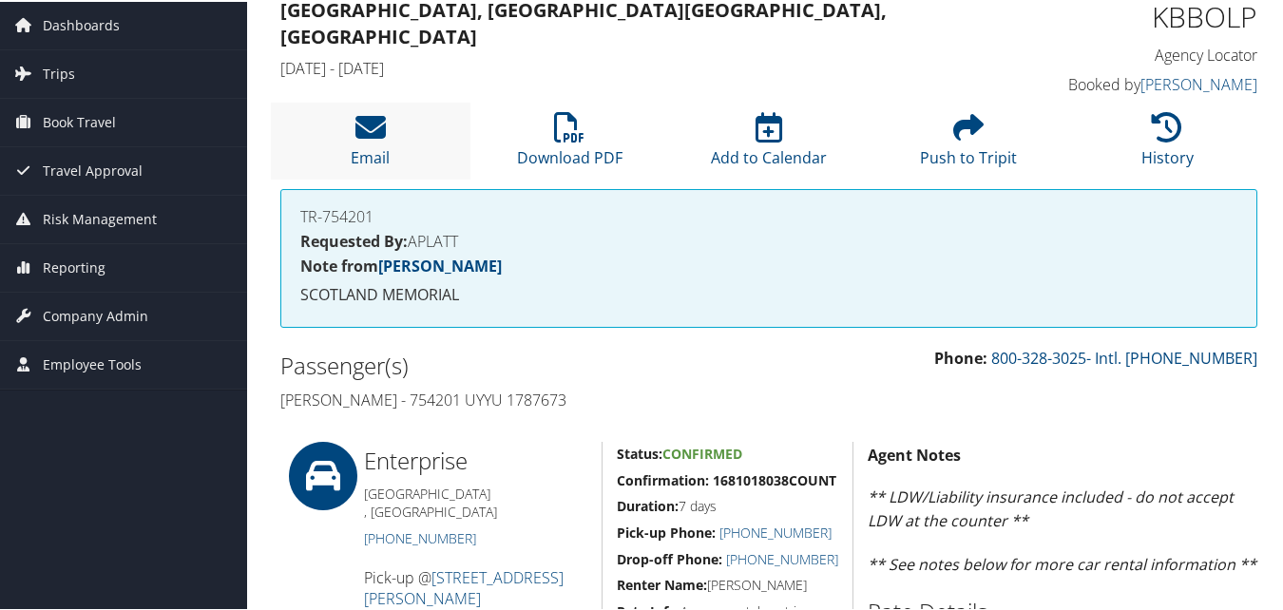
scroll to position [0, 0]
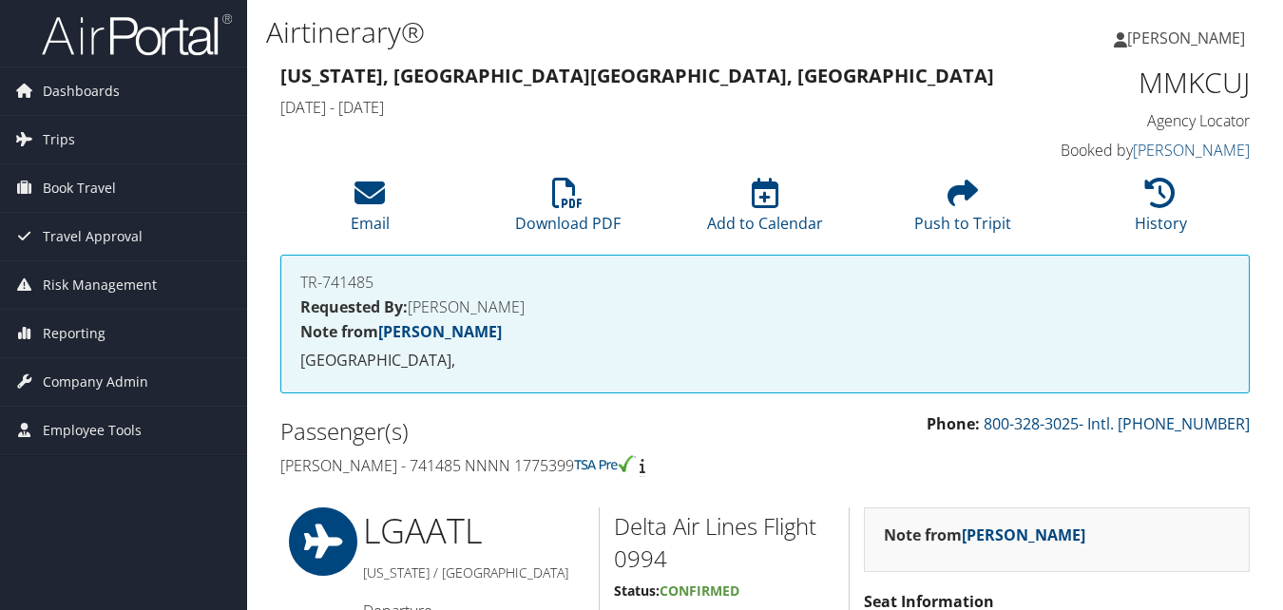
scroll to position [972, 0]
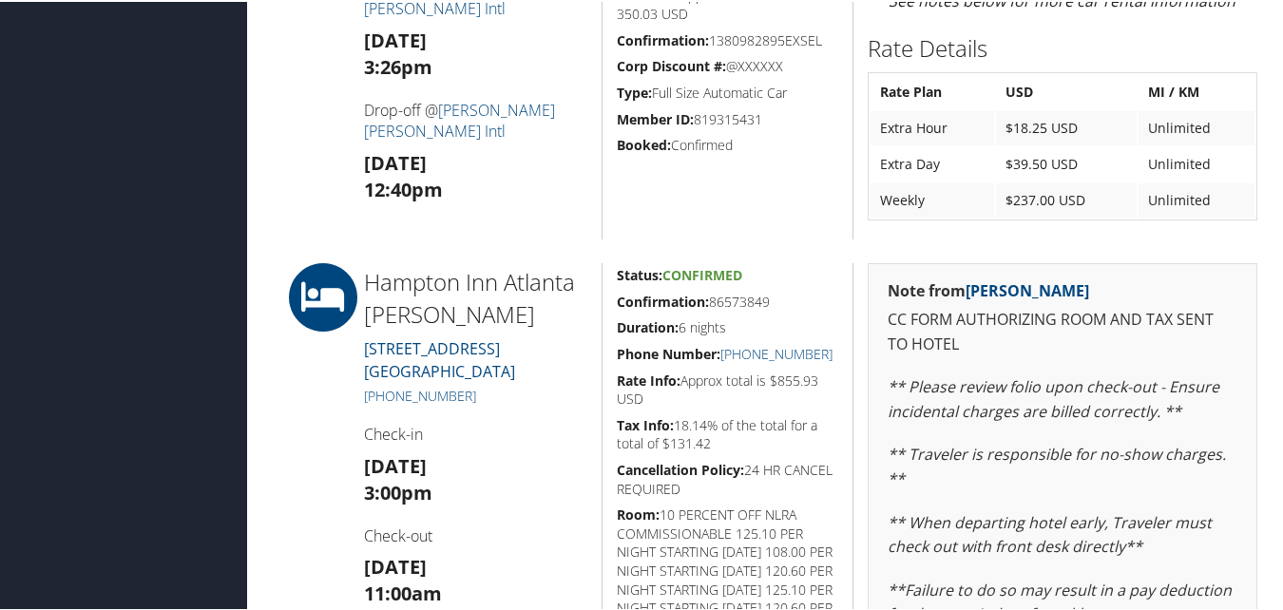
drag, startPoint x: 754, startPoint y: 301, endPoint x: 614, endPoint y: 287, distance: 140.5
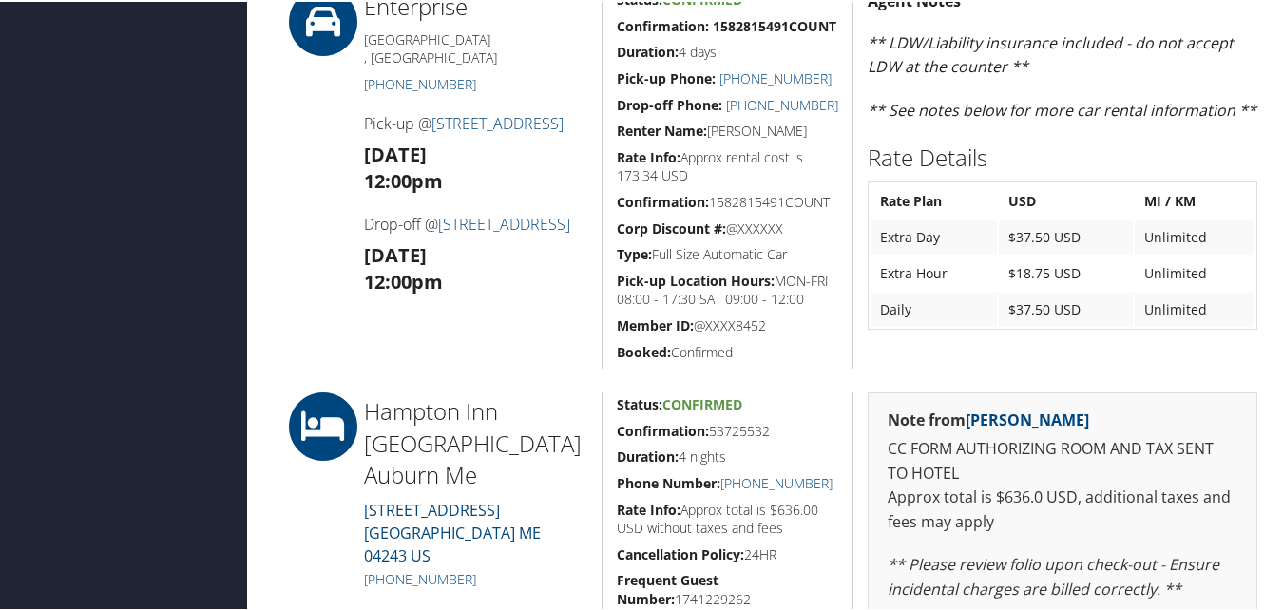
scroll to position [285, 0]
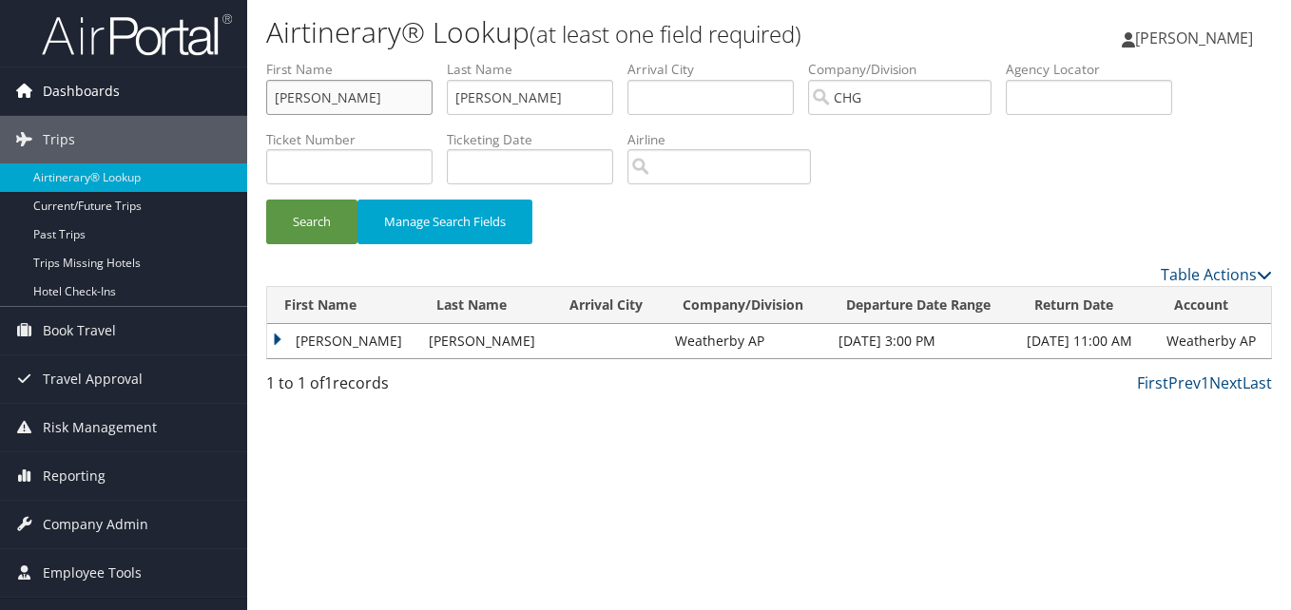
paste input "[PERSON_NAME]"
drag, startPoint x: 360, startPoint y: 103, endPoint x: 226, endPoint y: 102, distance: 134.0
click at [216, 103] on div "Dashboards AirPortal 360™ (Manager) My Travel Dashboard Trips Airtinerary® Look…" at bounding box center [645, 305] width 1291 height 610
drag, startPoint x: 337, startPoint y: 104, endPoint x: 106, endPoint y: 97, distance: 230.1
click at [106, 99] on div "Dashboards AirPortal 360™ (Manager) My Travel Dashboard Trips Airtinerary® Look…" at bounding box center [645, 305] width 1291 height 610
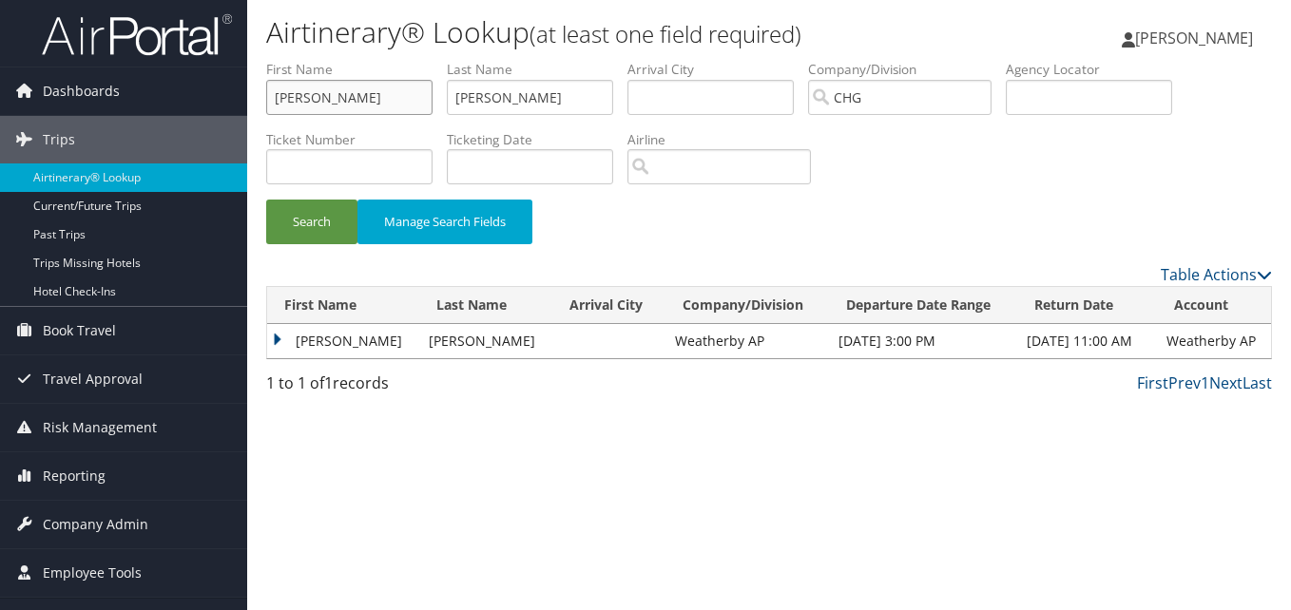
type input "Clark"
paste input "Knutson,"
click at [432, 60] on ul "First Name Clark Last Name Knutson, Departure City Arrival City Company/Divisio…" at bounding box center [769, 60] width 1006 height 0
type input "Knutson"
click at [302, 206] on button "Search" at bounding box center [311, 222] width 91 height 45
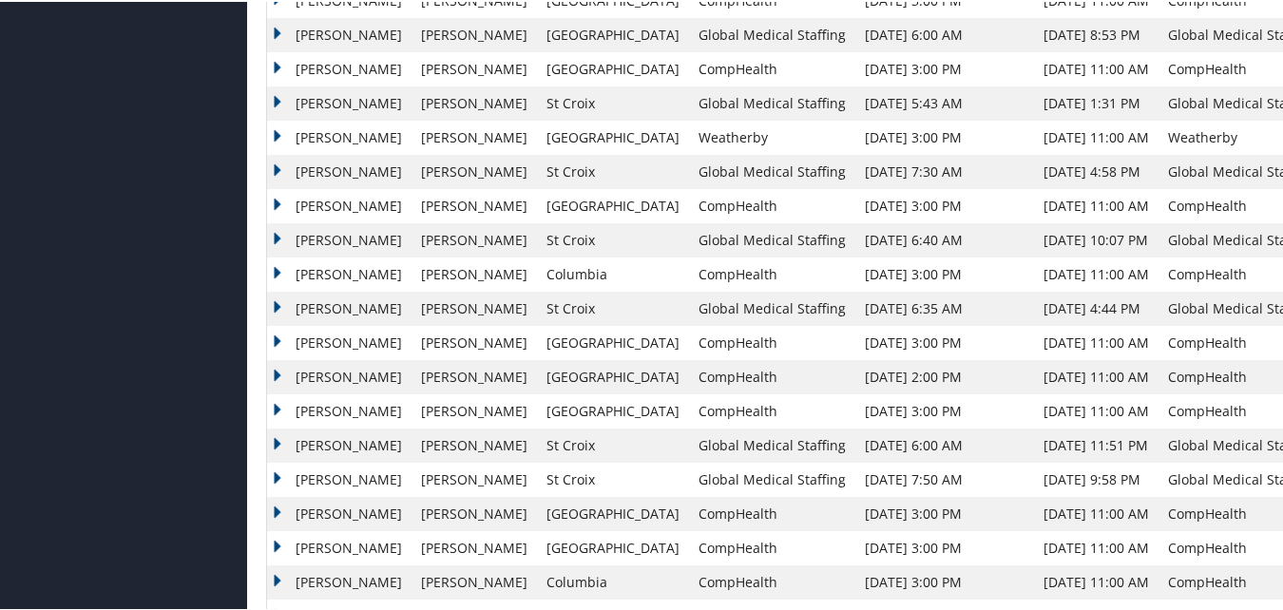
scroll to position [856, 0]
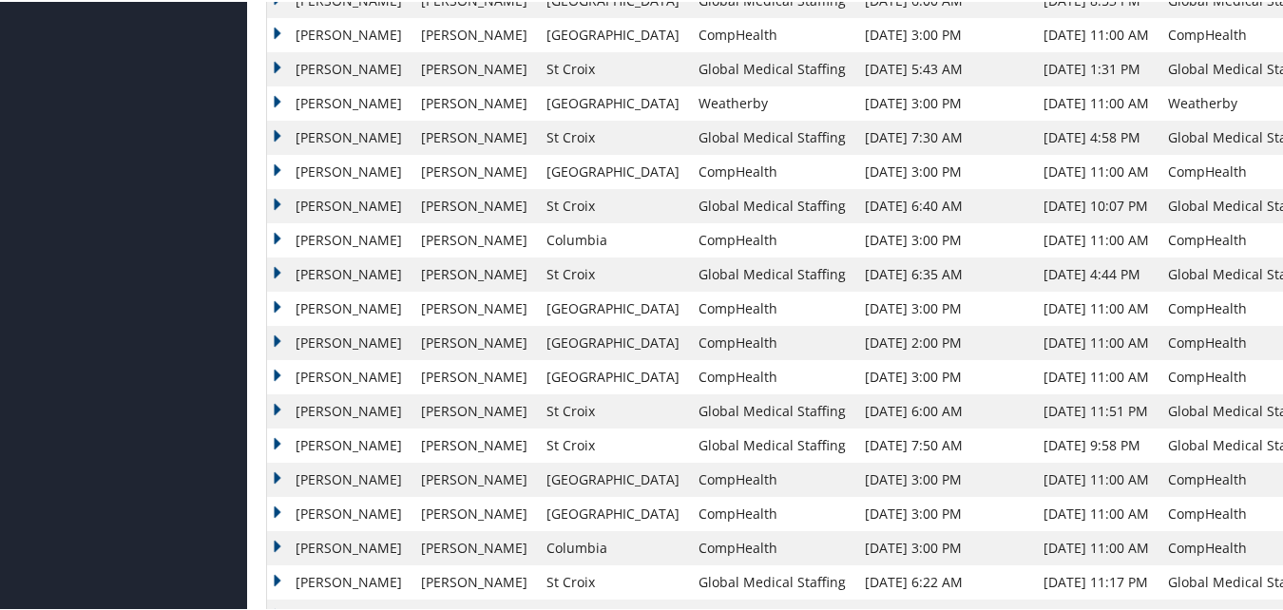
click at [276, 510] on td "Clark" at bounding box center [339, 512] width 144 height 34
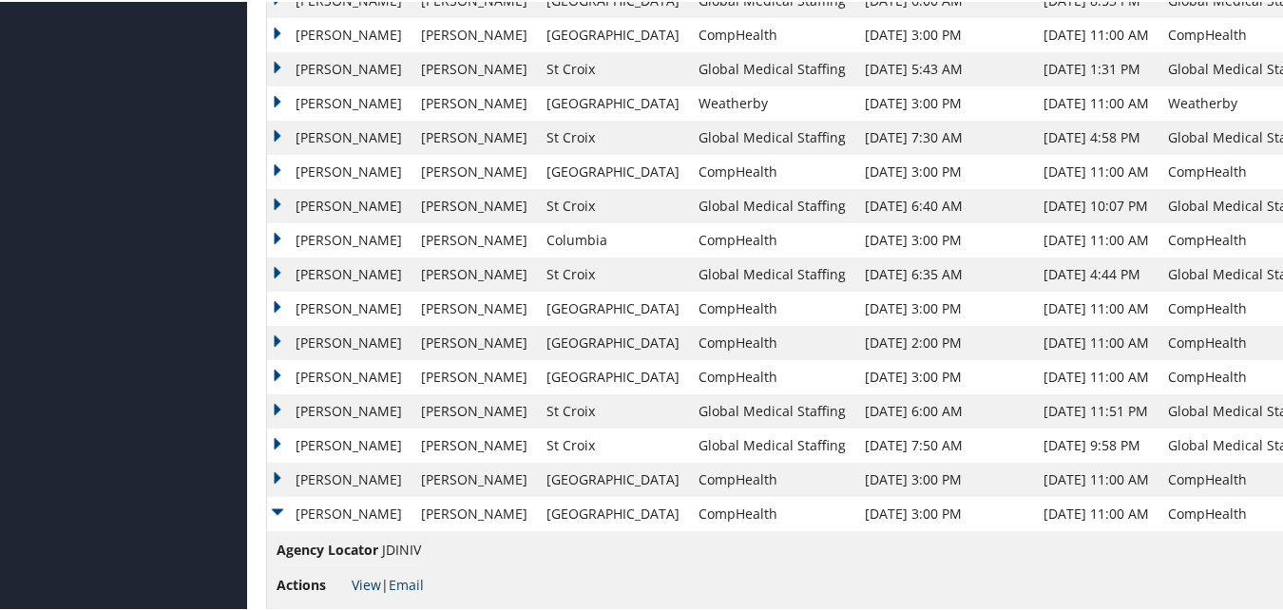
click at [367, 575] on link "View" at bounding box center [366, 583] width 29 height 18
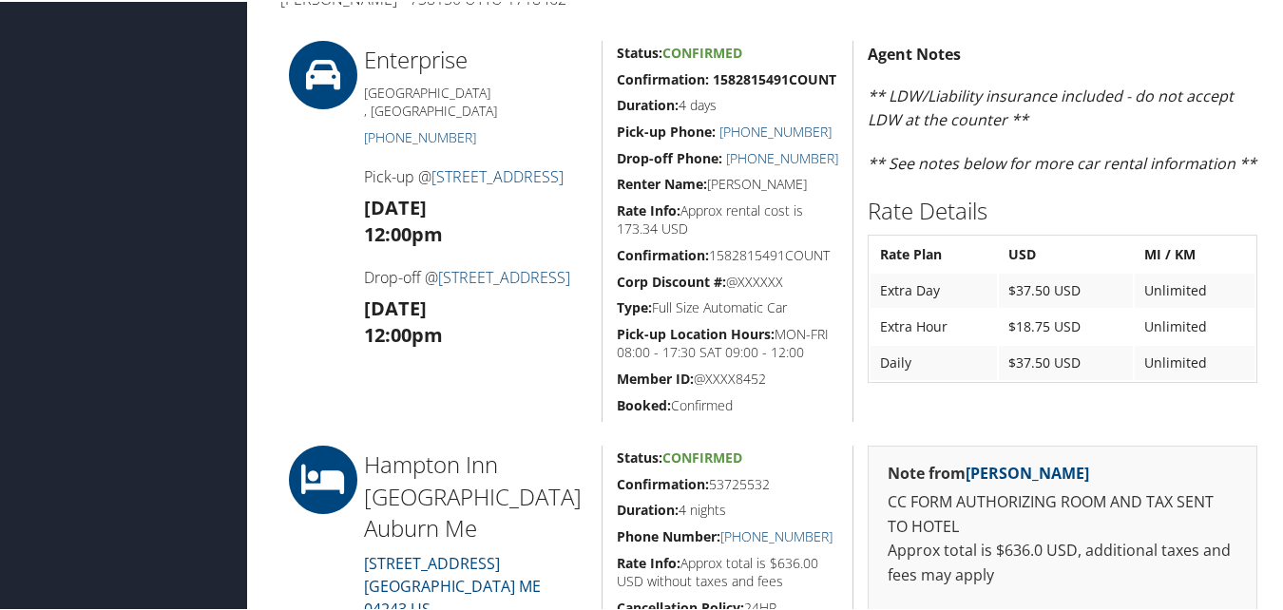
scroll to position [570, 0]
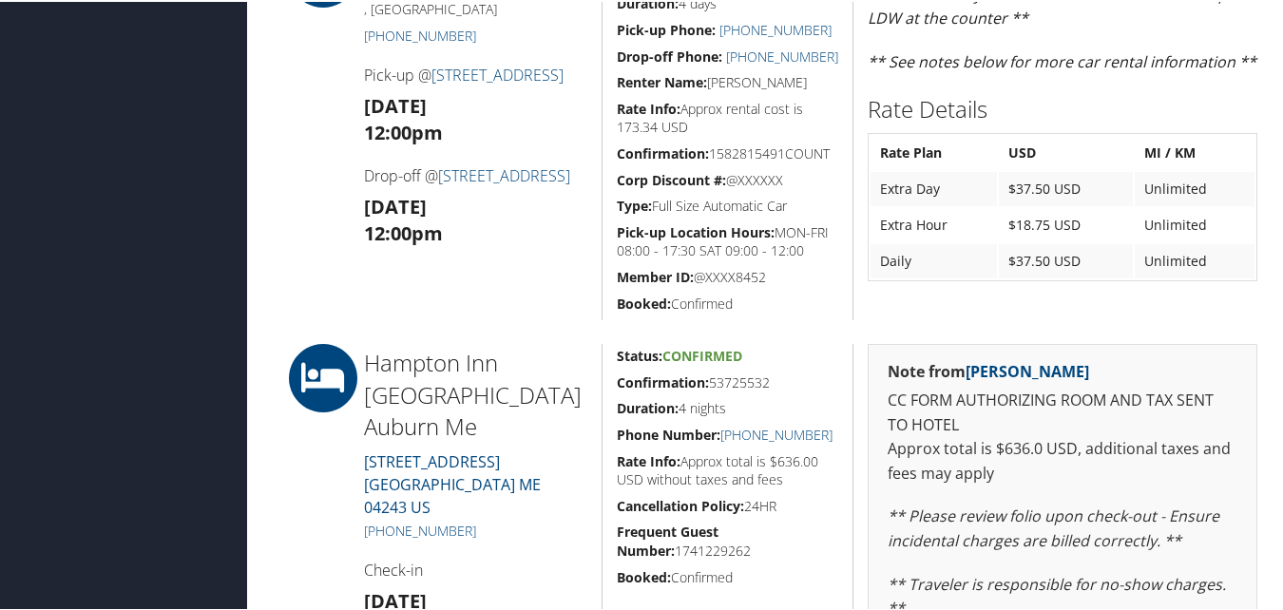
drag, startPoint x: 772, startPoint y: 389, endPoint x: 605, endPoint y: 371, distance: 168.3
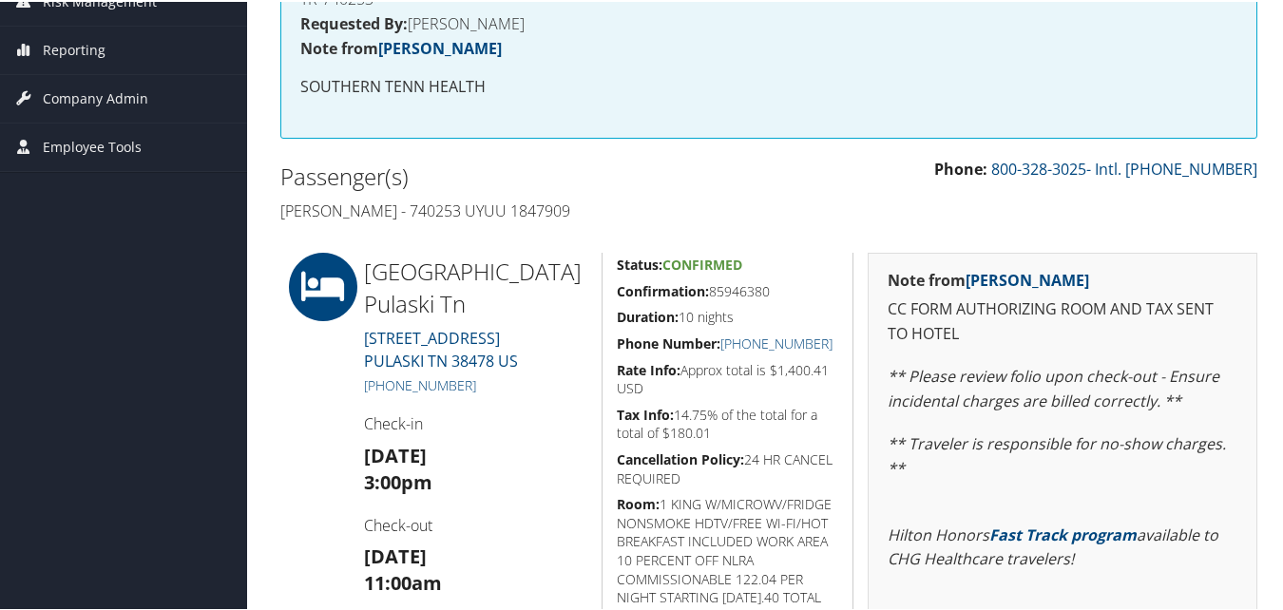
scroll to position [380, 0]
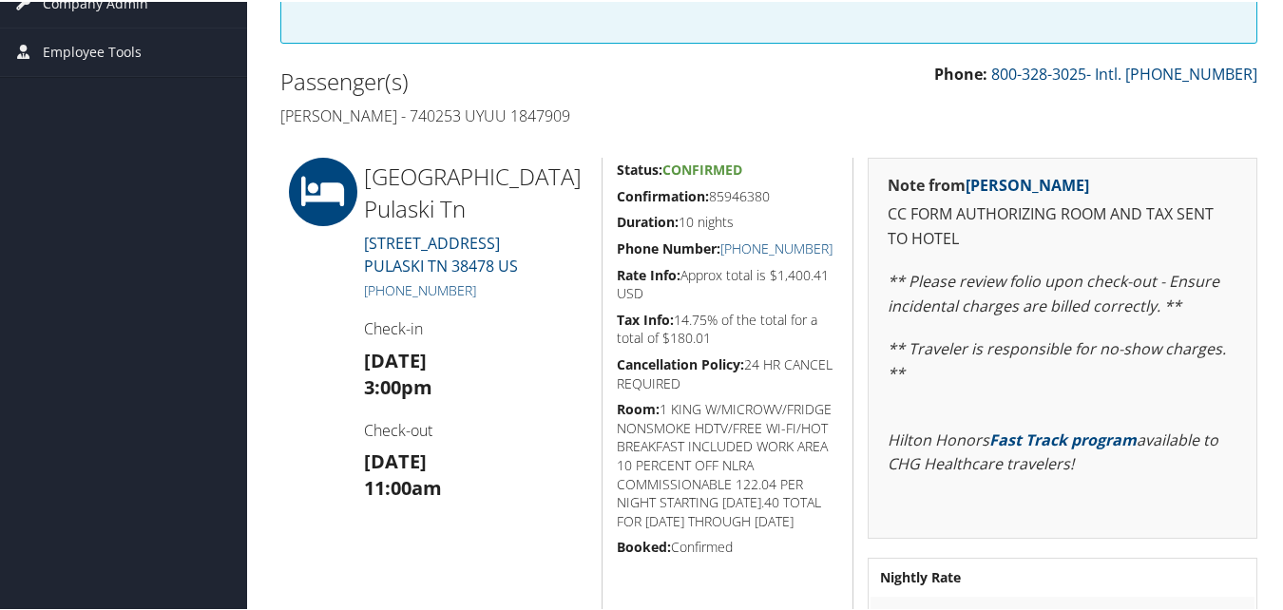
drag, startPoint x: 777, startPoint y: 187, endPoint x: 613, endPoint y: 184, distance: 163.5
click at [617, 185] on h5 "Confirmation: 85946380" at bounding box center [728, 194] width 222 height 19
copy h5 "Confirmation: 85946380"
